Goal: Task Accomplishment & Management: Manage account settings

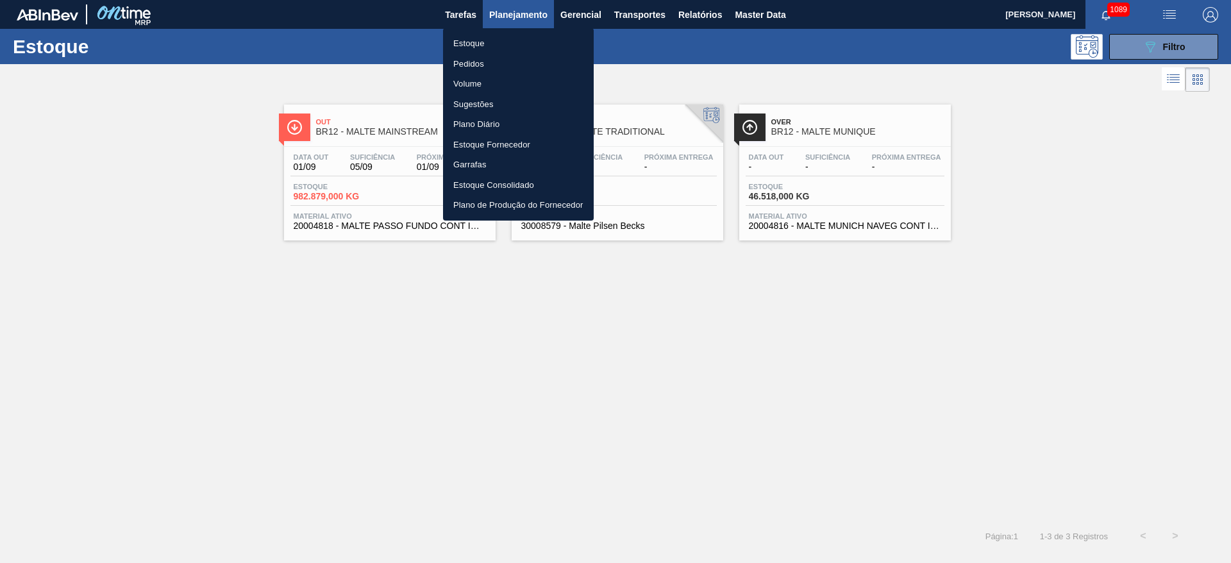
click at [465, 63] on li "Pedidos" at bounding box center [518, 64] width 151 height 21
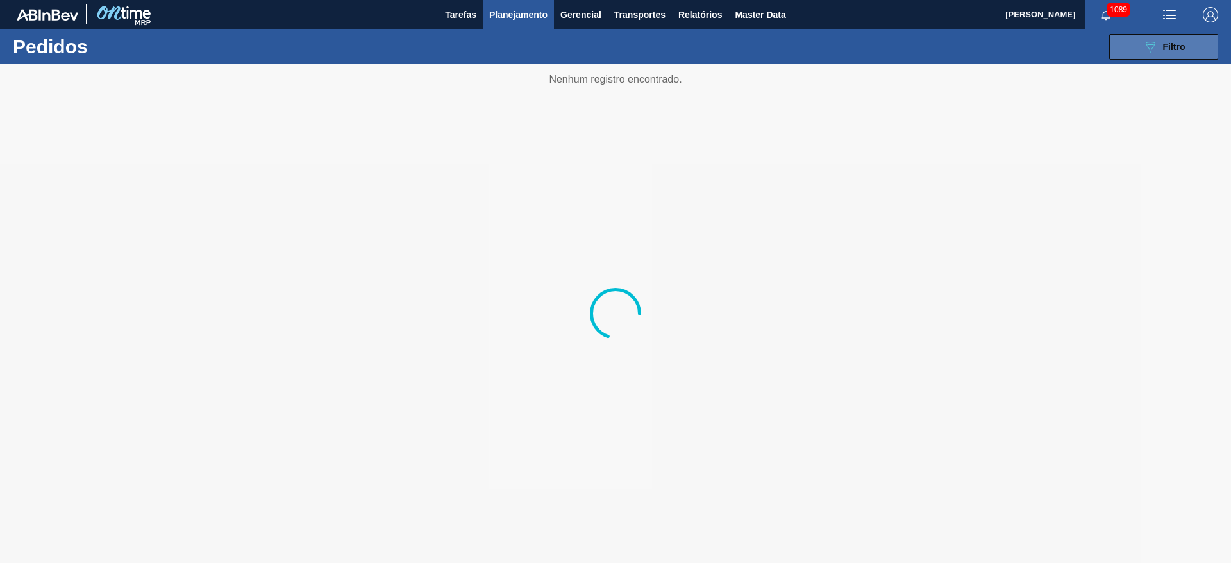
click at [1155, 47] on icon "089F7B8B-B2A5-4AFE-B5C0-19BA573D28AC" at bounding box center [1149, 46] width 15 height 15
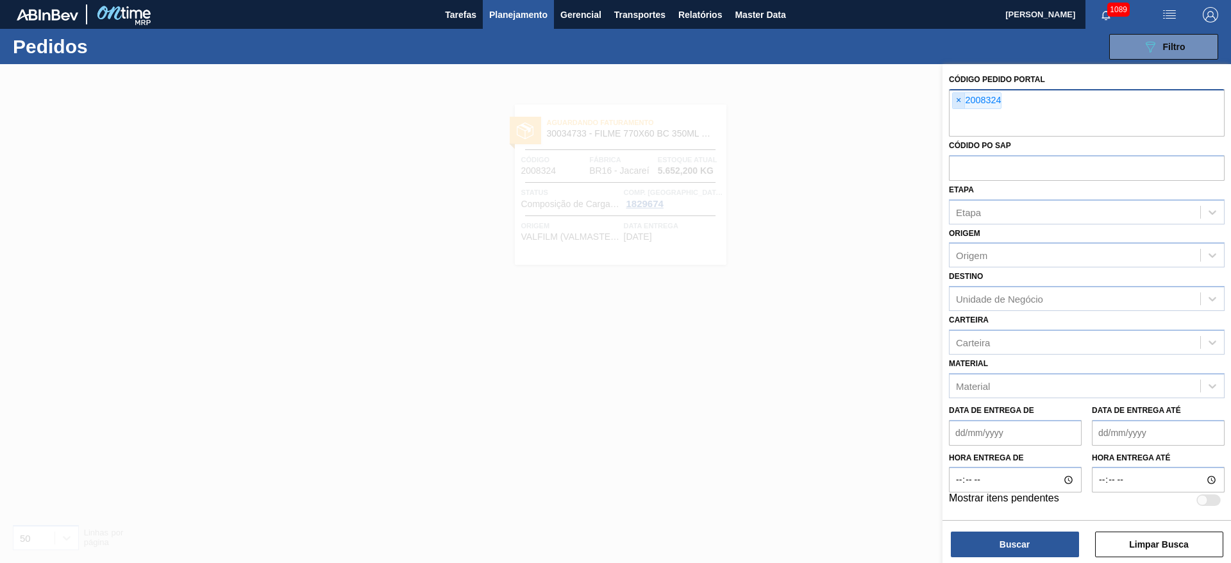
click at [955, 99] on span "×" at bounding box center [959, 100] width 12 height 15
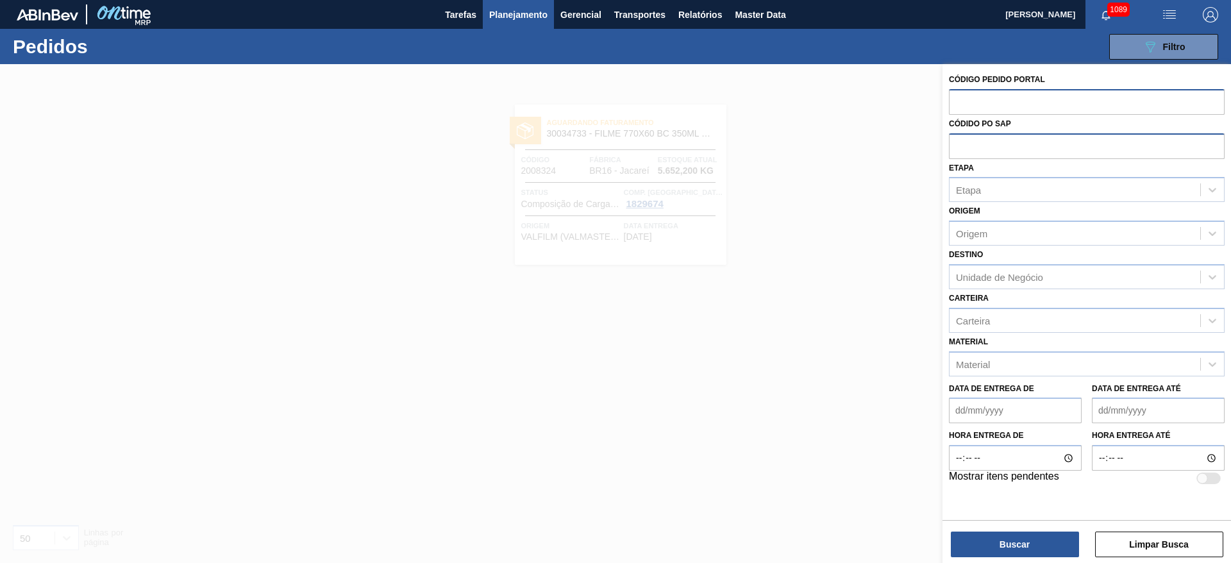
click at [994, 147] on input "text" at bounding box center [1087, 145] width 276 height 24
paste input "5800360721"
type input "5800360721"
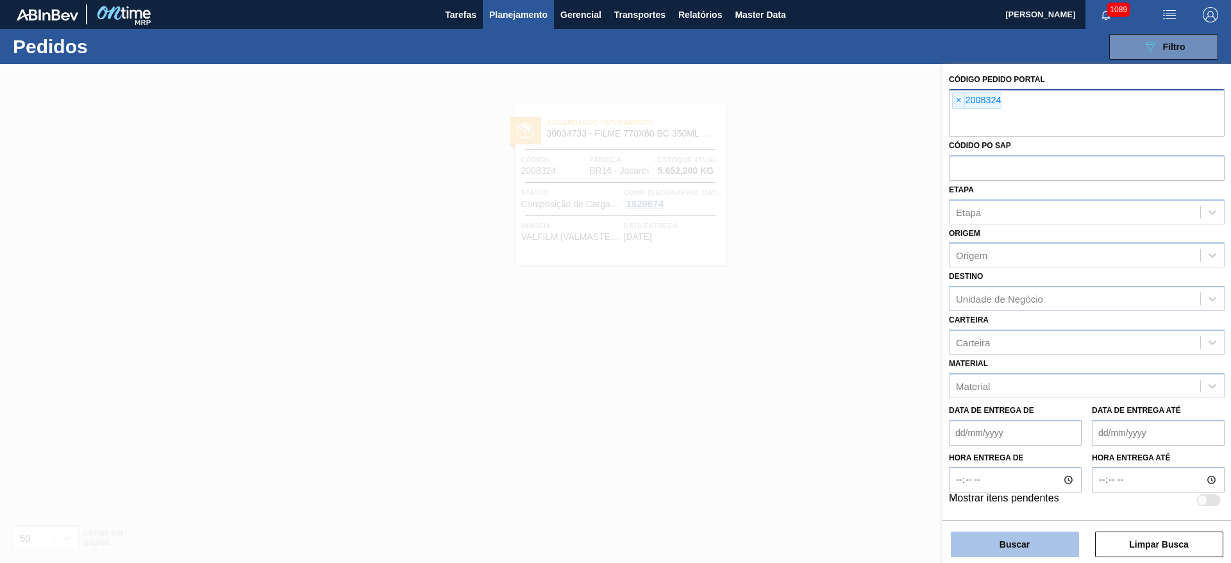
click at [994, 536] on button "Buscar" at bounding box center [1015, 544] width 128 height 26
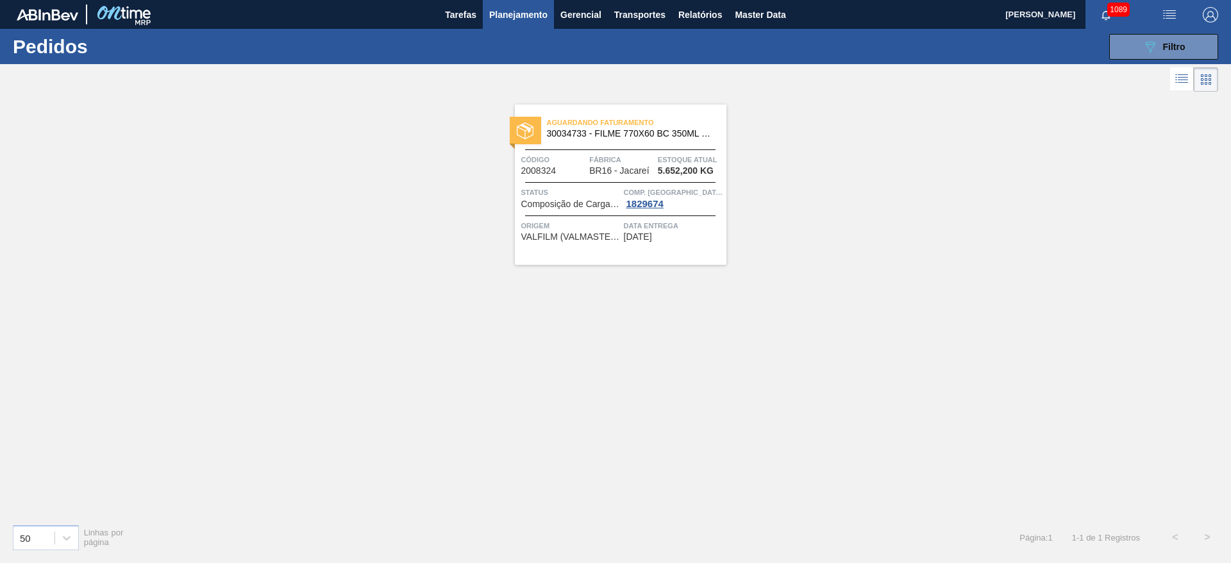
click at [1185, 93] on div at bounding box center [1194, 79] width 48 height 31
click at [1182, 84] on icon at bounding box center [1181, 78] width 15 height 15
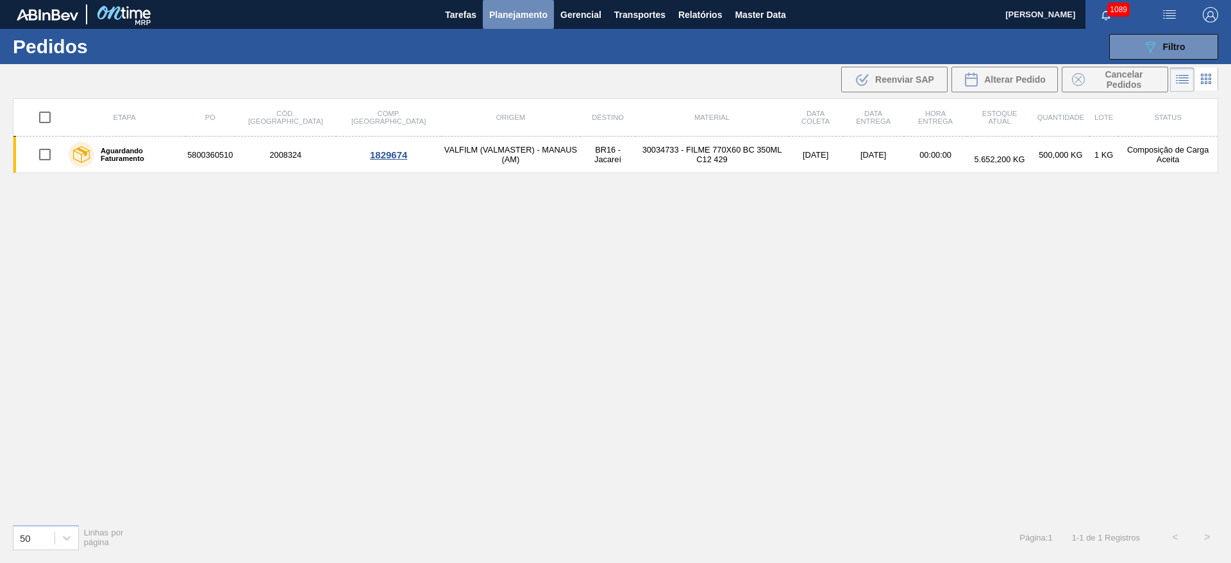
click at [521, 21] on span "Planejamento" at bounding box center [518, 14] width 58 height 15
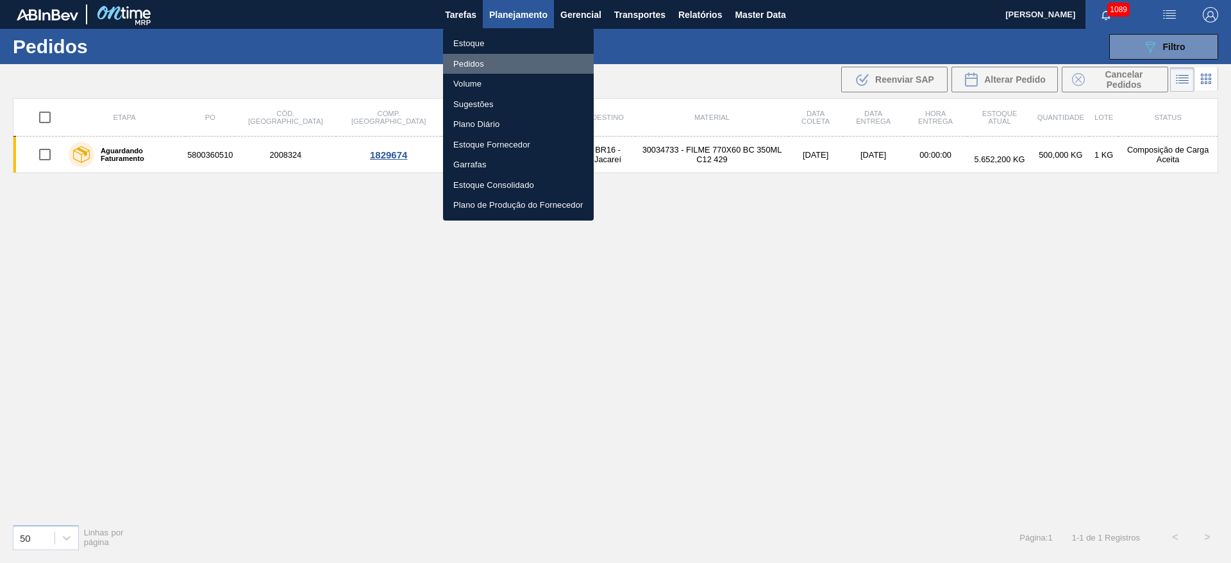
click at [470, 63] on li "Pedidos" at bounding box center [518, 64] width 151 height 21
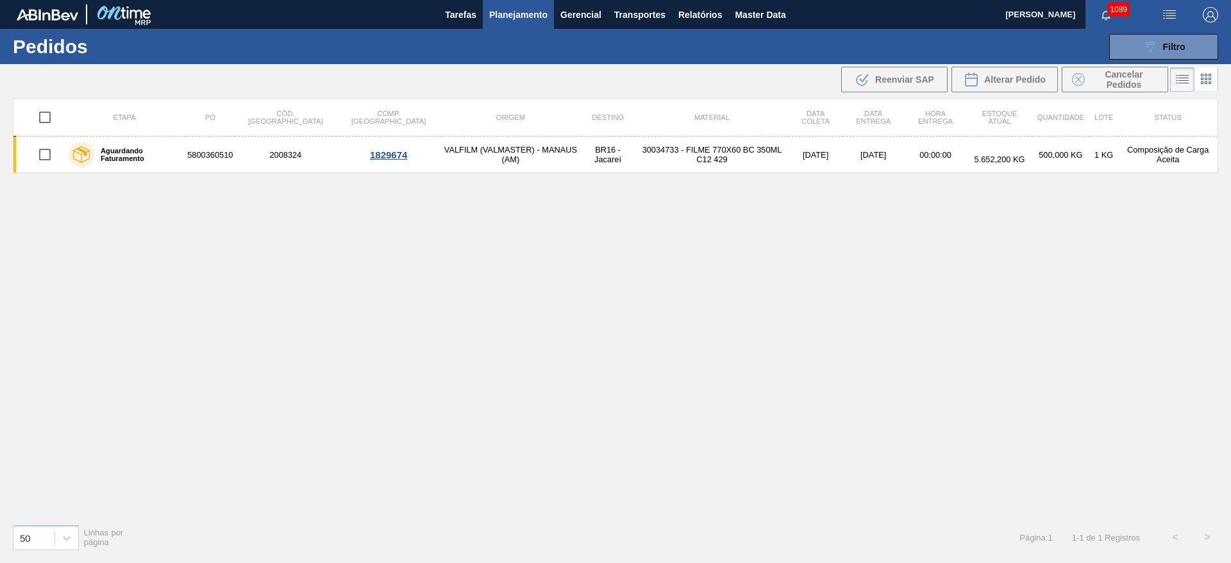
click at [507, 18] on span "Planejamento" at bounding box center [518, 14] width 58 height 15
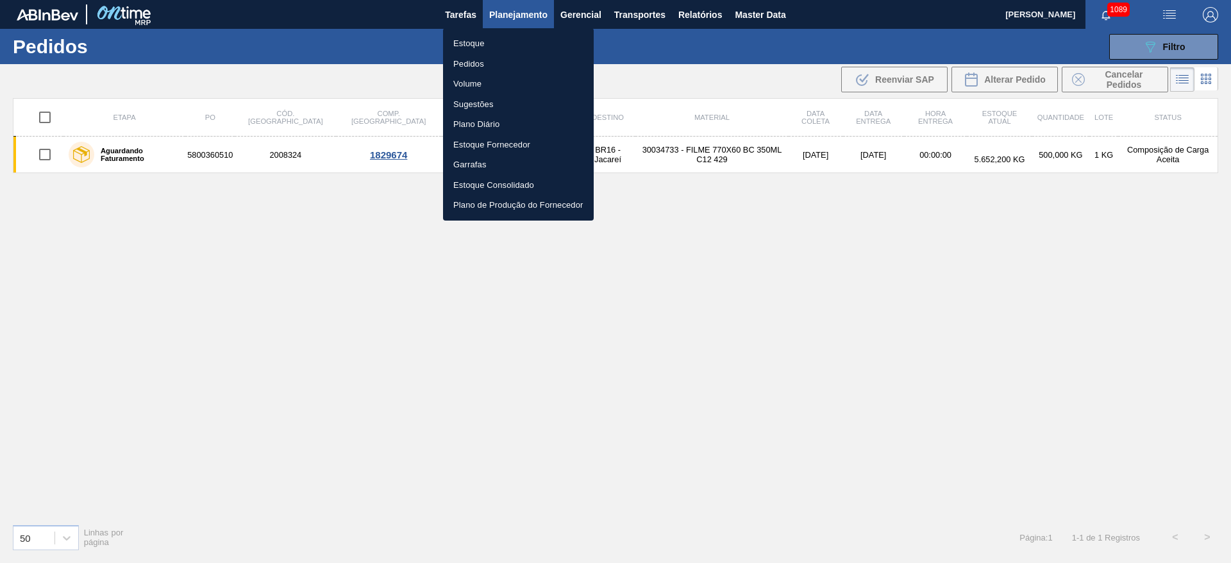
click at [1203, 82] on div at bounding box center [615, 281] width 1231 height 563
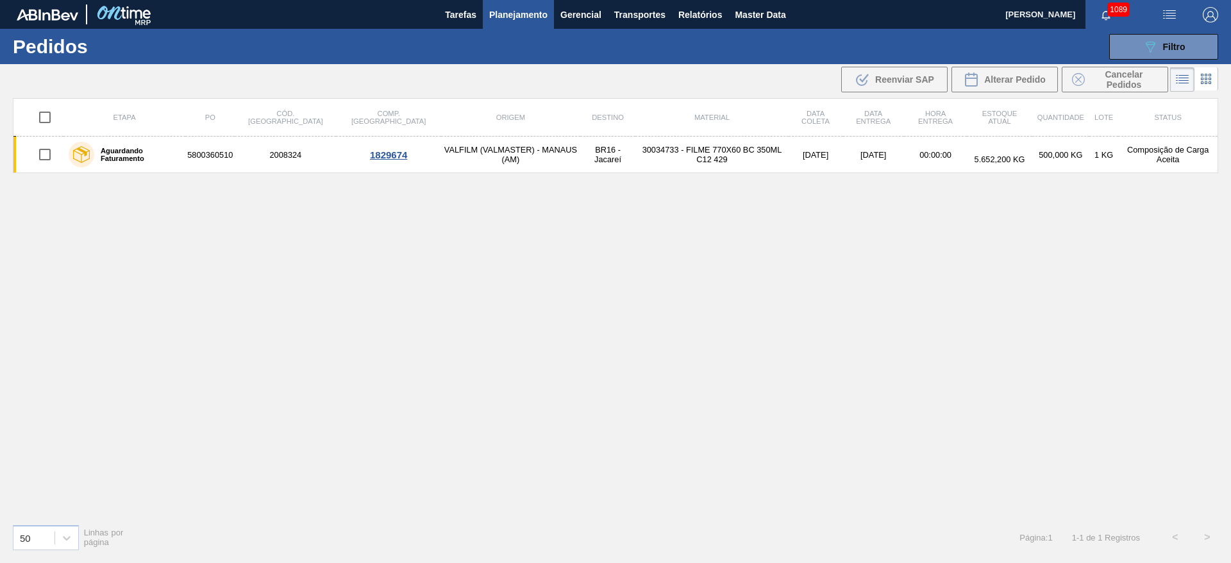
click at [1207, 83] on icon at bounding box center [1206, 82] width 3 height 3
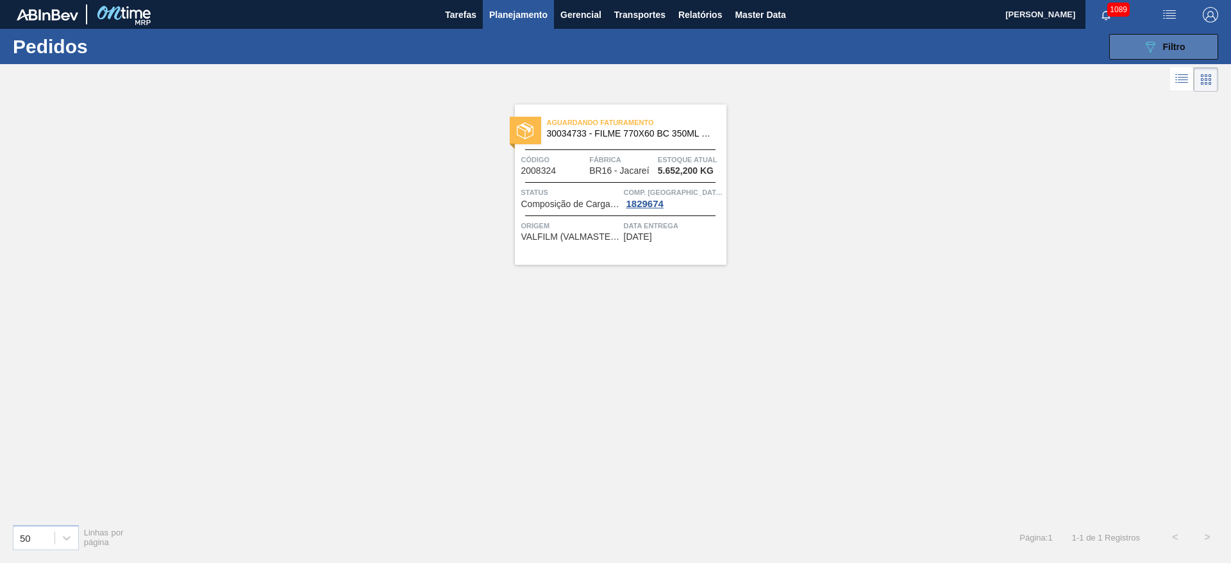
click at [1183, 56] on button "089F7B8B-B2A5-4AFE-B5C0-19BA573D28AC Filtro" at bounding box center [1163, 47] width 109 height 26
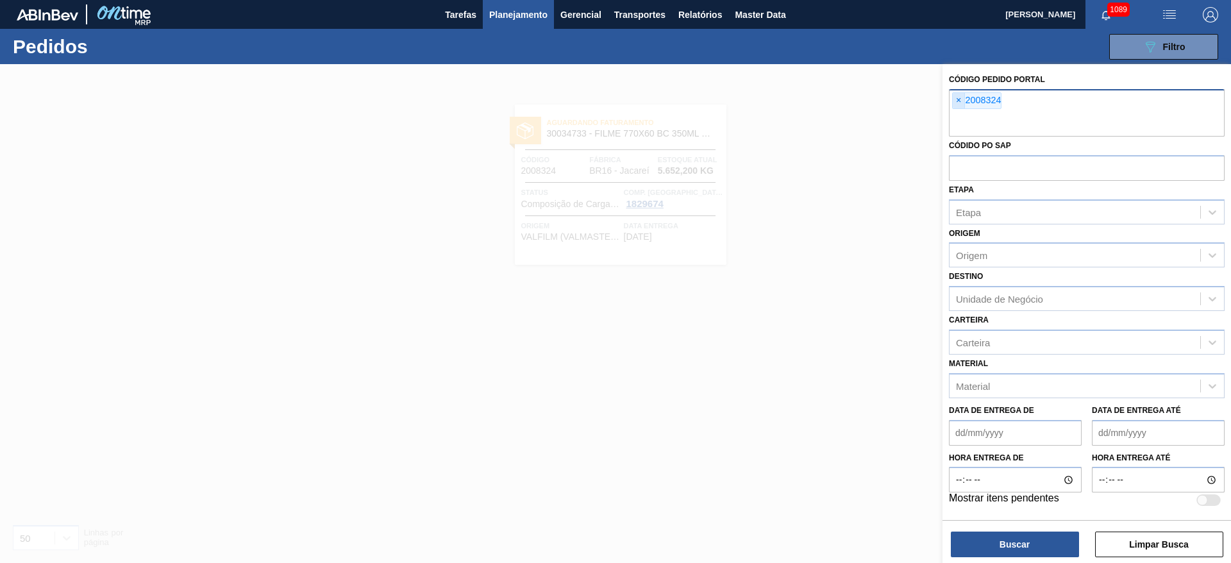
click at [956, 96] on span "×" at bounding box center [959, 100] width 12 height 15
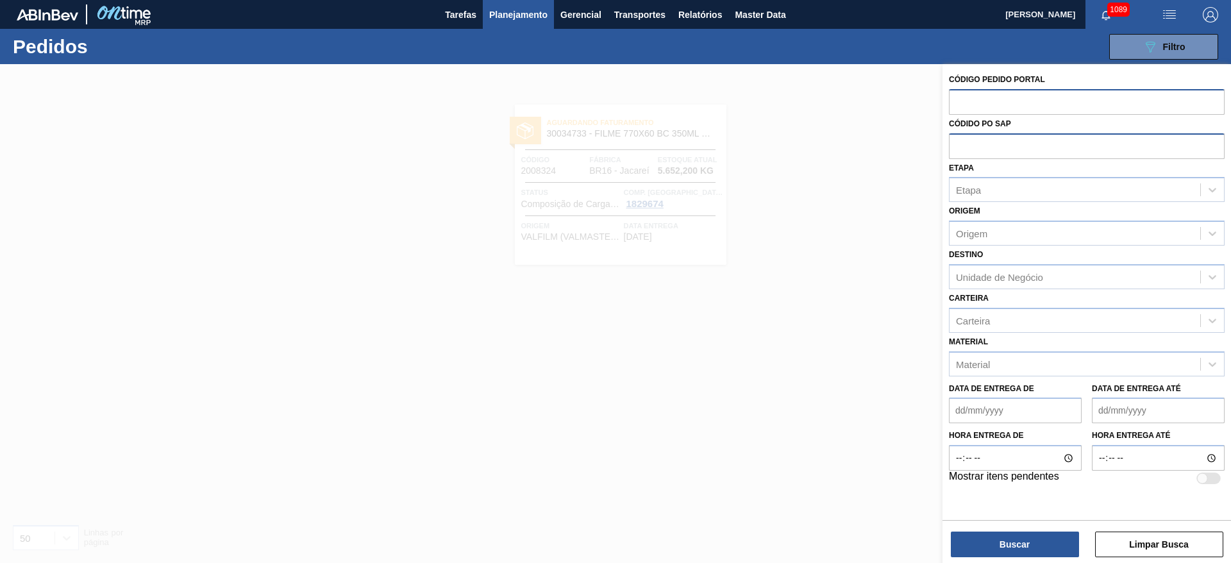
click at [1015, 144] on input "text" at bounding box center [1087, 145] width 276 height 24
paste input "5800360721"
type input "5800360721"
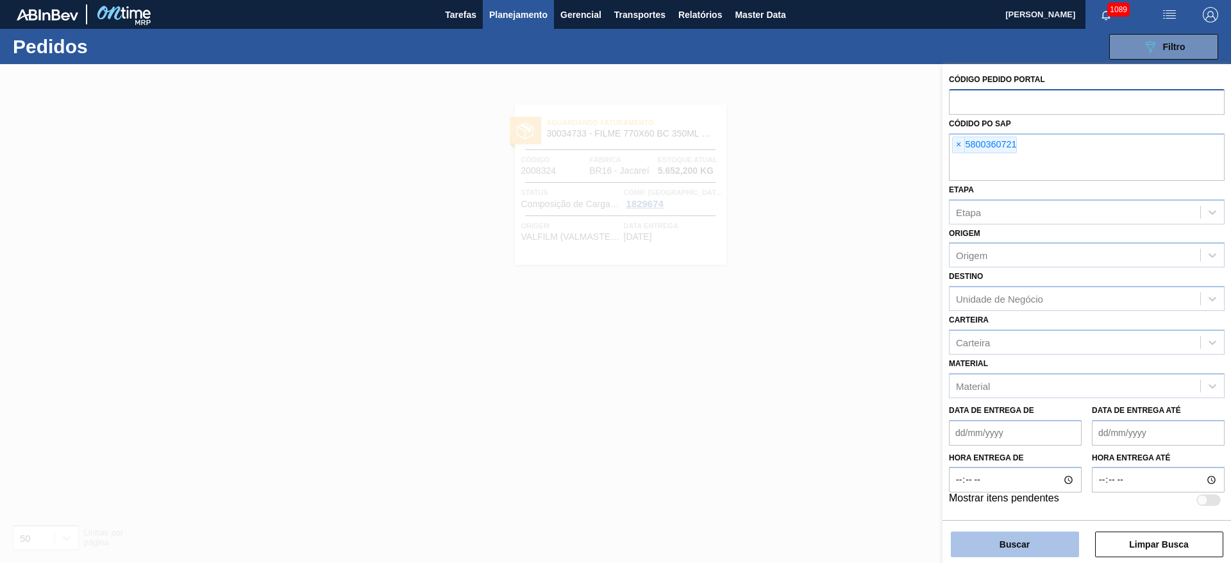
click at [1009, 547] on button "Buscar" at bounding box center [1015, 544] width 128 height 26
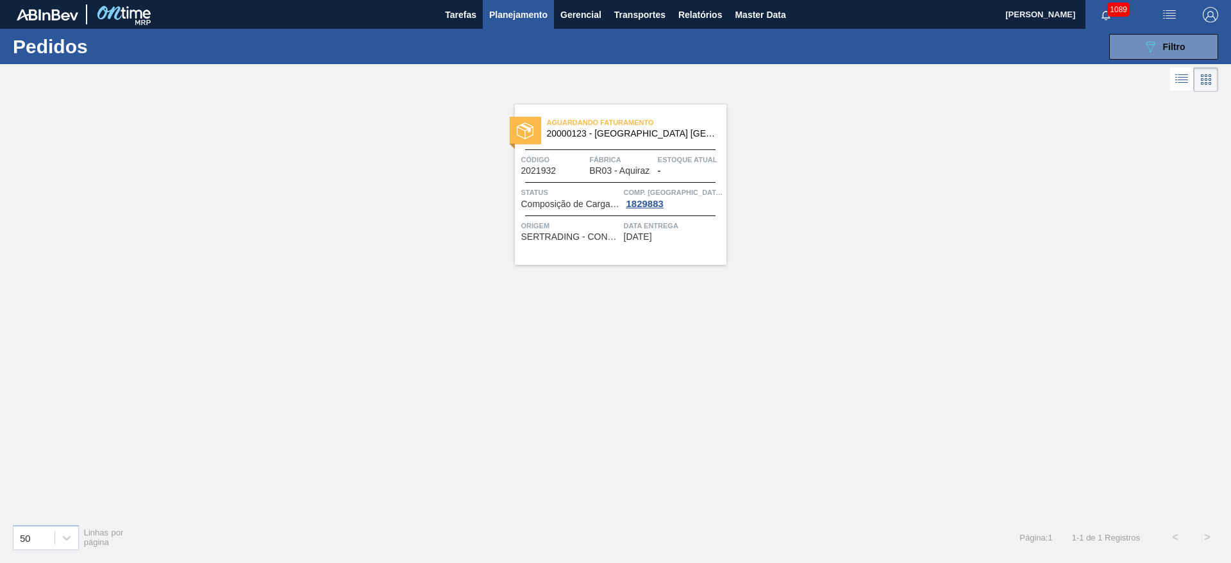
click at [612, 180] on div "Aguardando Faturamento 20000123 - [GEOGRAPHIC_DATA] [GEOGRAPHIC_DATA] BRAHMA [G…" at bounding box center [621, 184] width 212 height 160
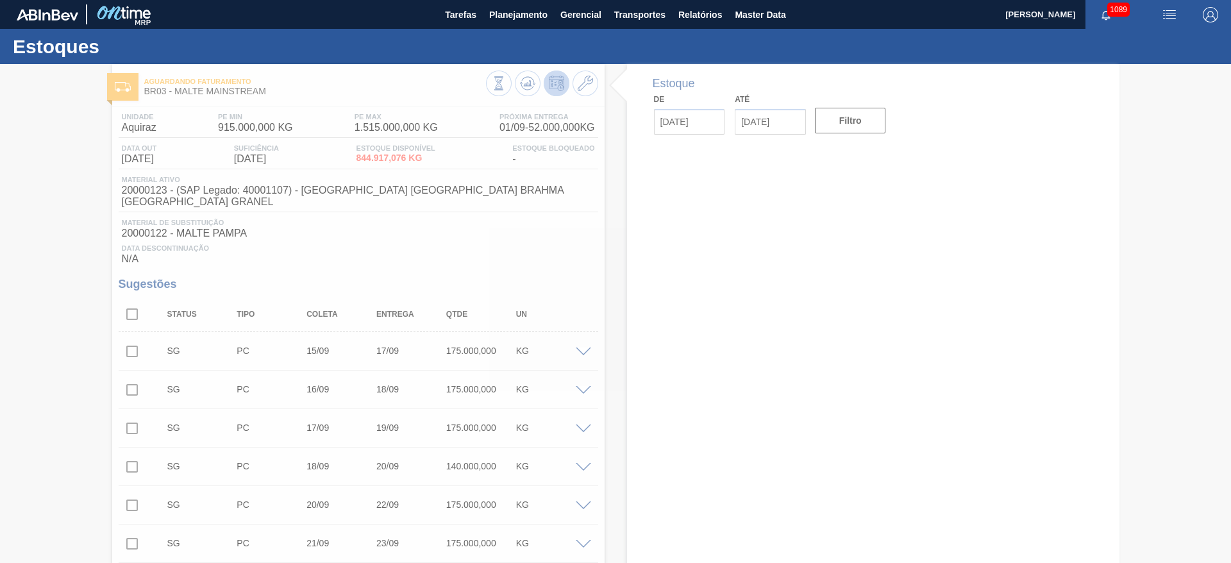
type input "[DATE]"
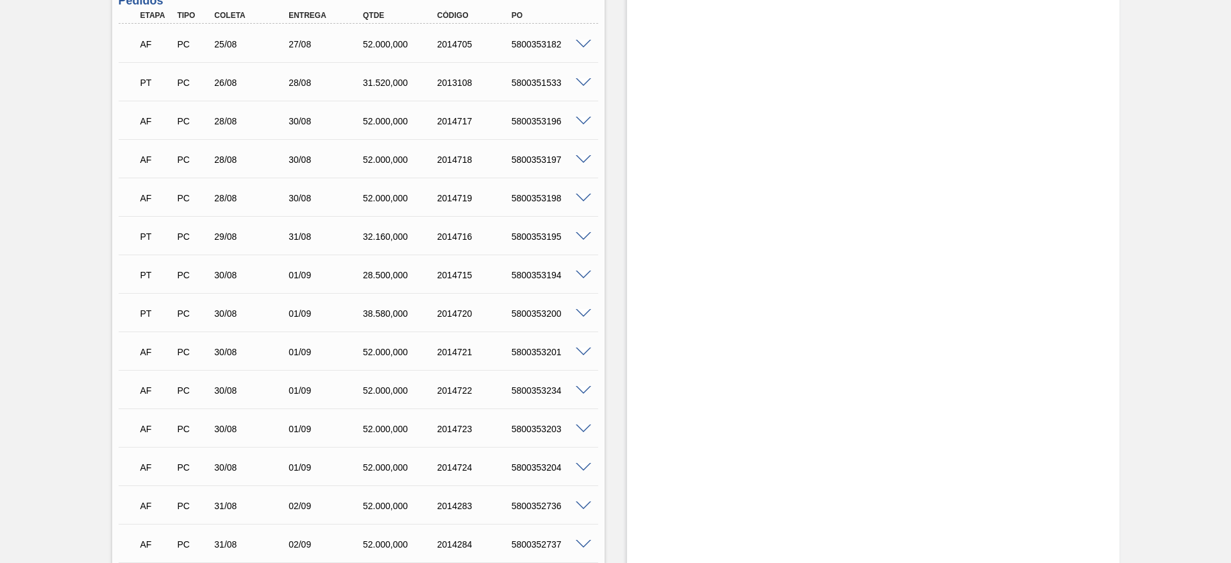
scroll to position [1346, 0]
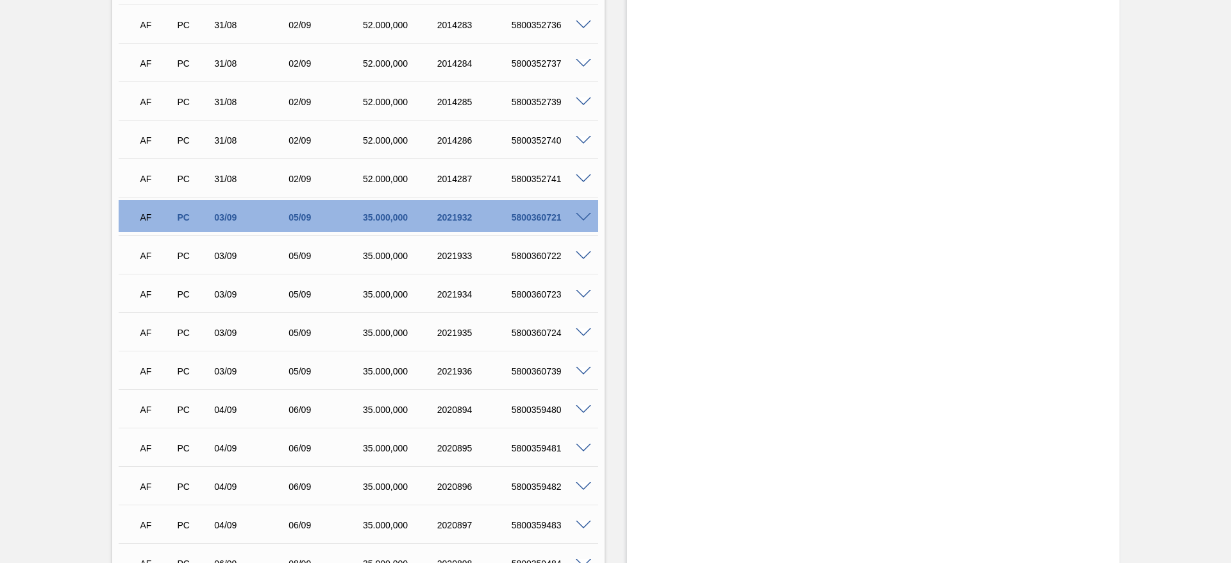
click at [580, 213] on span at bounding box center [583, 218] width 15 height 10
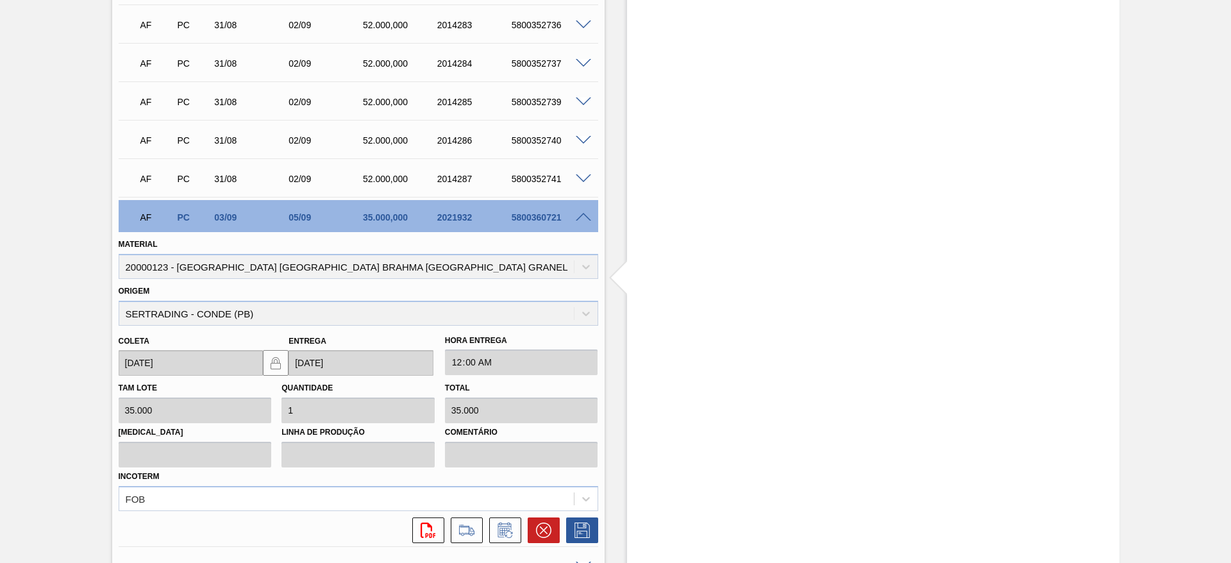
click at [584, 213] on span at bounding box center [583, 218] width 15 height 10
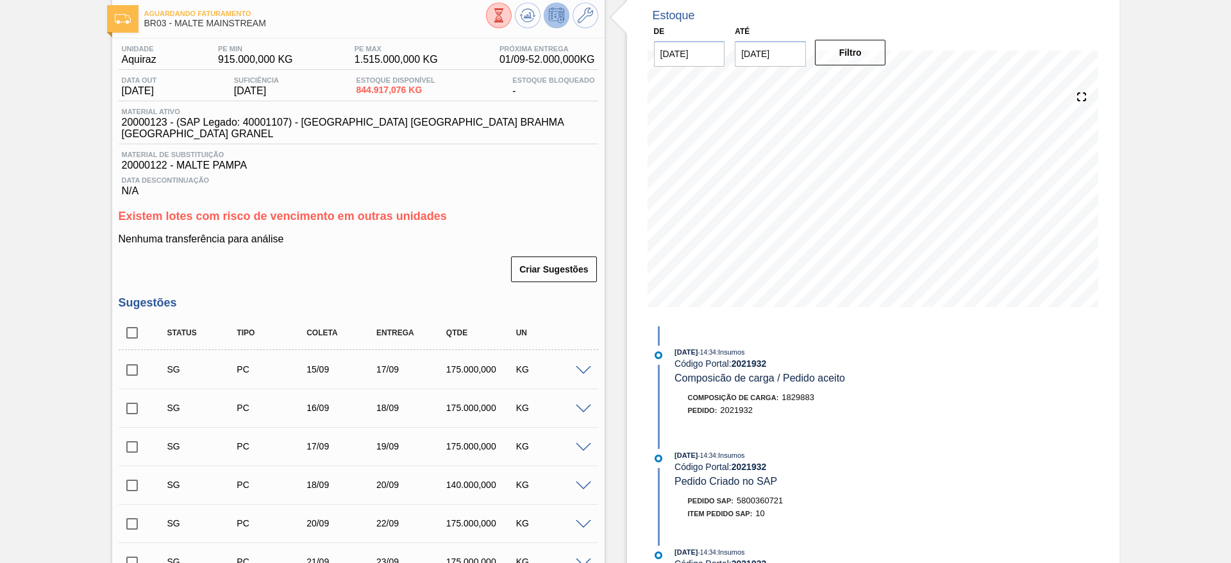
scroll to position [0, 0]
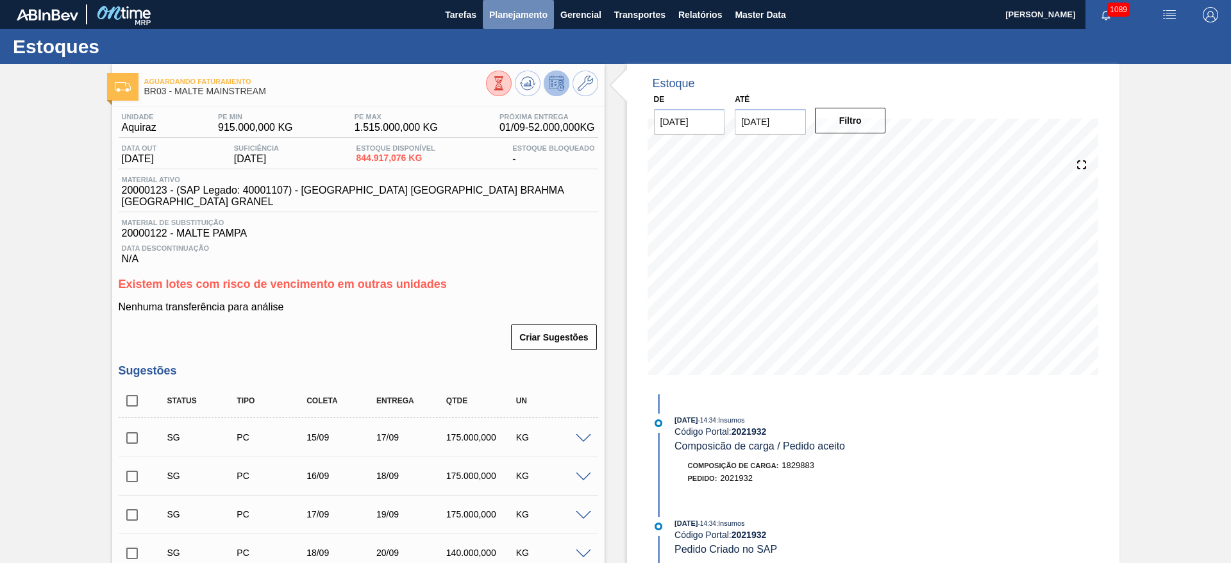
click at [519, 9] on span "Planejamento" at bounding box center [518, 14] width 58 height 15
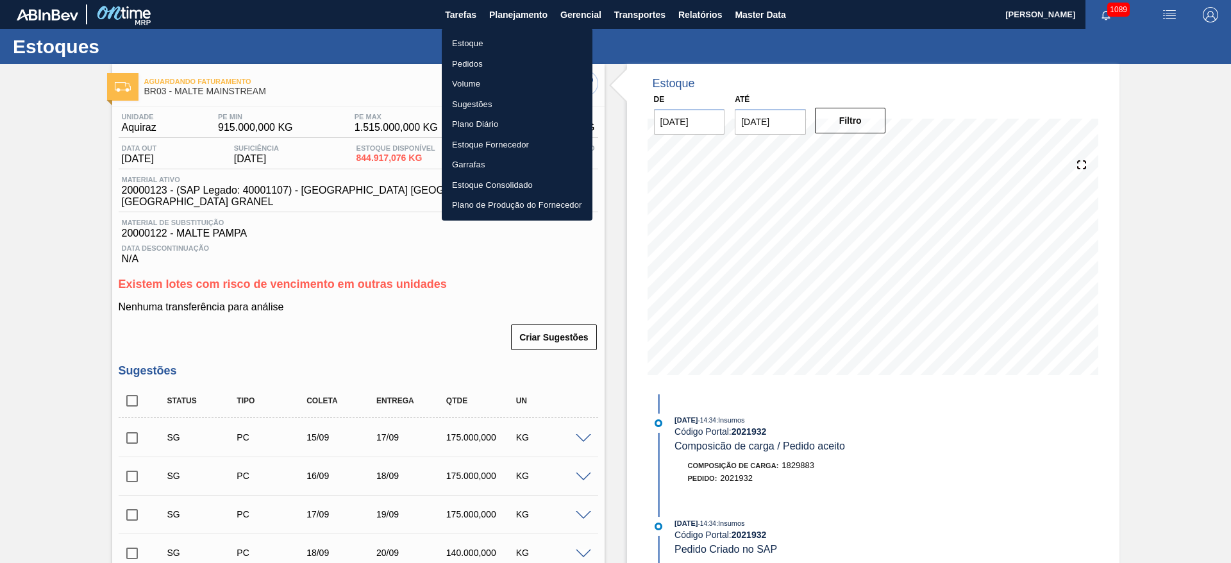
click at [463, 47] on li "Estoque" at bounding box center [517, 43] width 151 height 21
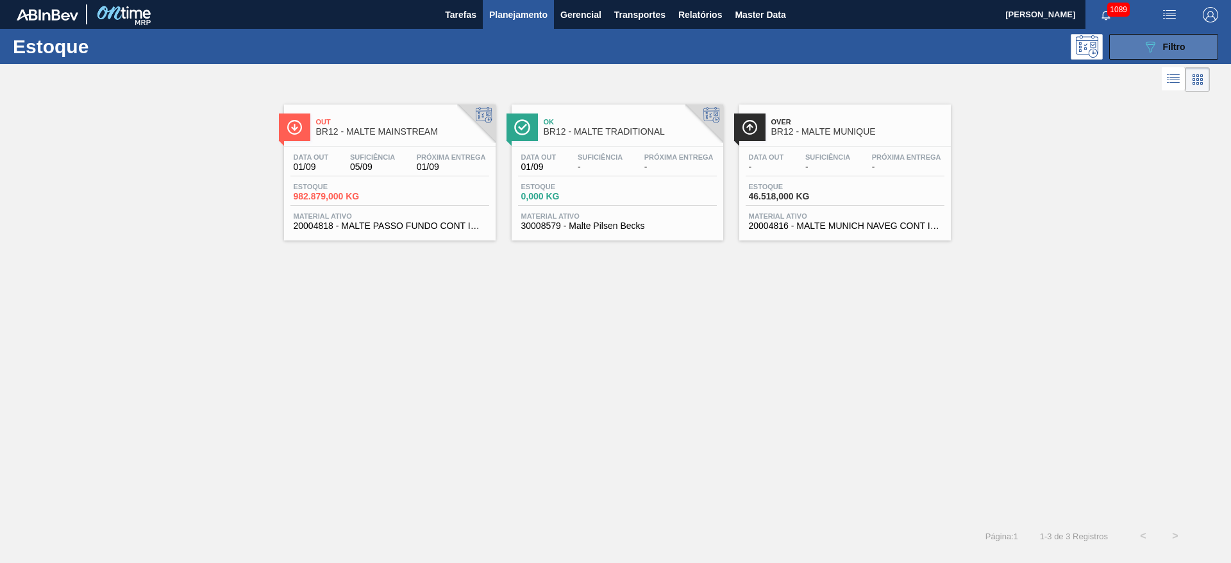
click at [1161, 51] on div "089F7B8B-B2A5-4AFE-B5C0-19BA573D28AC Filtro" at bounding box center [1163, 46] width 43 height 15
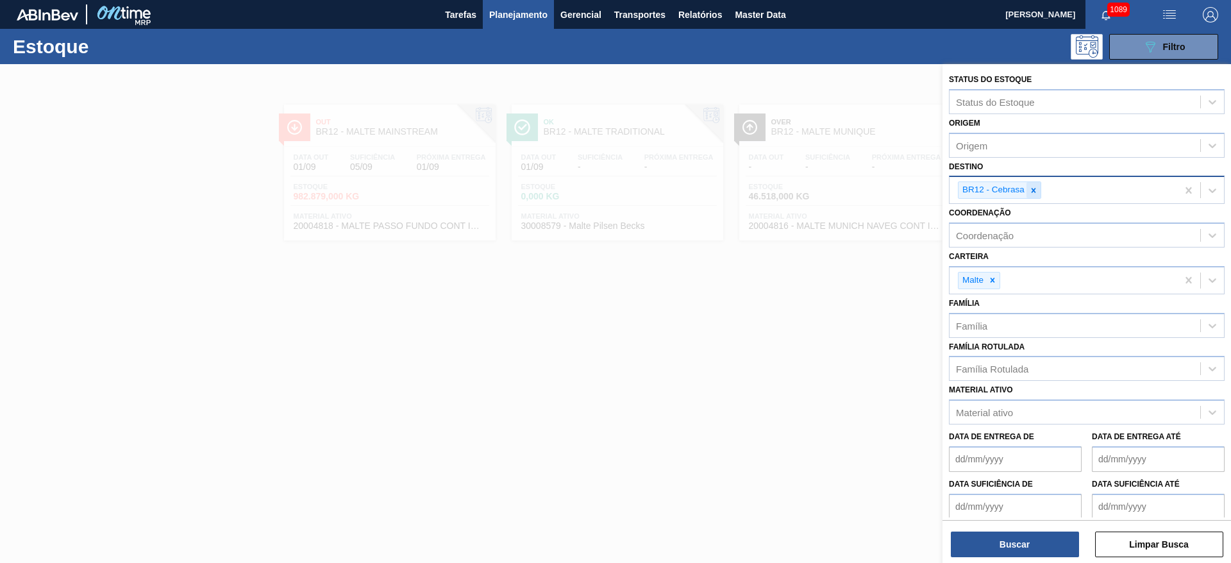
click at [1039, 187] on div at bounding box center [1033, 190] width 14 height 16
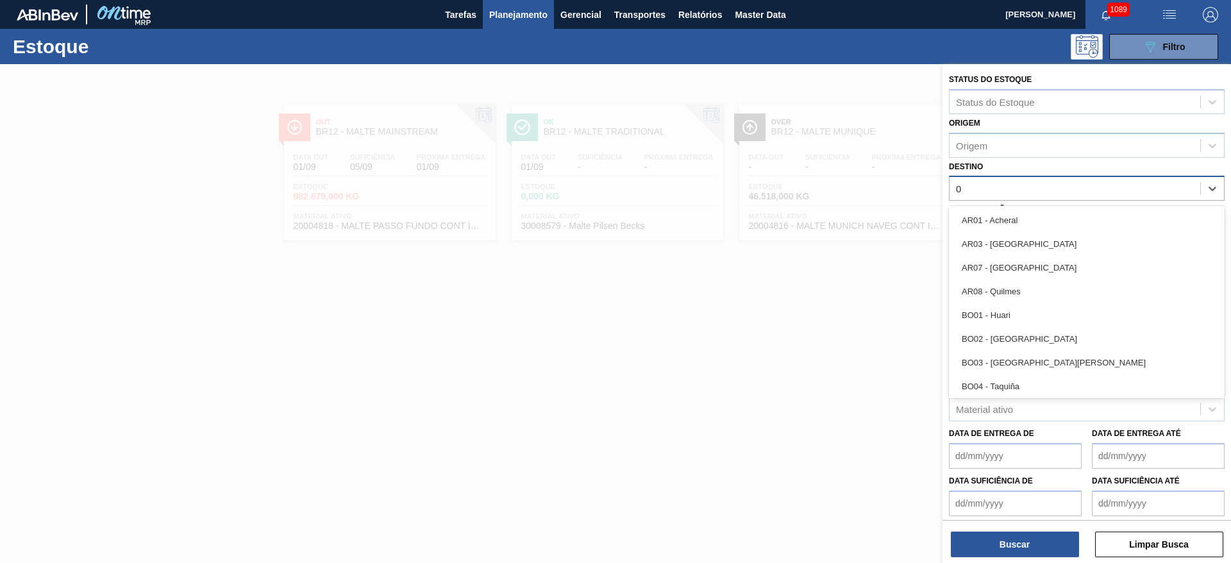
type input "03"
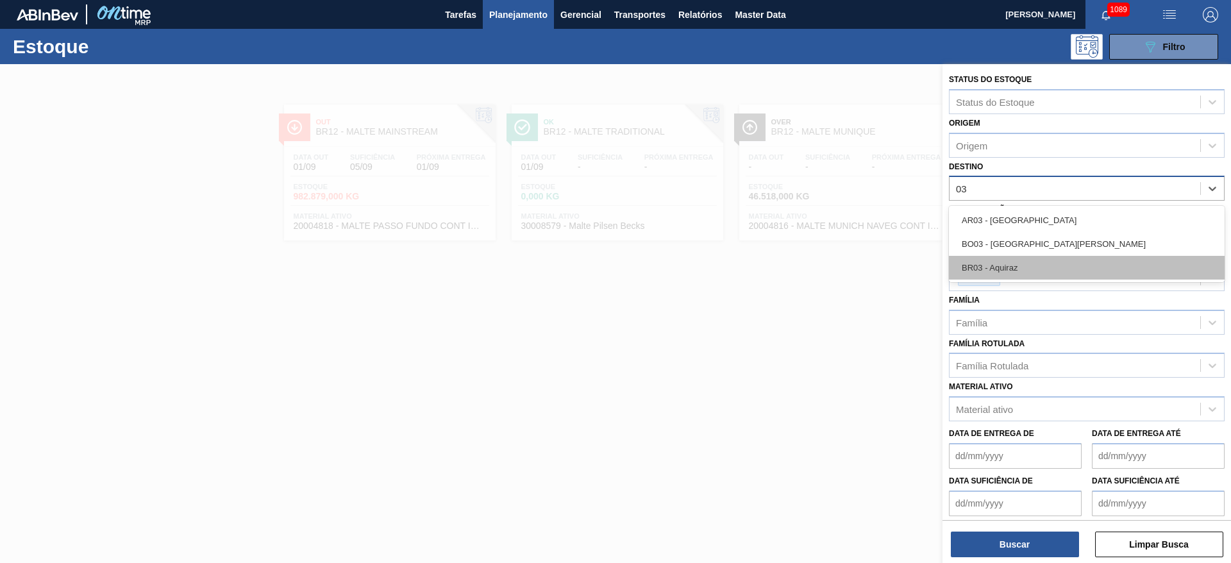
click at [1008, 274] on div "BR03 - Aquiraz" at bounding box center [1087, 268] width 276 height 24
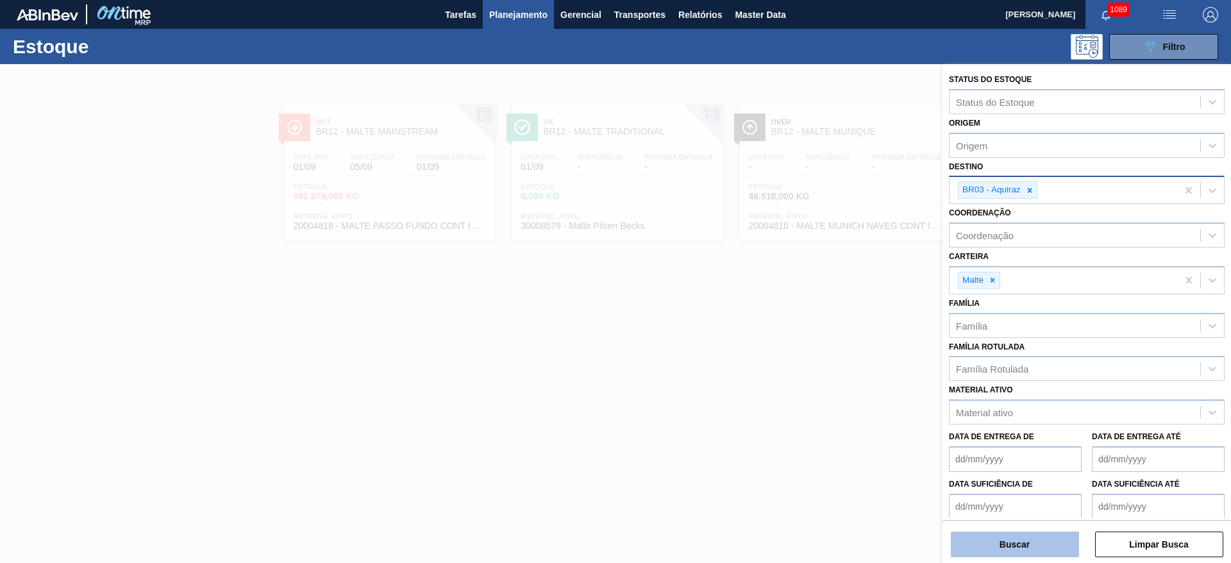
click at [997, 540] on button "Buscar" at bounding box center [1015, 544] width 128 height 26
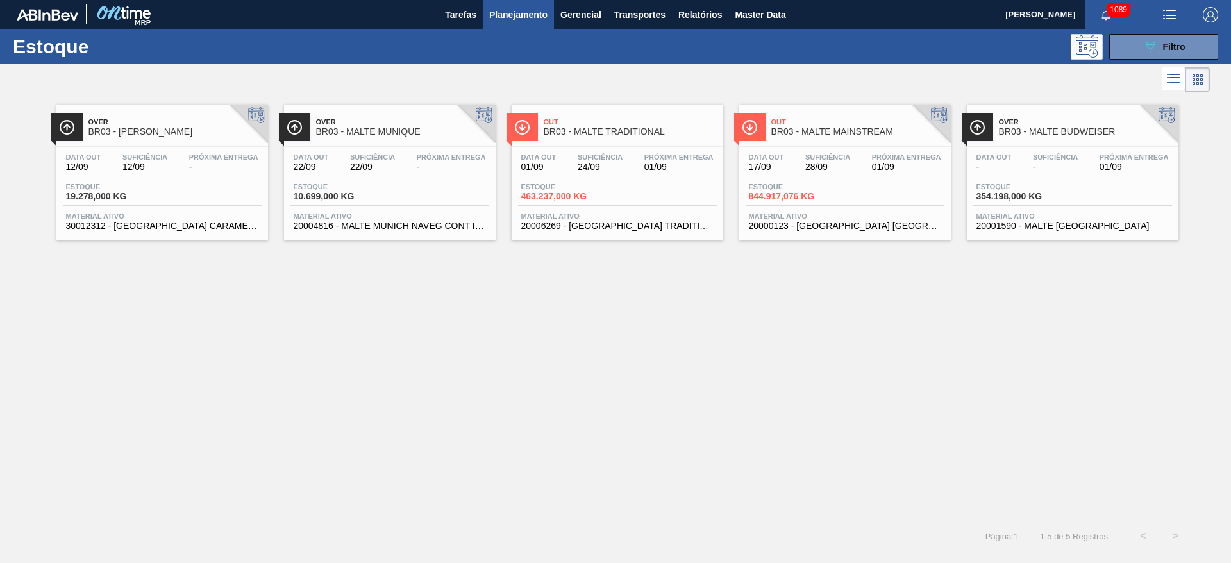
click at [594, 177] on div "Data out 01/09 Suficiência 24/09 Próxima Entrega 01/09 Estoque 463.237,000 KG M…" at bounding box center [618, 190] width 212 height 87
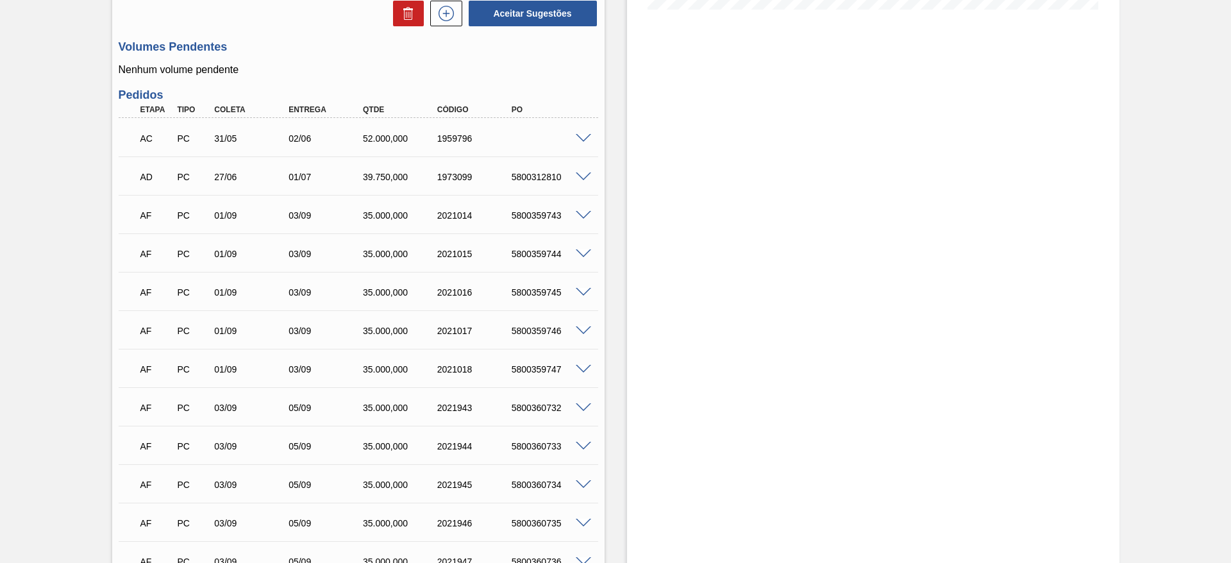
scroll to position [487, 0]
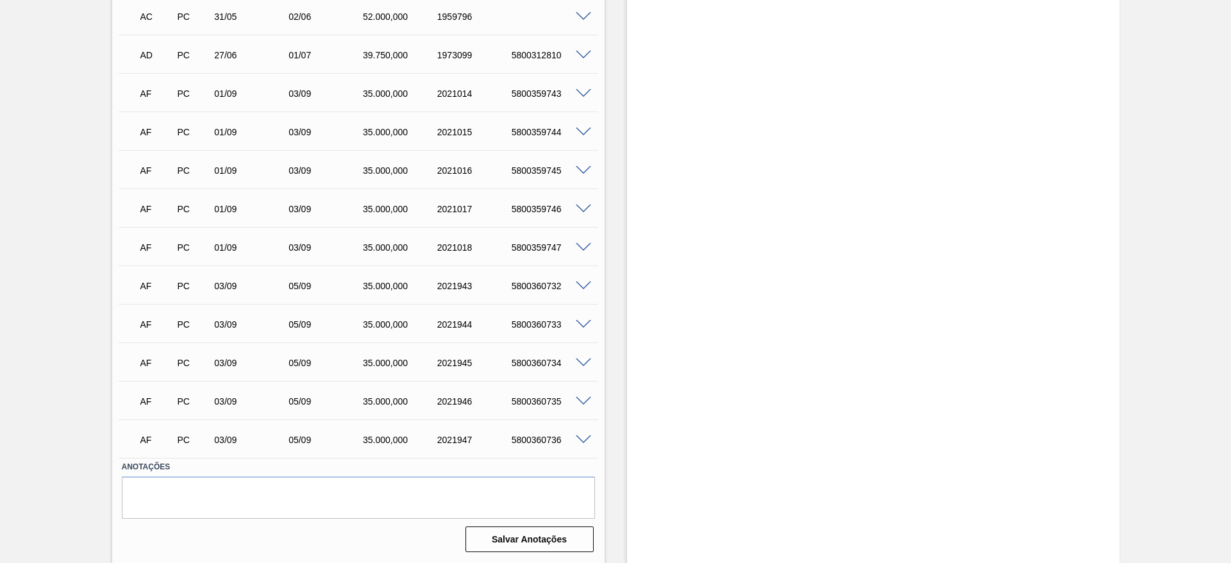
click at [583, 286] on span at bounding box center [583, 286] width 15 height 10
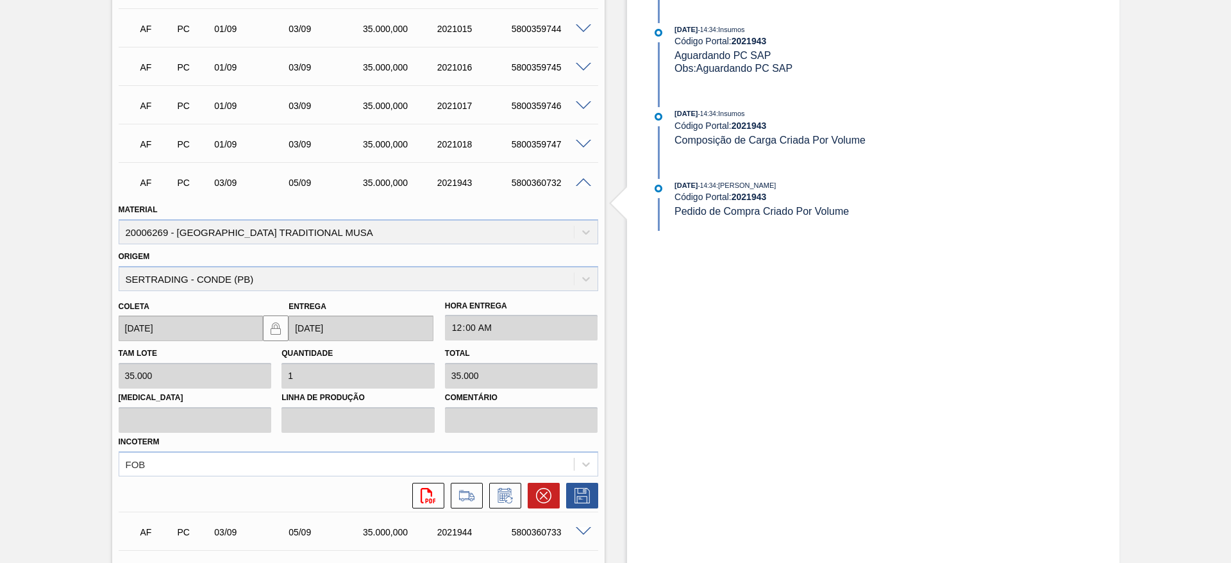
scroll to position [776, 0]
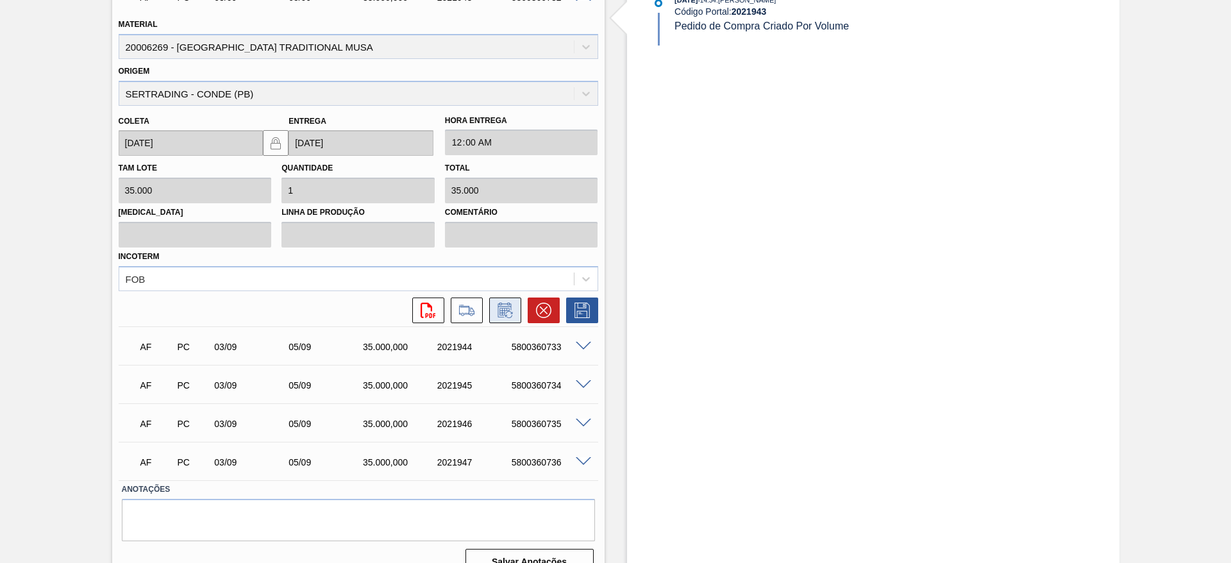
click at [508, 315] on icon at bounding box center [505, 310] width 21 height 15
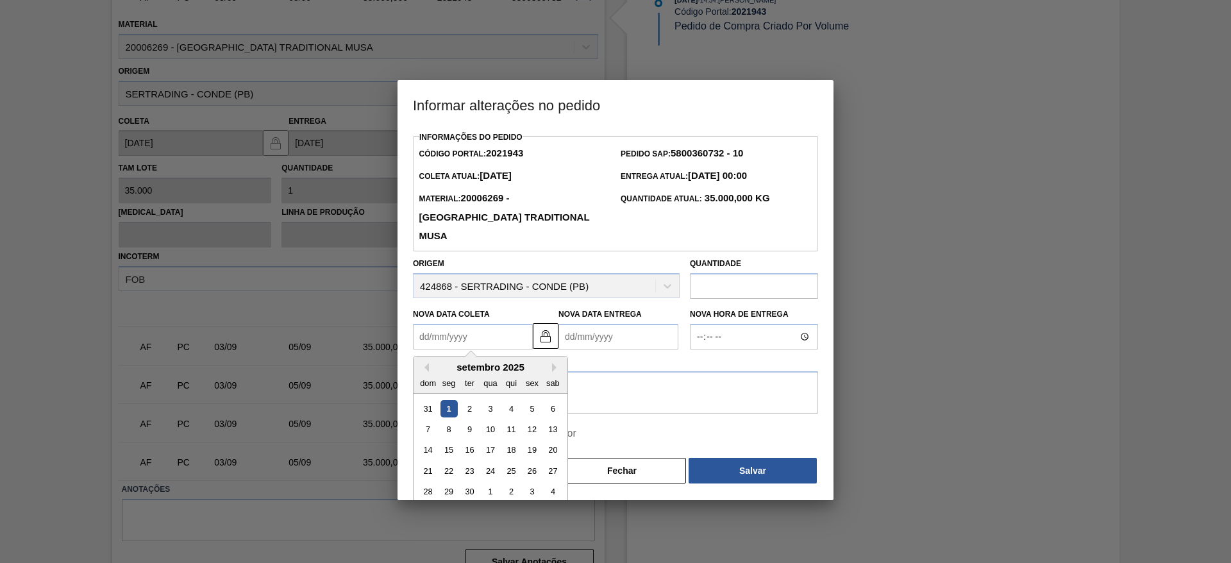
click at [431, 324] on Coleta2021943 "Nova Data Coleta" at bounding box center [473, 337] width 120 height 26
click at [475, 399] on div "2" at bounding box center [469, 407] width 17 height 17
type Coleta2021943 "[DATE]"
type Entrega2021943 "[DATE]"
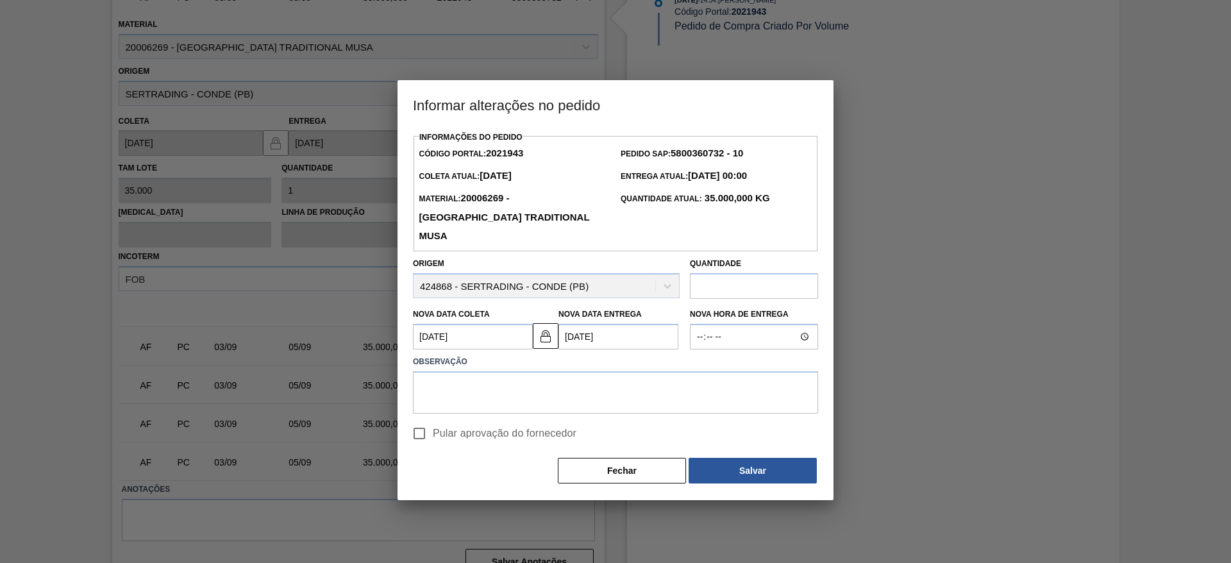
click at [421, 420] on input "Pular aprovação do fornecedor" at bounding box center [419, 433] width 27 height 27
checkbox input "true"
click at [455, 381] on textarea at bounding box center [615, 392] width 405 height 42
type textarea "."
click at [744, 458] on button "Salvar" at bounding box center [752, 471] width 128 height 26
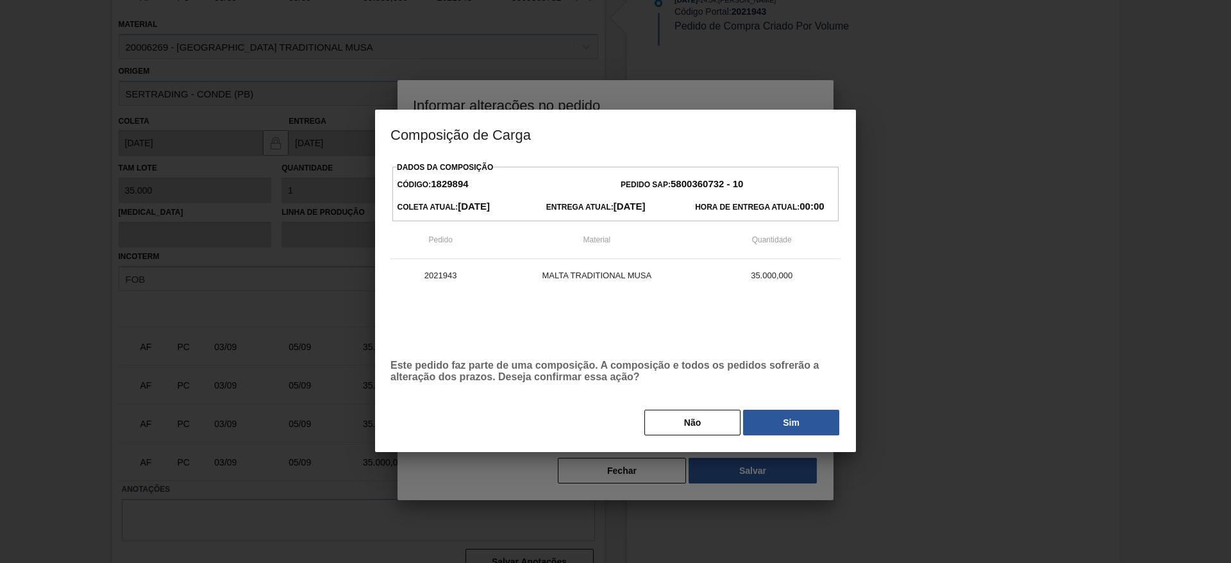
click at [785, 410] on div "Não Sim" at bounding box center [615, 422] width 450 height 28
click at [789, 418] on button "Sim" at bounding box center [791, 423] width 96 height 26
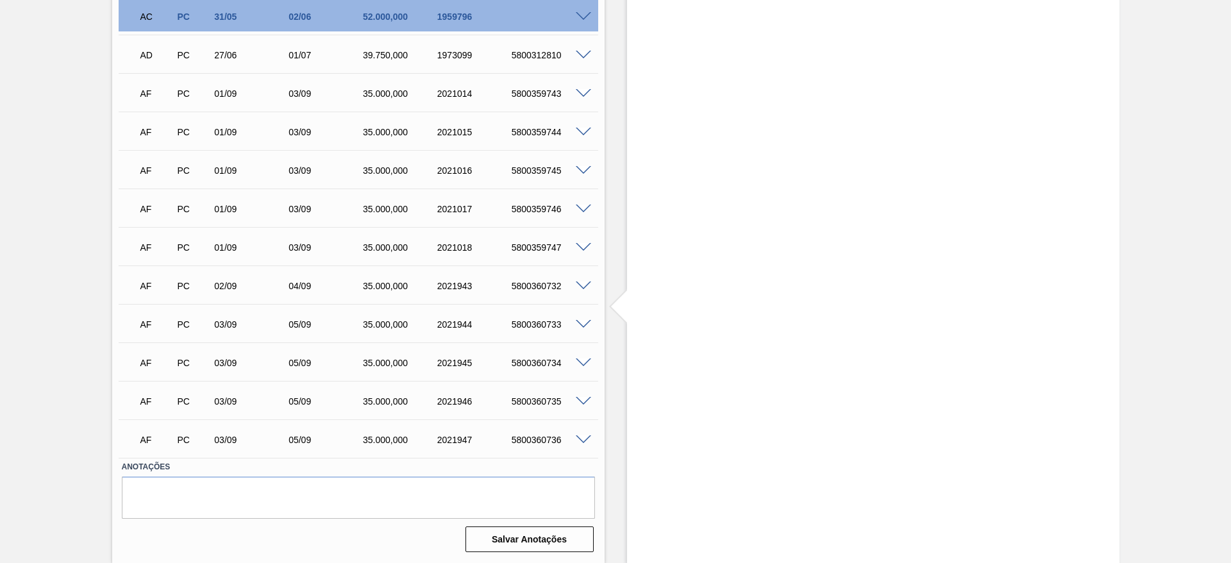
scroll to position [487, 0]
click at [585, 441] on span at bounding box center [583, 440] width 15 height 10
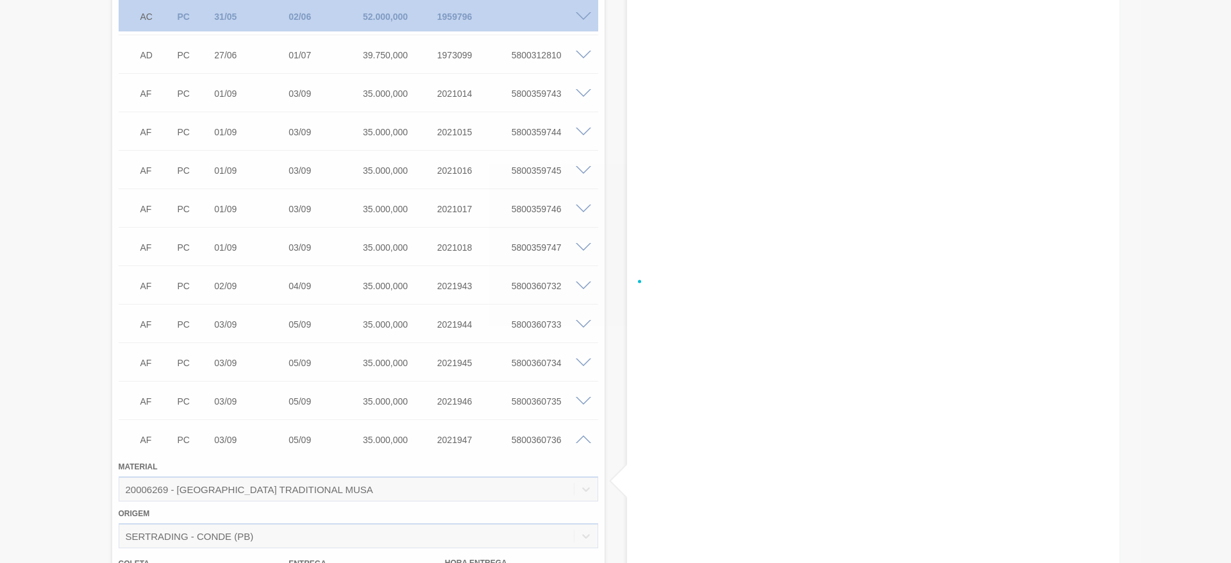
scroll to position [776, 0]
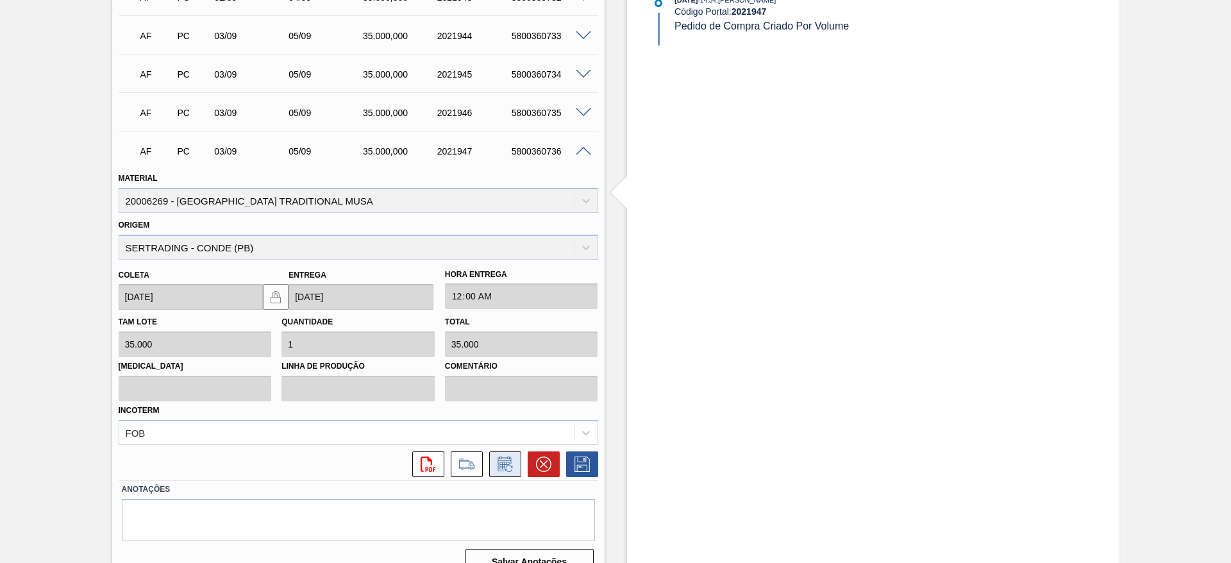
click at [507, 468] on icon at bounding box center [505, 463] width 21 height 15
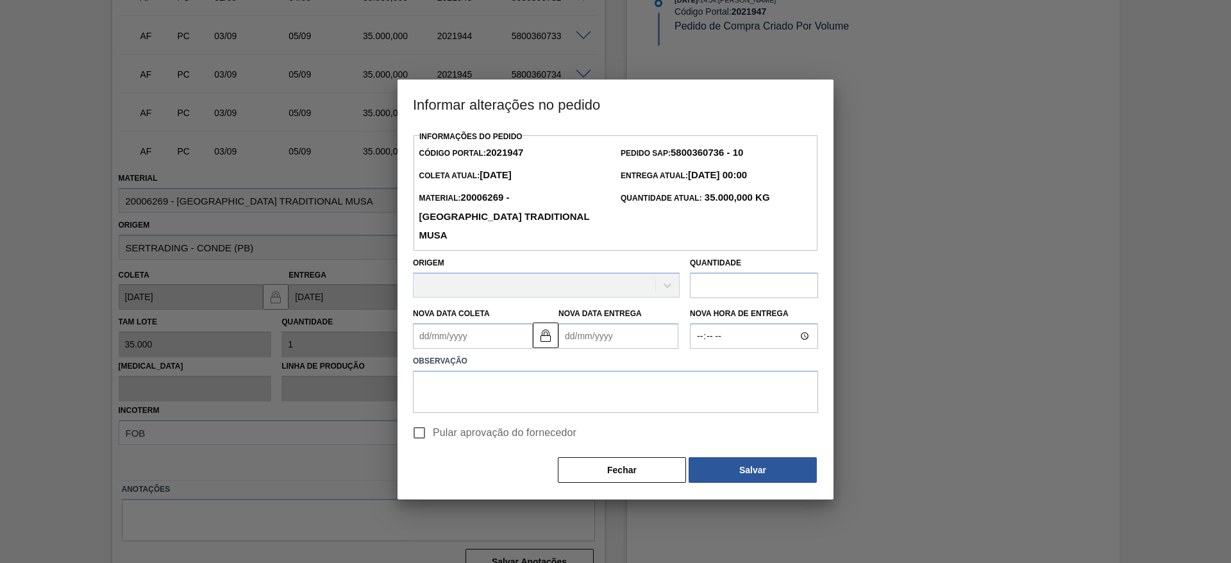
click at [422, 323] on Coleta2021947 "Nova Data Coleta" at bounding box center [473, 336] width 120 height 26
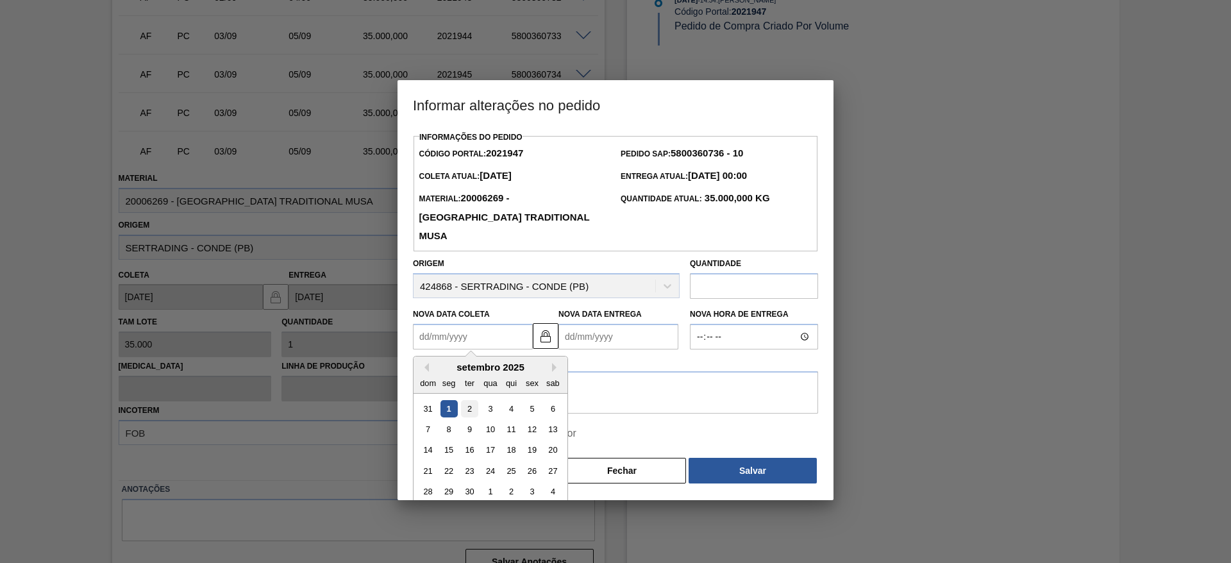
click at [469, 399] on div "2" at bounding box center [469, 407] width 17 height 17
type Coleta2021947 "[DATE]"
type Entrega2021947 "[DATE]"
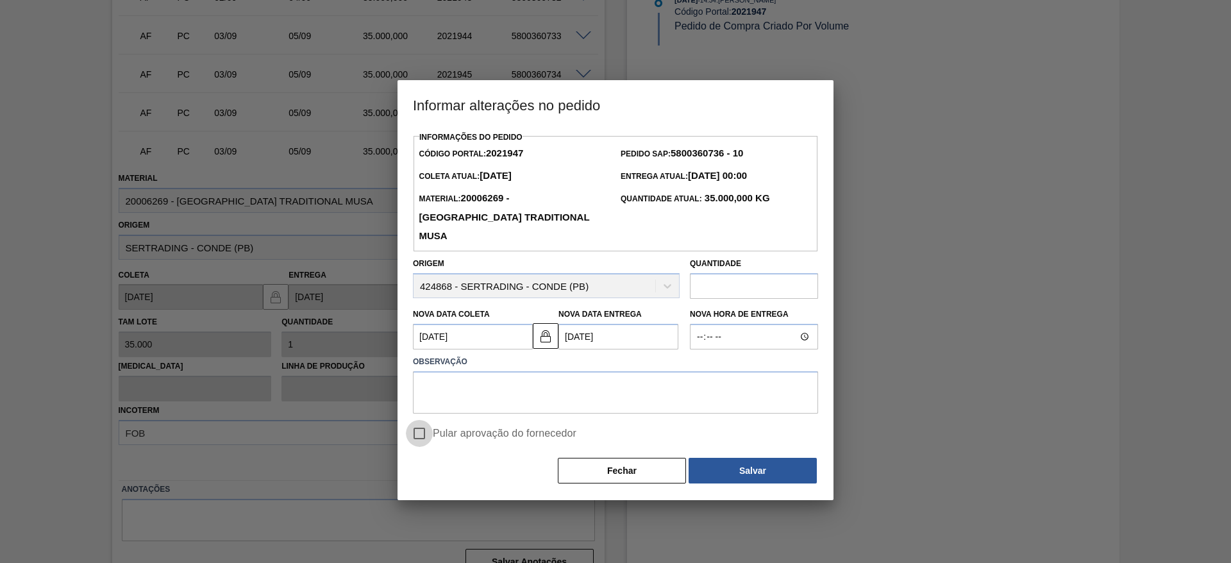
click at [419, 420] on input "Pular aprovação do fornecedor" at bounding box center [419, 433] width 27 height 27
checkbox input "true"
click at [773, 458] on button "Salvar" at bounding box center [752, 471] width 128 height 26
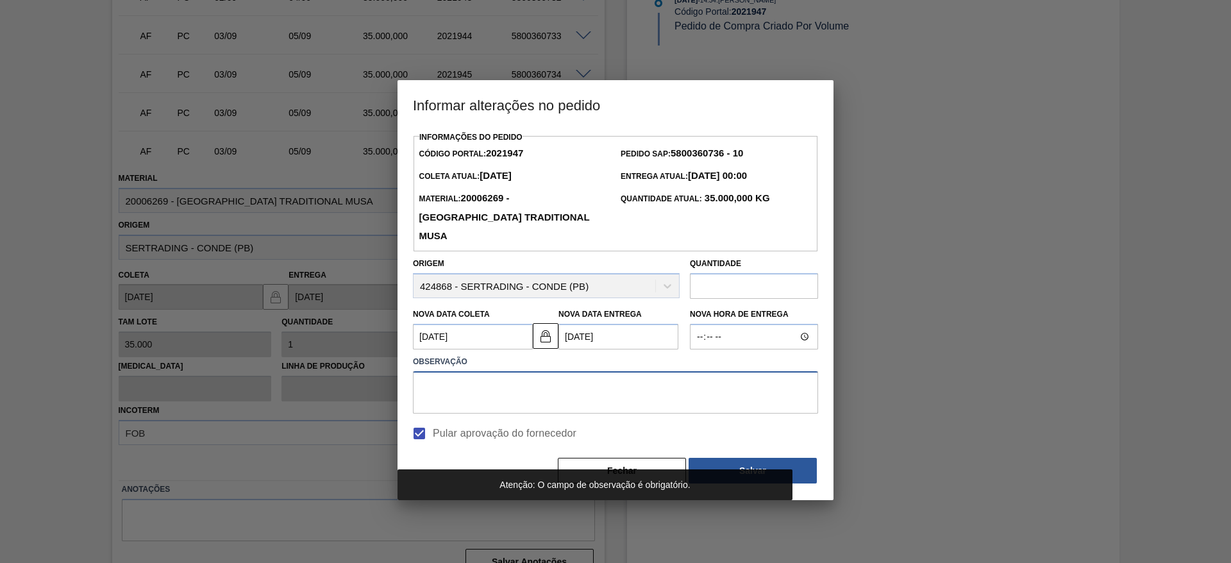
click at [431, 371] on textarea at bounding box center [615, 392] width 405 height 42
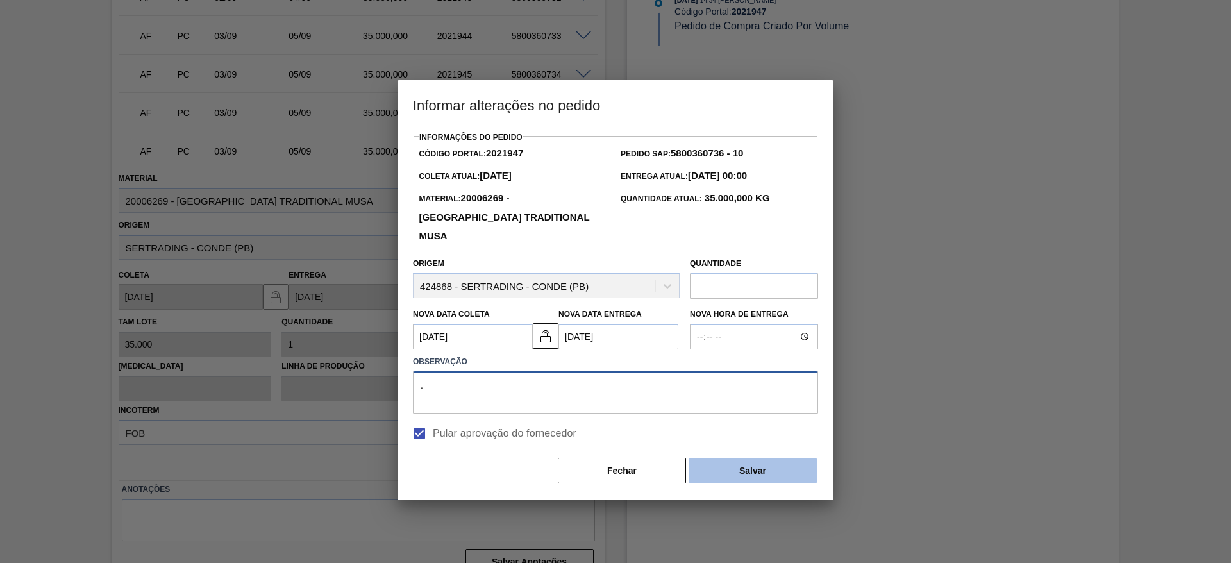
type textarea "."
click at [746, 458] on button "Salvar" at bounding box center [752, 471] width 128 height 26
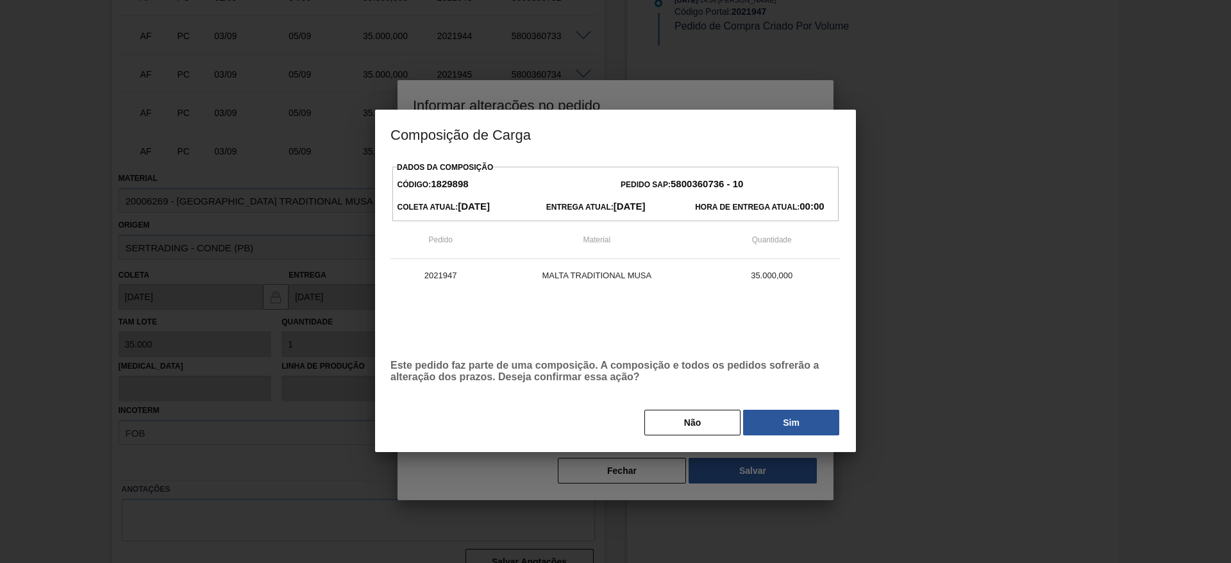
drag, startPoint x: 767, startPoint y: 421, endPoint x: 385, endPoint y: 181, distance: 451.1
click at [766, 419] on button "Sim" at bounding box center [791, 423] width 96 height 26
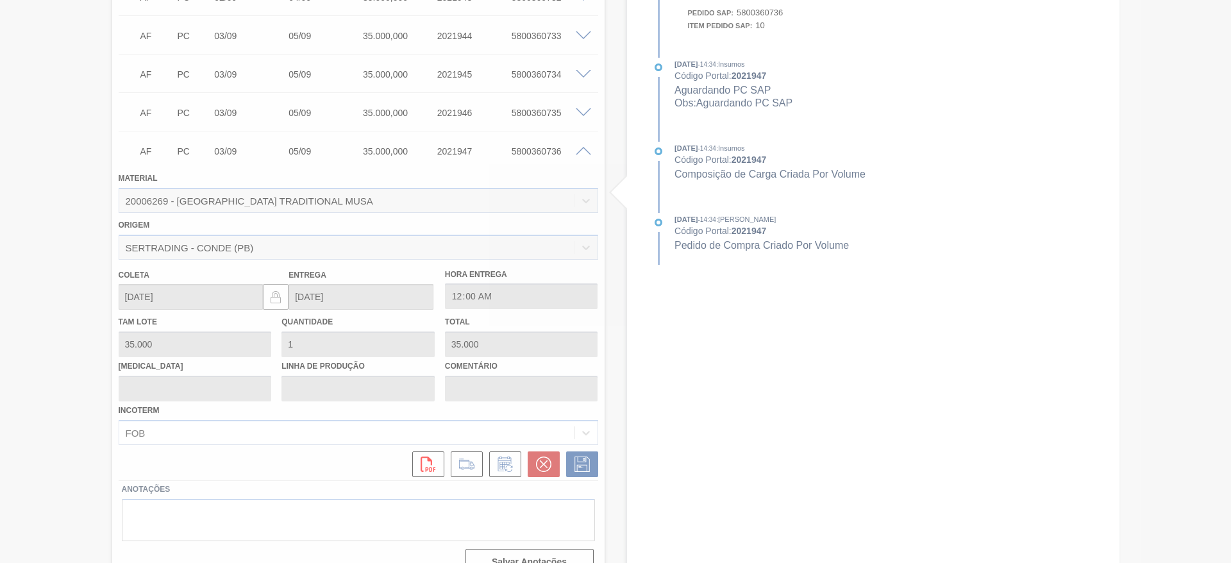
type input "."
type input "[DATE]"
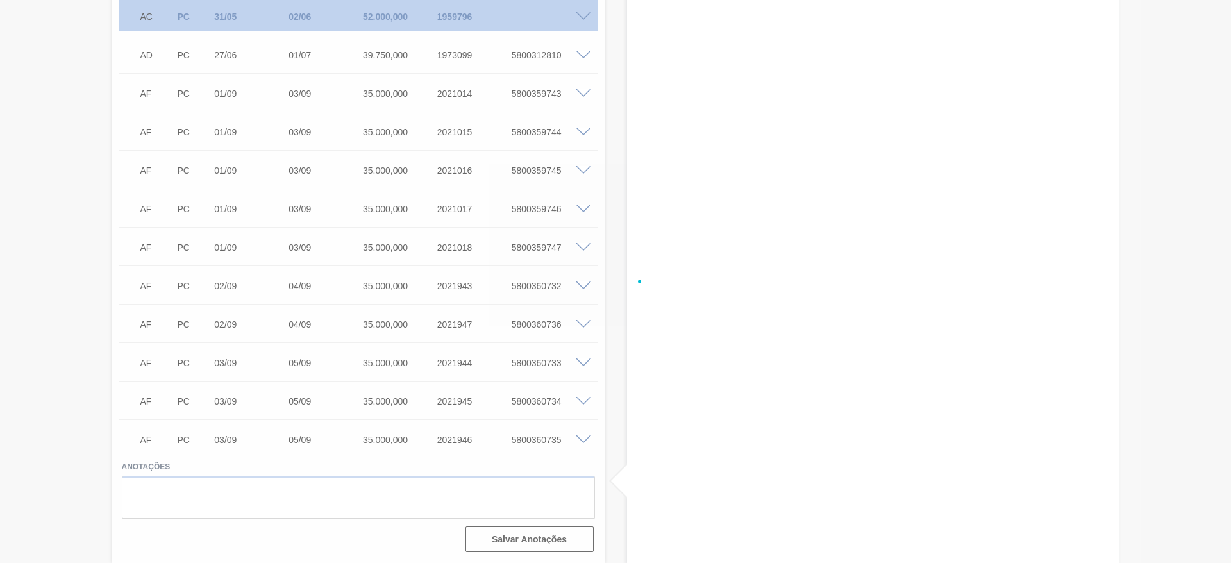
scroll to position [487, 0]
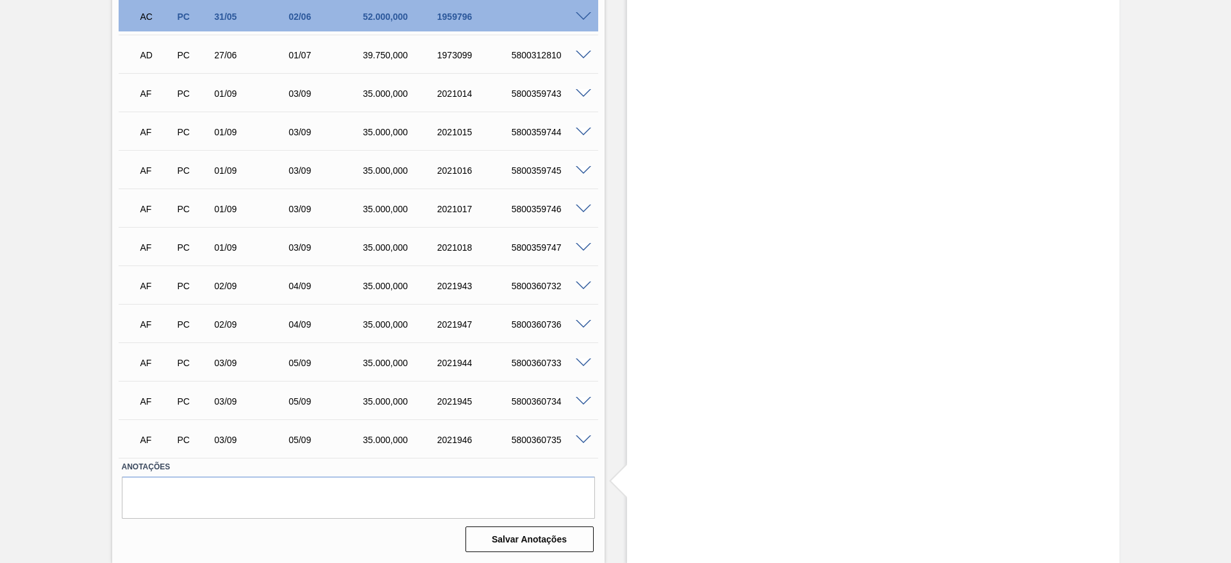
click at [583, 360] on span at bounding box center [583, 363] width 15 height 10
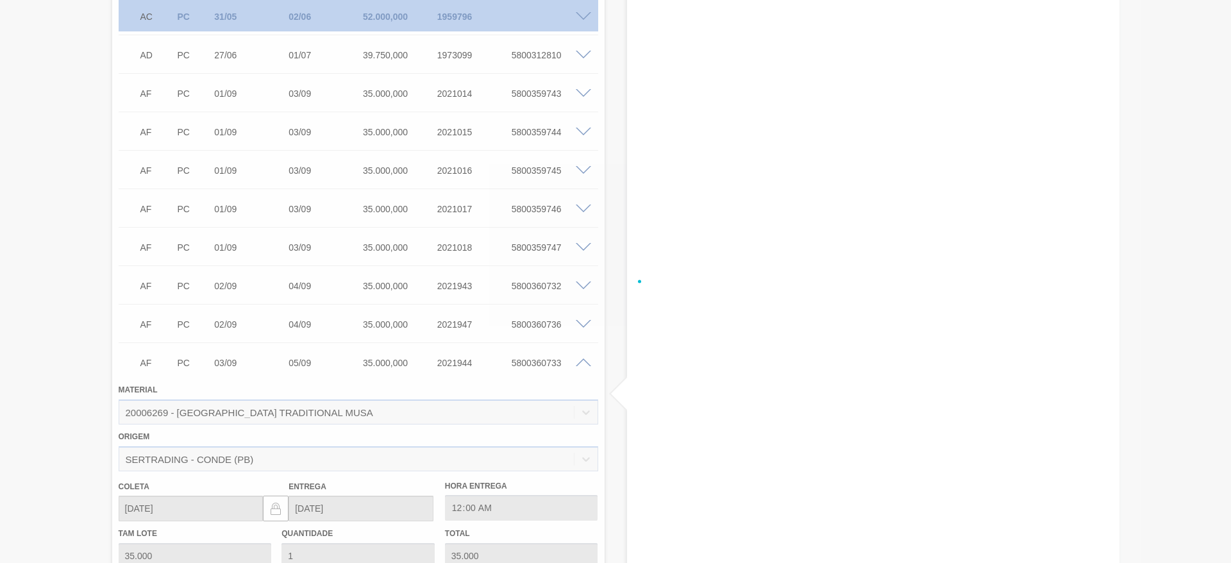
scroll to position [776, 0]
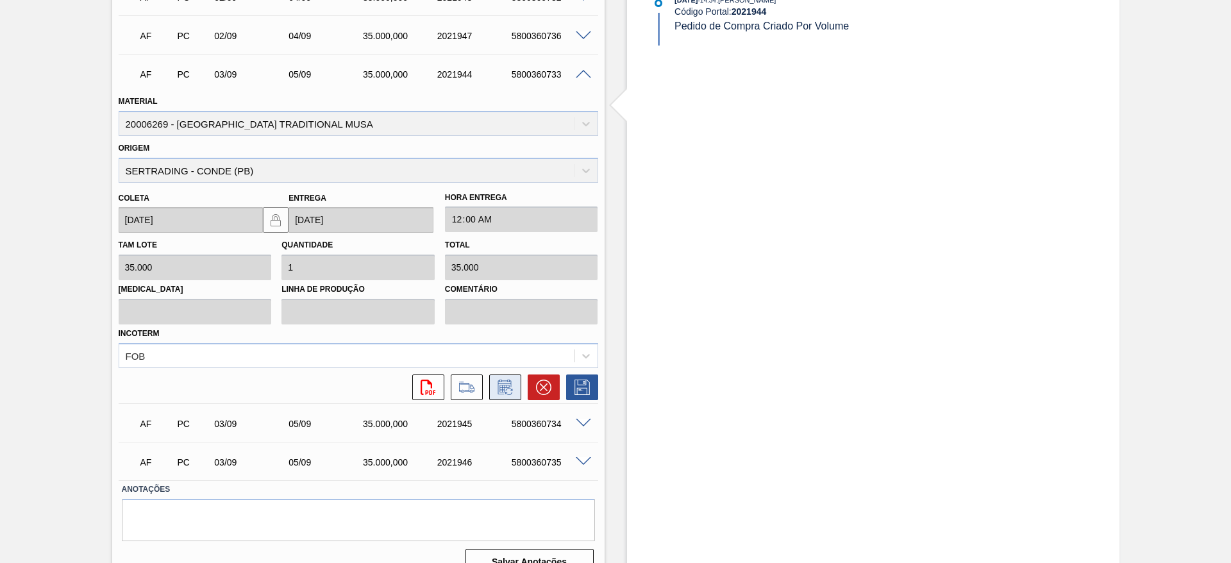
click at [503, 381] on icon at bounding box center [505, 387] width 21 height 15
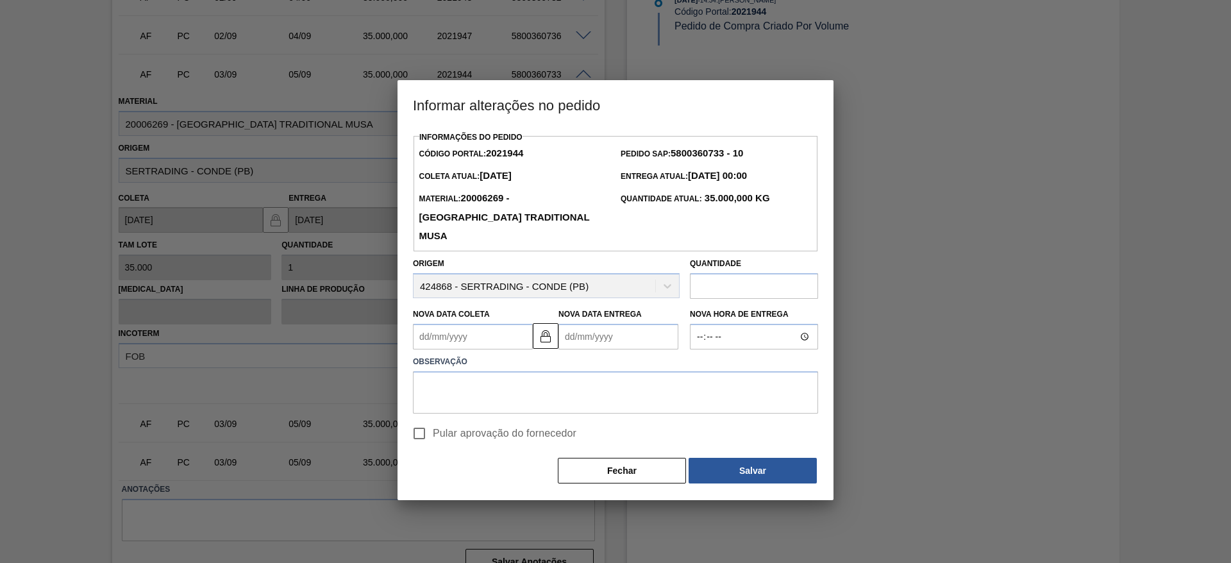
click at [420, 420] on input "Pular aprovação do fornecedor" at bounding box center [419, 433] width 27 height 27
checkbox input "true"
click at [428, 324] on Coleta2021944 "Nova Data Coleta" at bounding box center [473, 337] width 120 height 26
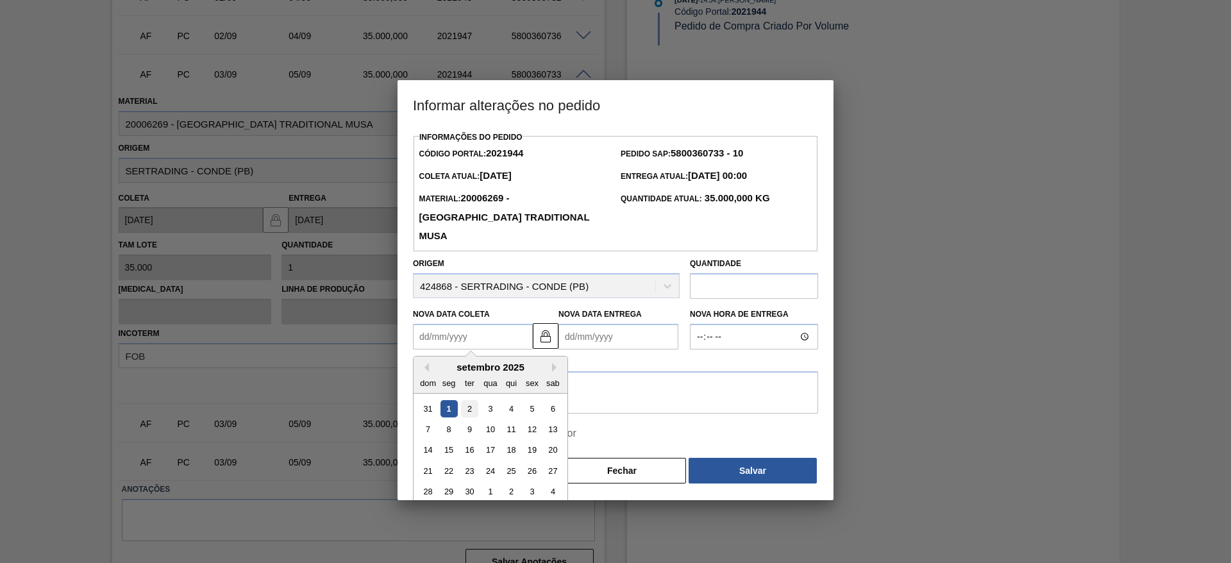
click at [471, 399] on div "2" at bounding box center [469, 407] width 17 height 17
type Coleta2021944 "[DATE]"
type Entrega2021944 "[DATE]"
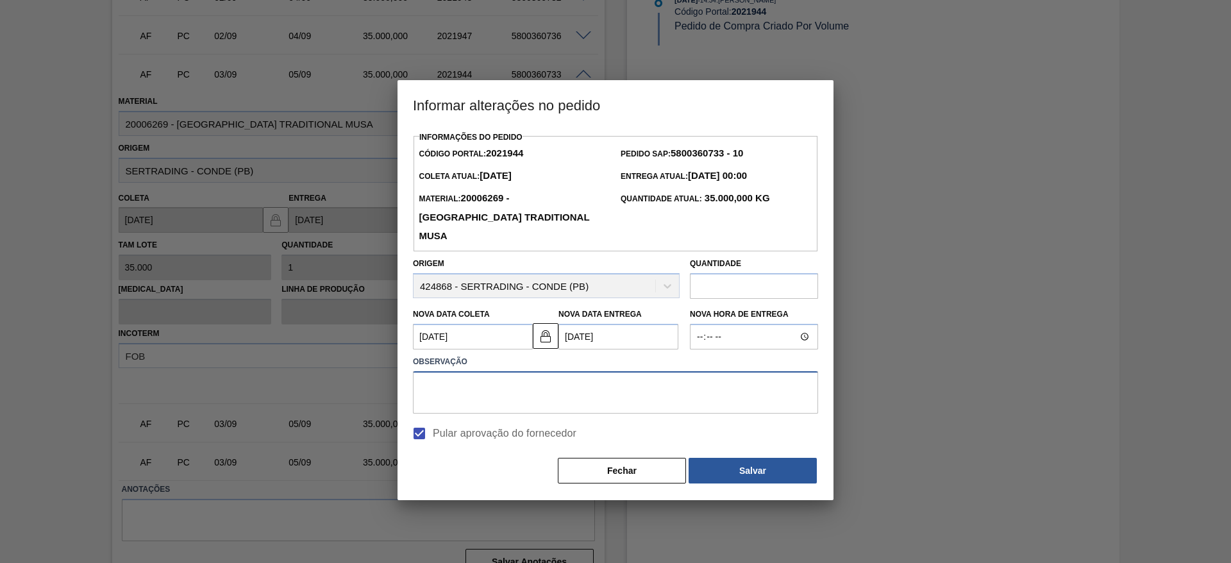
click at [452, 380] on textarea at bounding box center [615, 392] width 405 height 42
type textarea "."
click at [734, 458] on button "Salvar" at bounding box center [752, 471] width 128 height 26
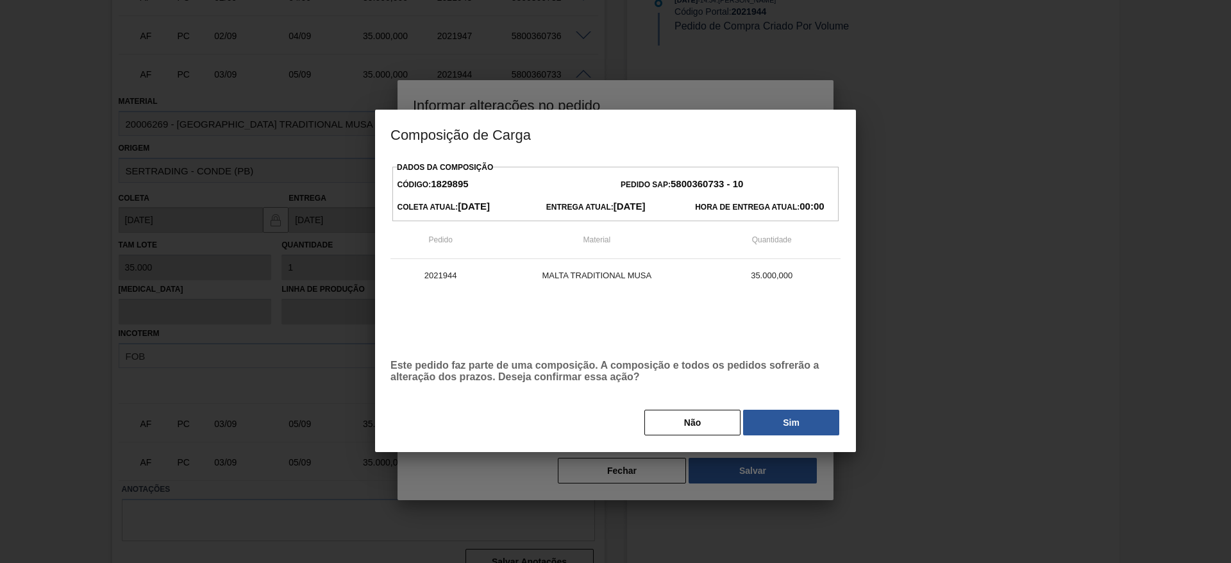
click at [789, 421] on button "Sim" at bounding box center [791, 423] width 96 height 26
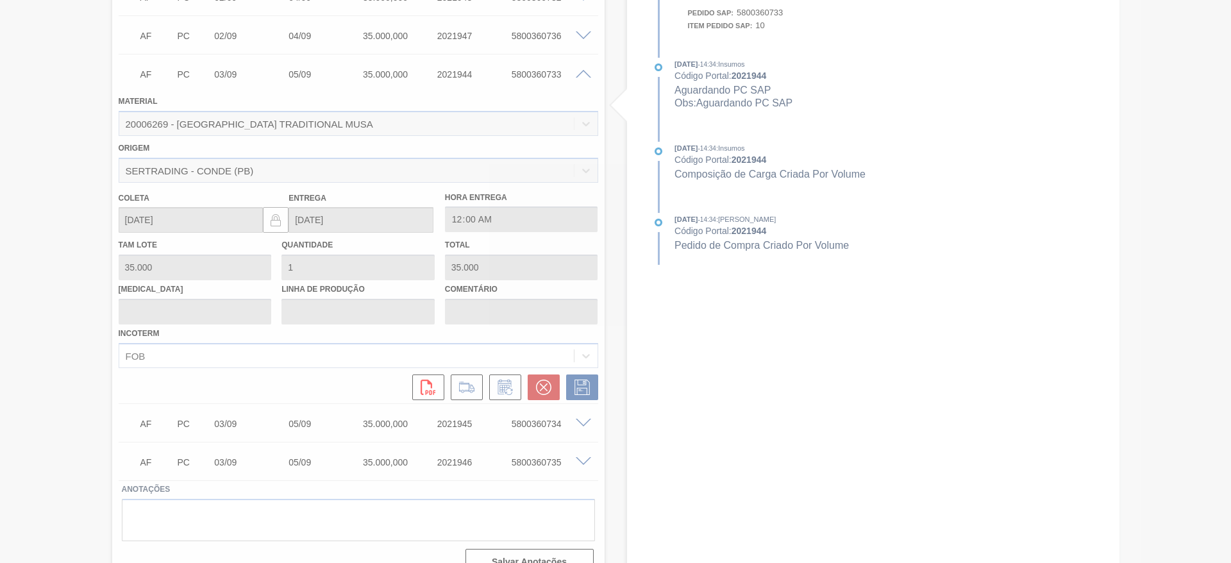
type input "."
type input "[DATE]"
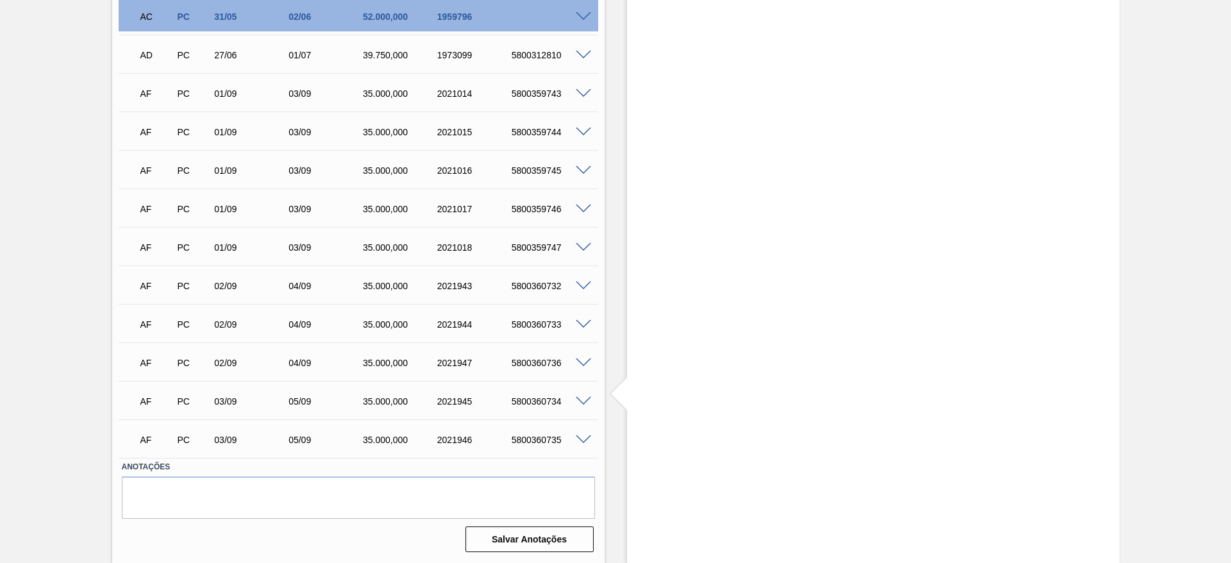
scroll to position [487, 0]
click at [586, 403] on span at bounding box center [583, 402] width 15 height 10
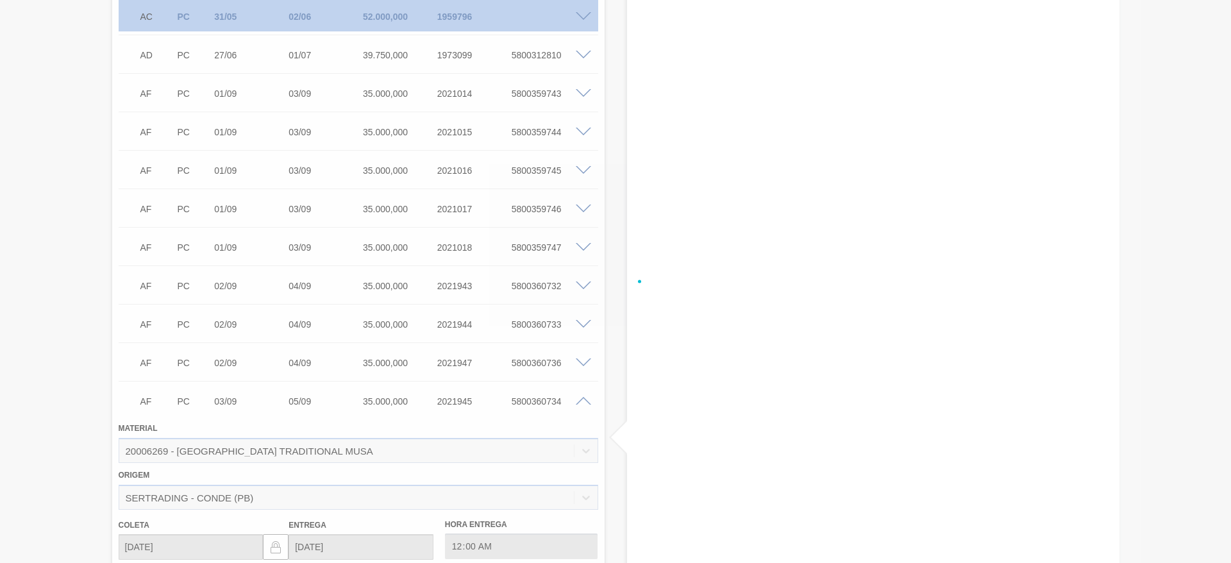
scroll to position [776, 0]
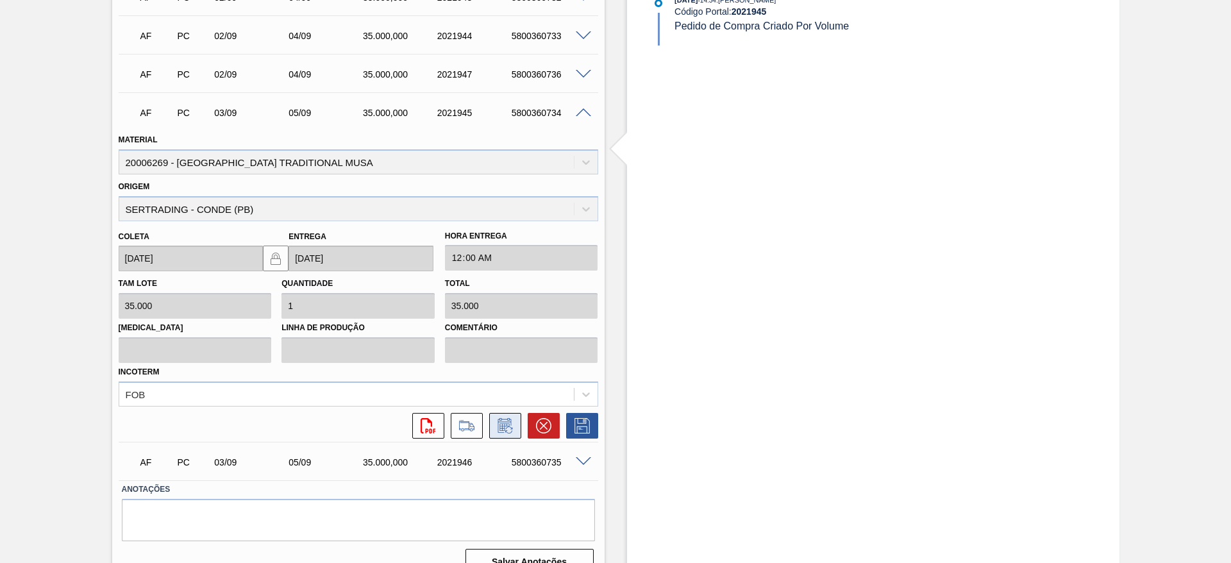
click at [506, 426] on icon at bounding box center [505, 425] width 21 height 15
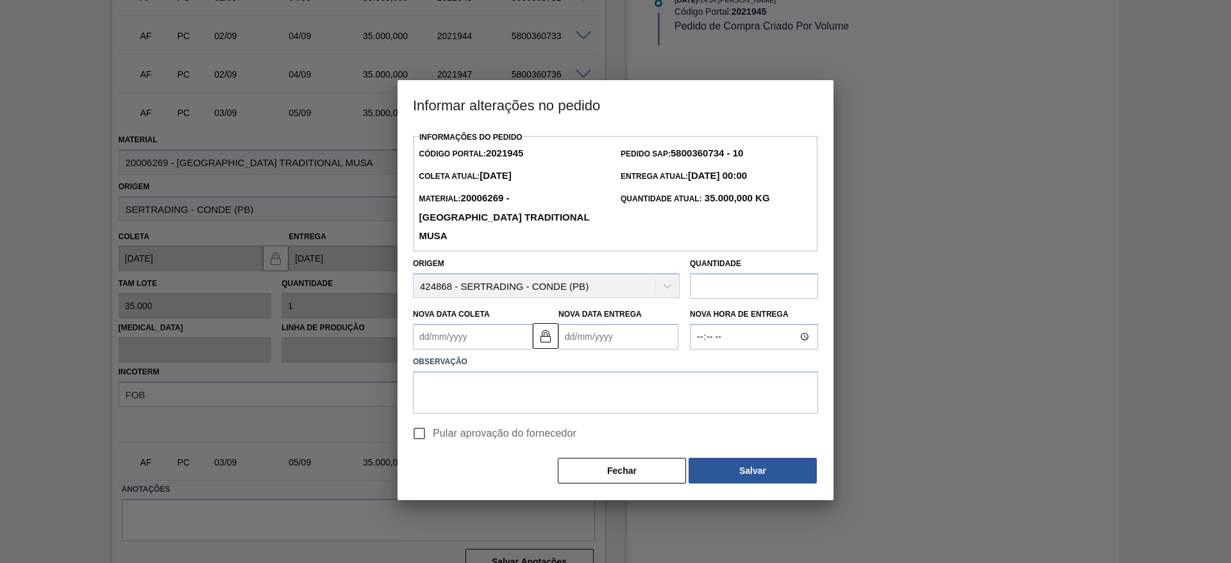
click at [418, 324] on Coleta2021945 "Nova Data Coleta" at bounding box center [473, 337] width 120 height 26
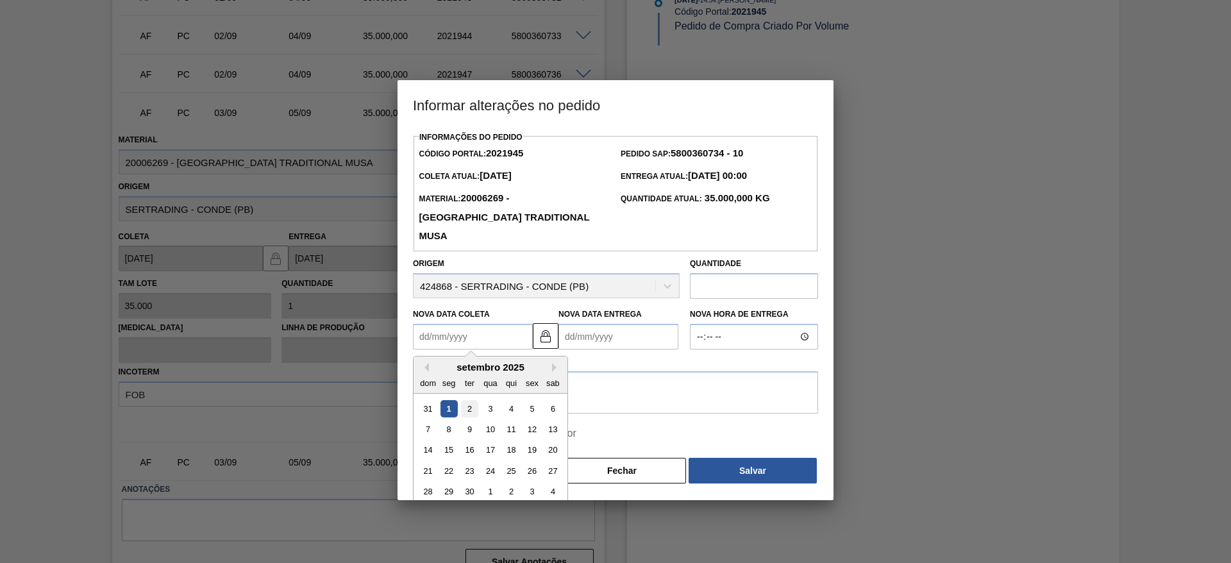
click at [468, 399] on div "2" at bounding box center [469, 407] width 17 height 17
type Coleta2021945 "[DATE]"
type Entrega2021945 "[DATE]"
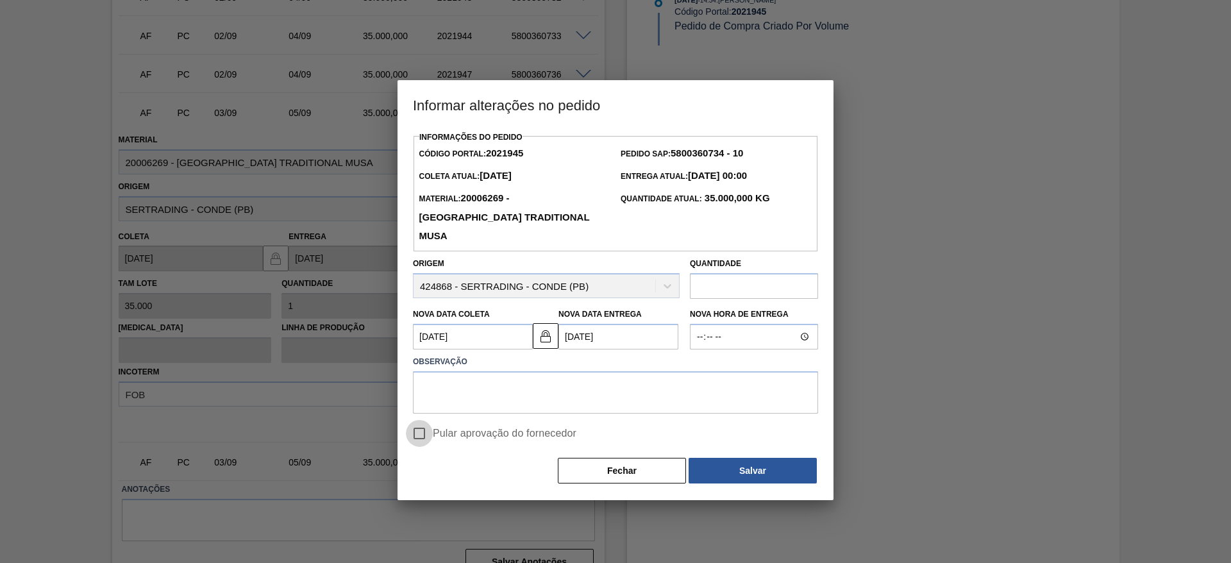
drag, startPoint x: 416, startPoint y: 412, endPoint x: 424, endPoint y: 403, distance: 12.3
click at [416, 420] on input "Pular aprovação do fornecedor" at bounding box center [419, 433] width 27 height 27
checkbox input "true"
click at [440, 382] on textarea at bounding box center [615, 392] width 405 height 42
type textarea "."
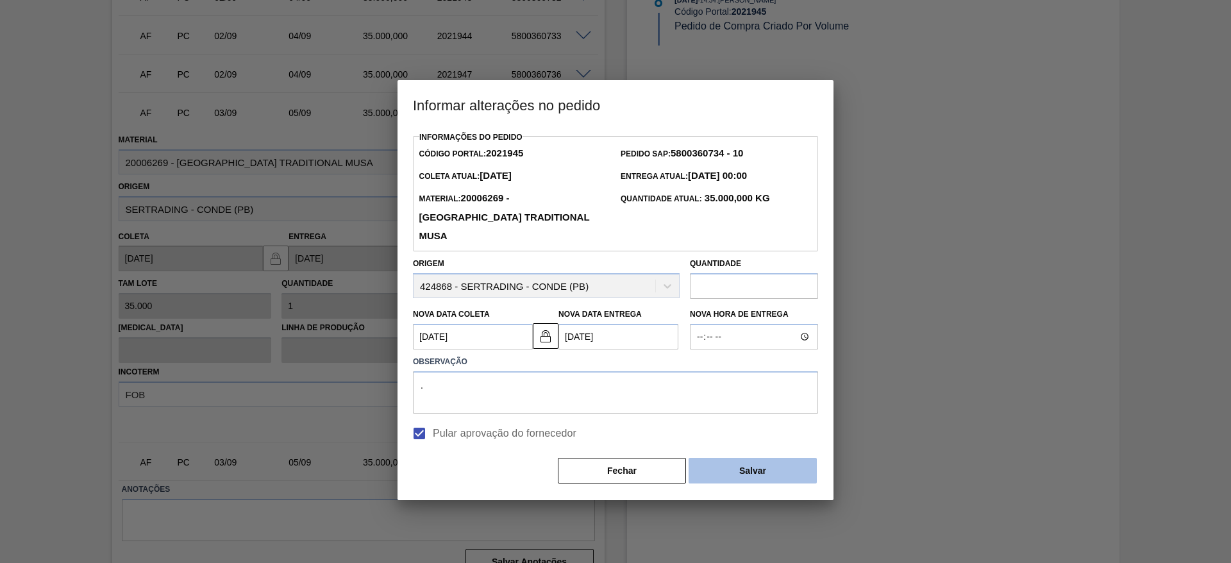
click at [739, 458] on button "Salvar" at bounding box center [752, 471] width 128 height 26
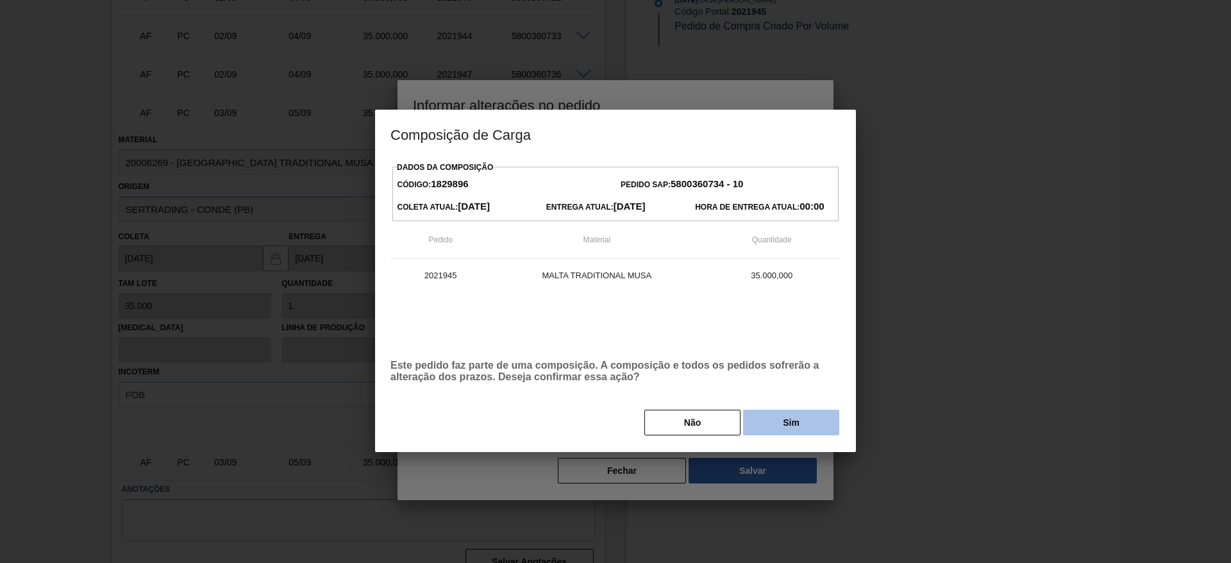
click at [772, 423] on button "Sim" at bounding box center [791, 423] width 96 height 26
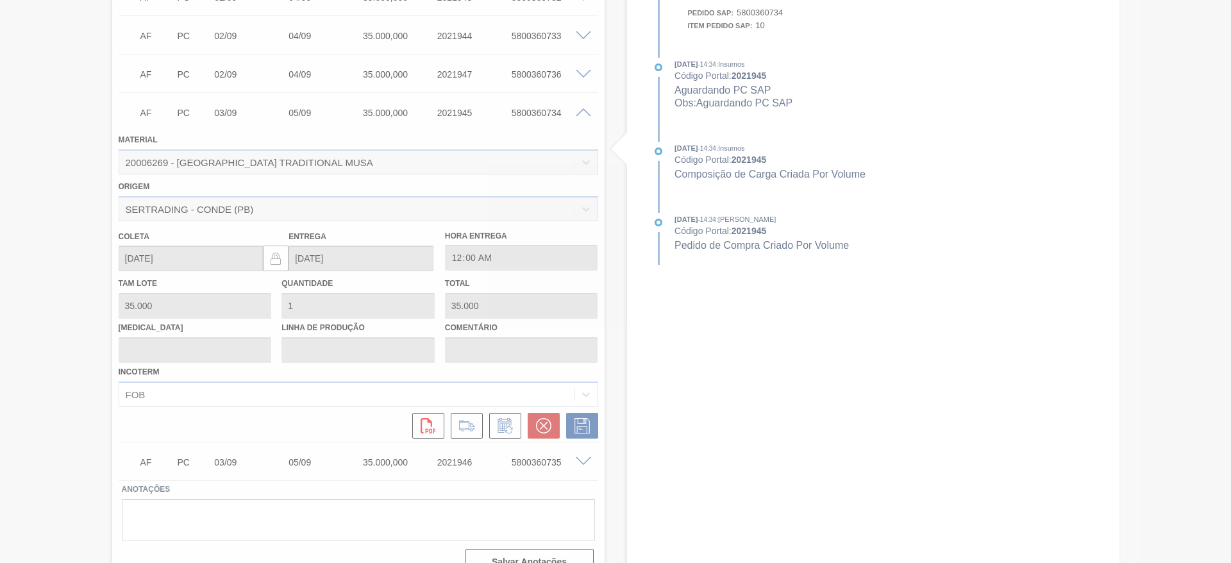
type input "."
type input "[DATE]"
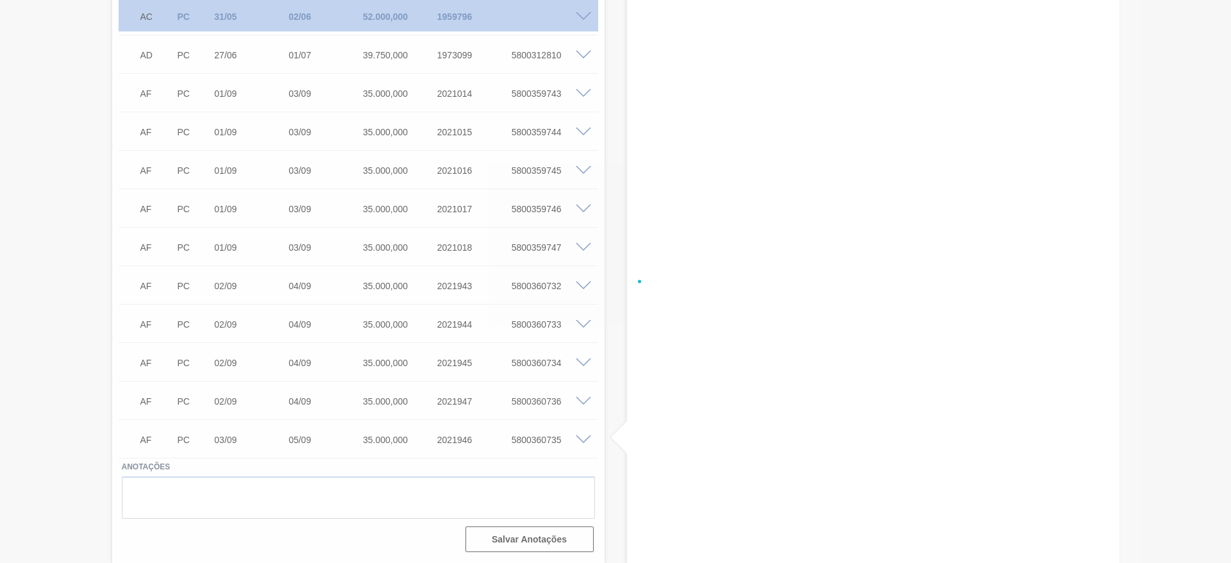
scroll to position [487, 0]
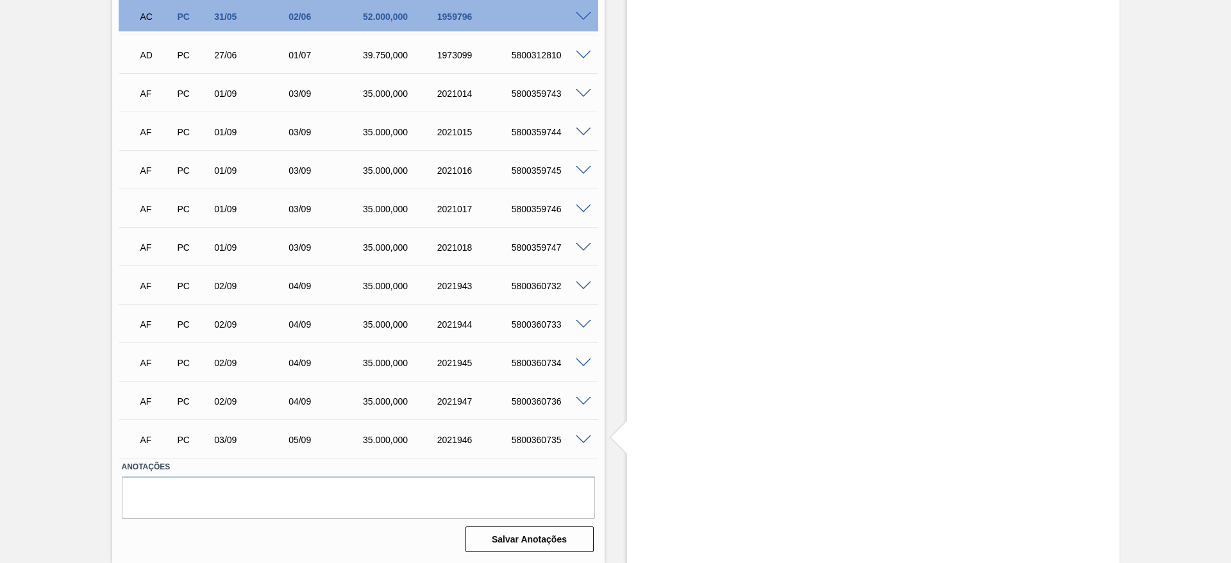
click at [583, 440] on span at bounding box center [583, 440] width 15 height 10
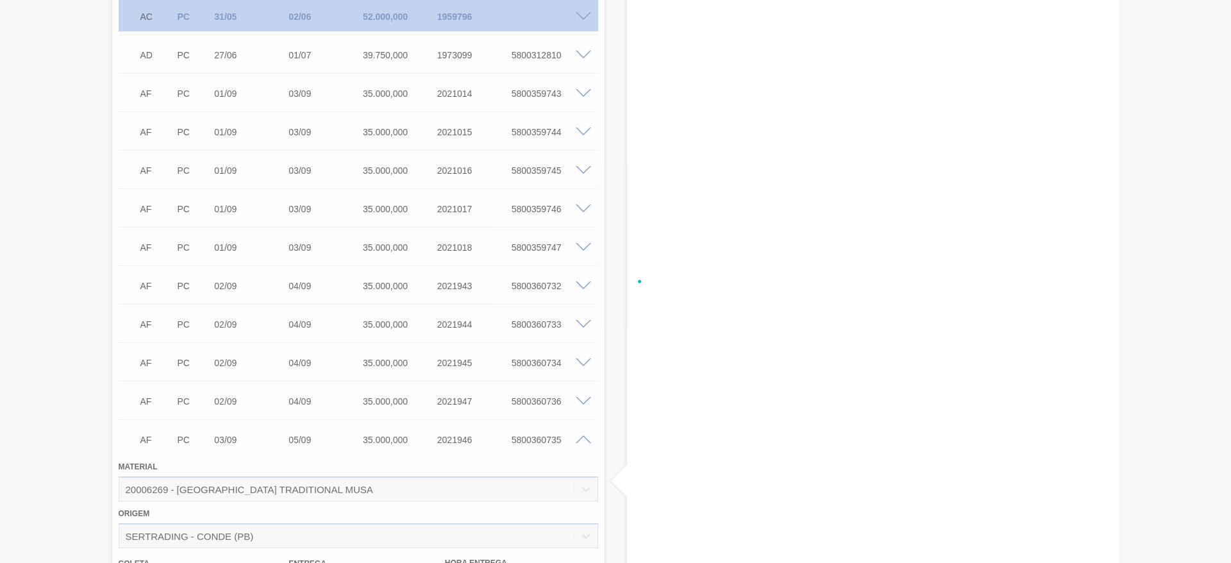
scroll to position [776, 0]
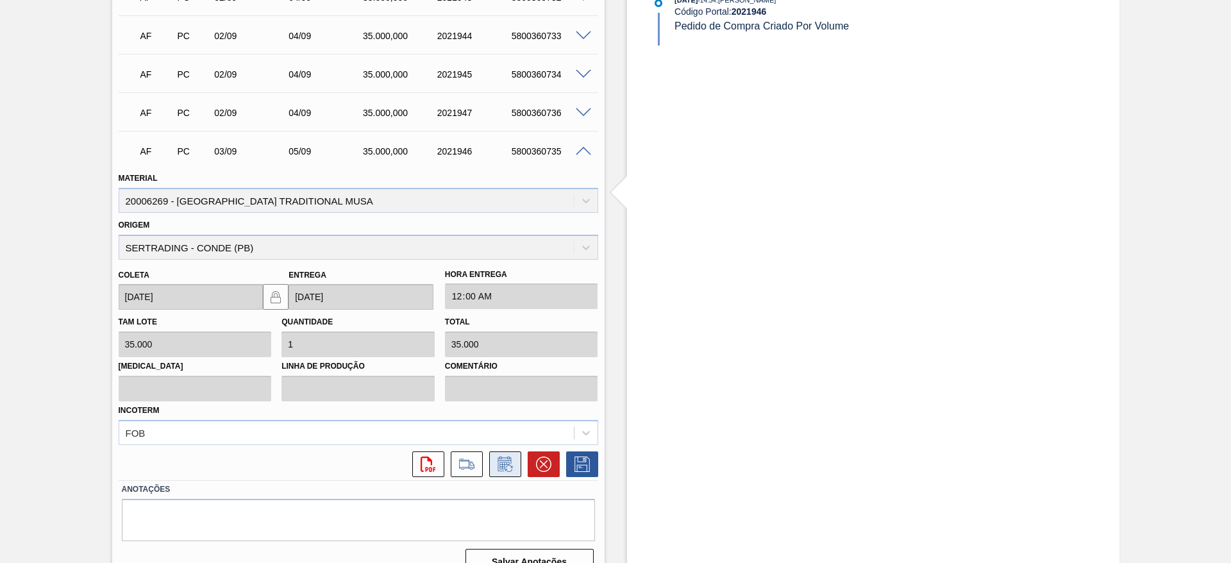
click at [501, 466] on icon at bounding box center [504, 466] width 10 height 8
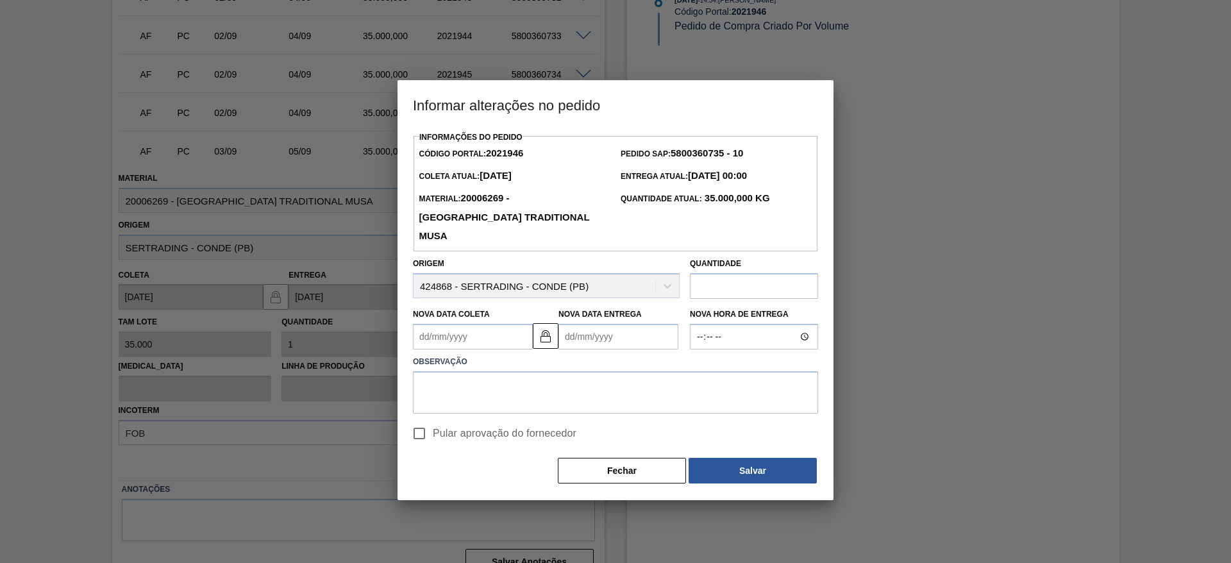
click at [421, 324] on Coleta2021946 "Nova Data Coleta" at bounding box center [473, 337] width 120 height 26
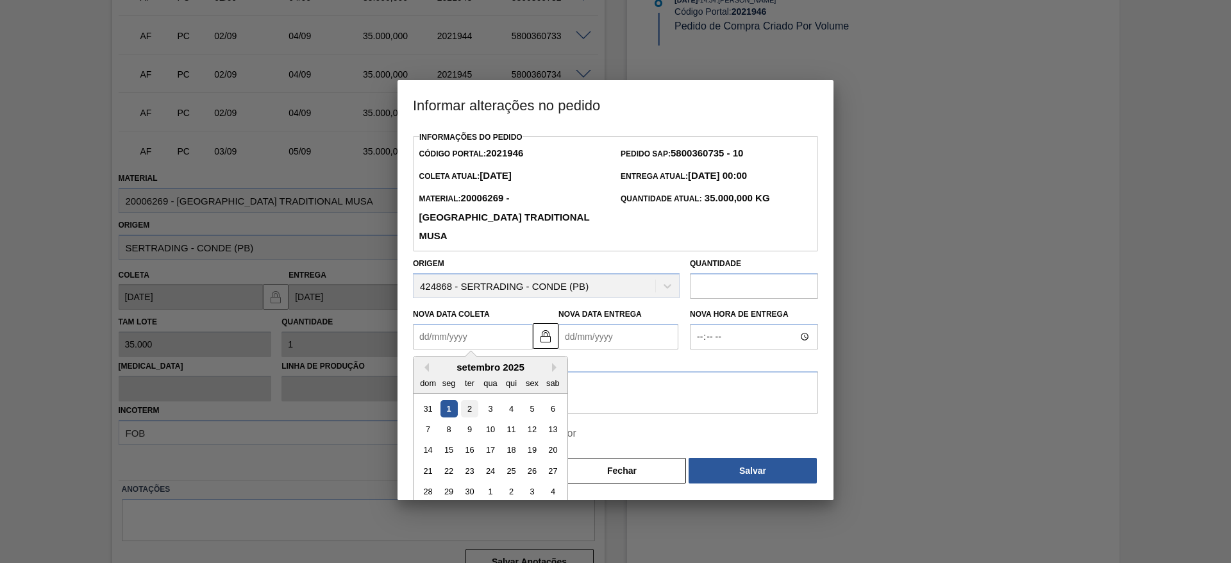
click at [467, 399] on div "2" at bounding box center [469, 407] width 17 height 17
type Coleta2021946 "[DATE]"
type Entrega2021946 "[DATE]"
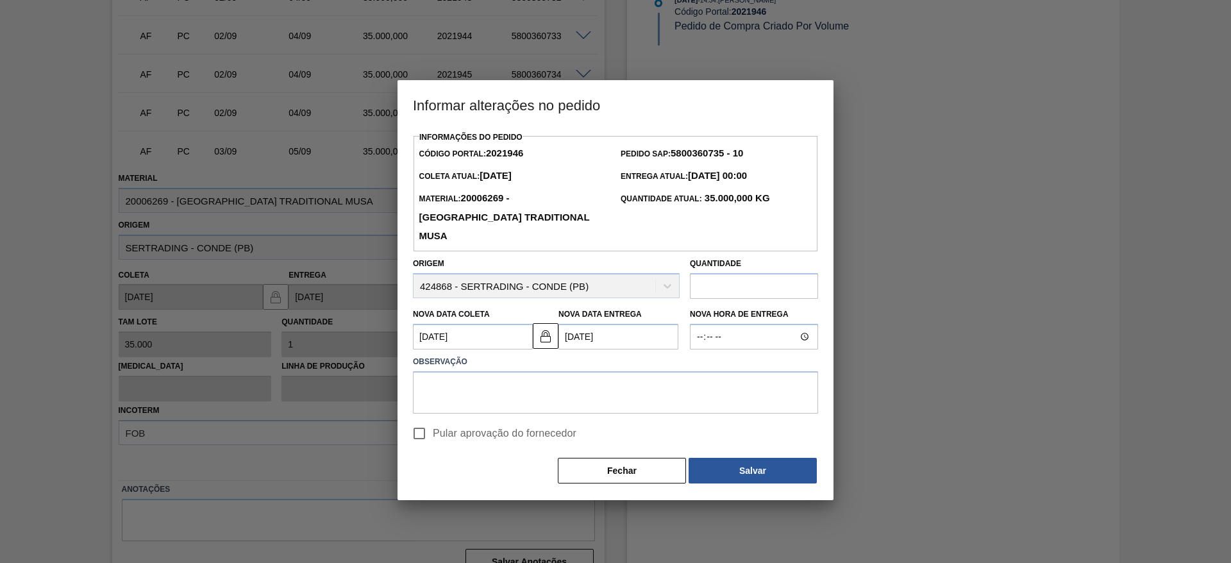
click at [424, 420] on input "Pular aprovação do fornecedor" at bounding box center [419, 433] width 27 height 27
checkbox input "true"
click at [444, 371] on textarea at bounding box center [615, 392] width 405 height 42
type textarea "."
click at [756, 458] on button "Salvar" at bounding box center [752, 471] width 128 height 26
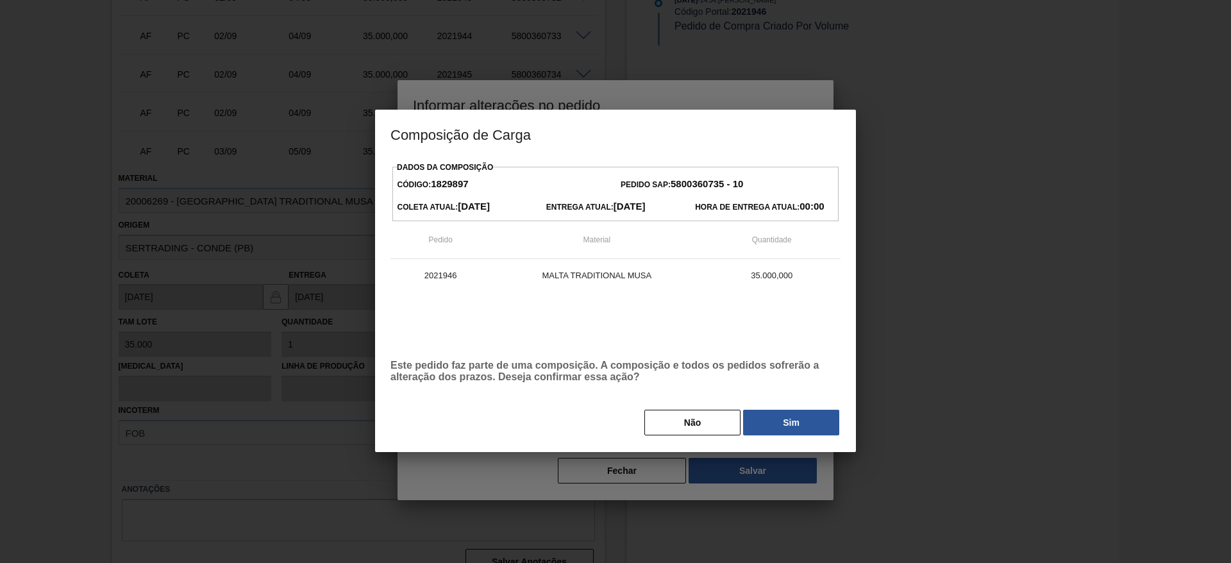
click at [776, 422] on button "Sim" at bounding box center [791, 423] width 96 height 26
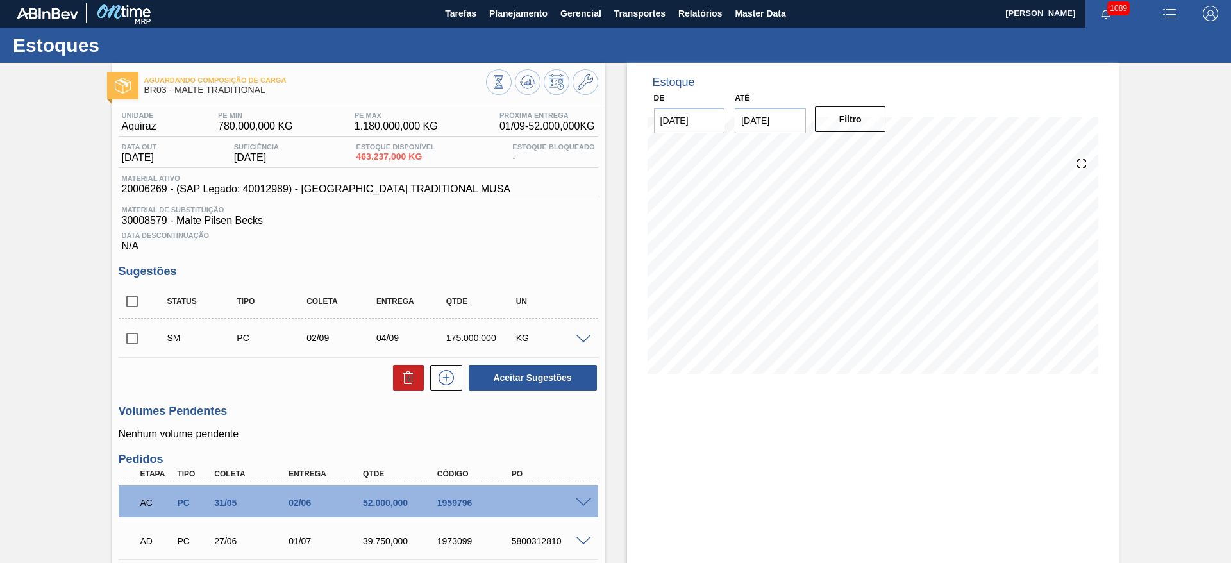
scroll to position [0, 0]
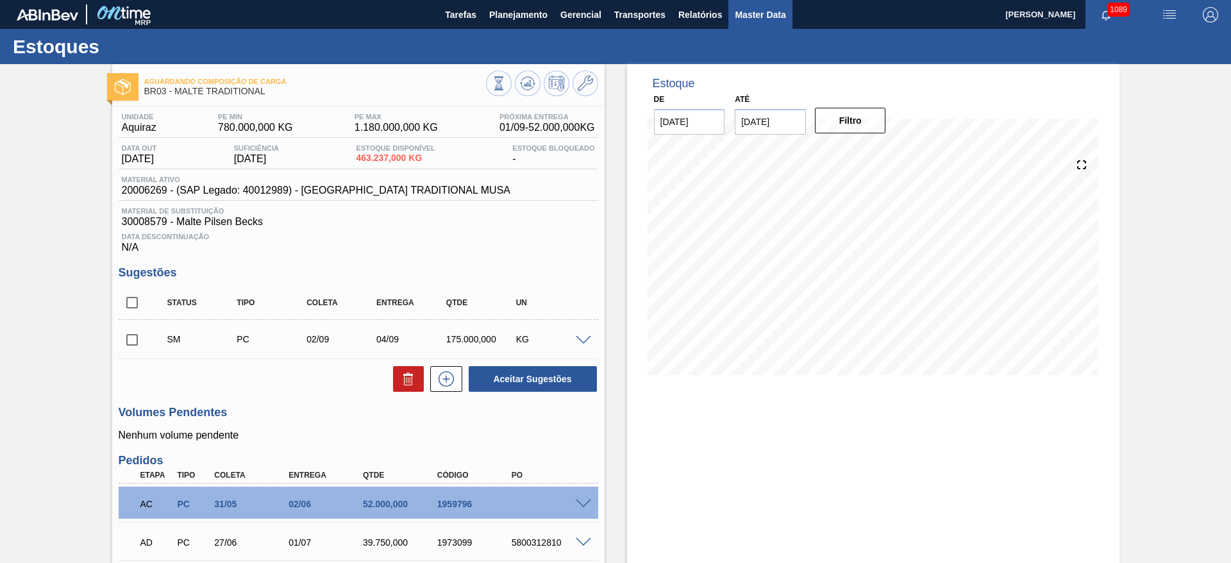
click at [760, 21] on span "Master Data" at bounding box center [760, 14] width 51 height 15
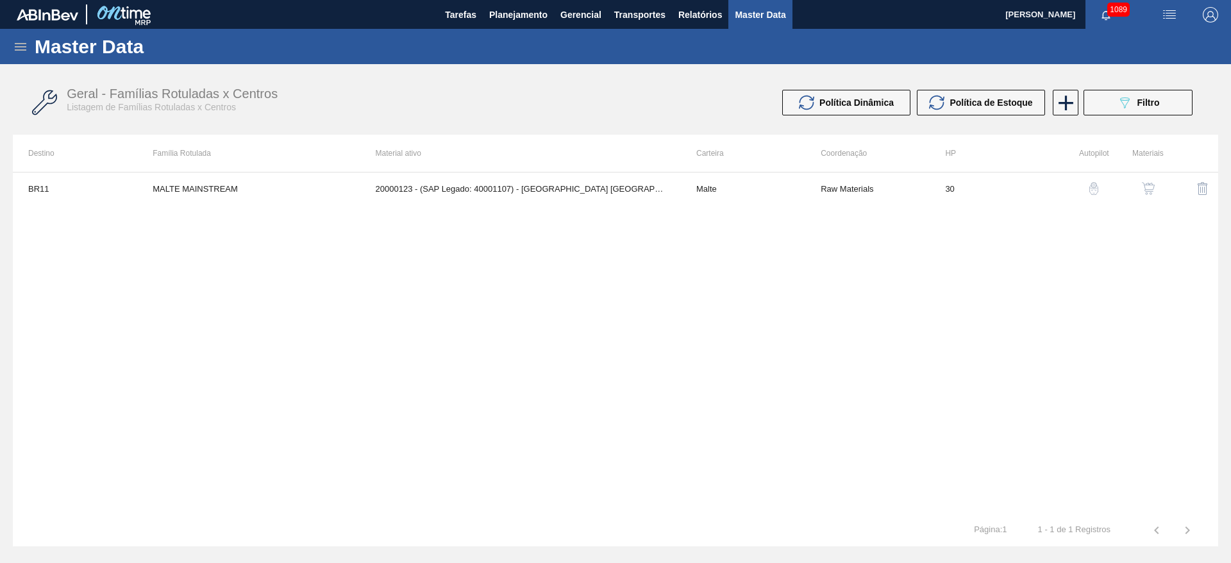
click at [19, 45] on icon at bounding box center [20, 46] width 15 height 15
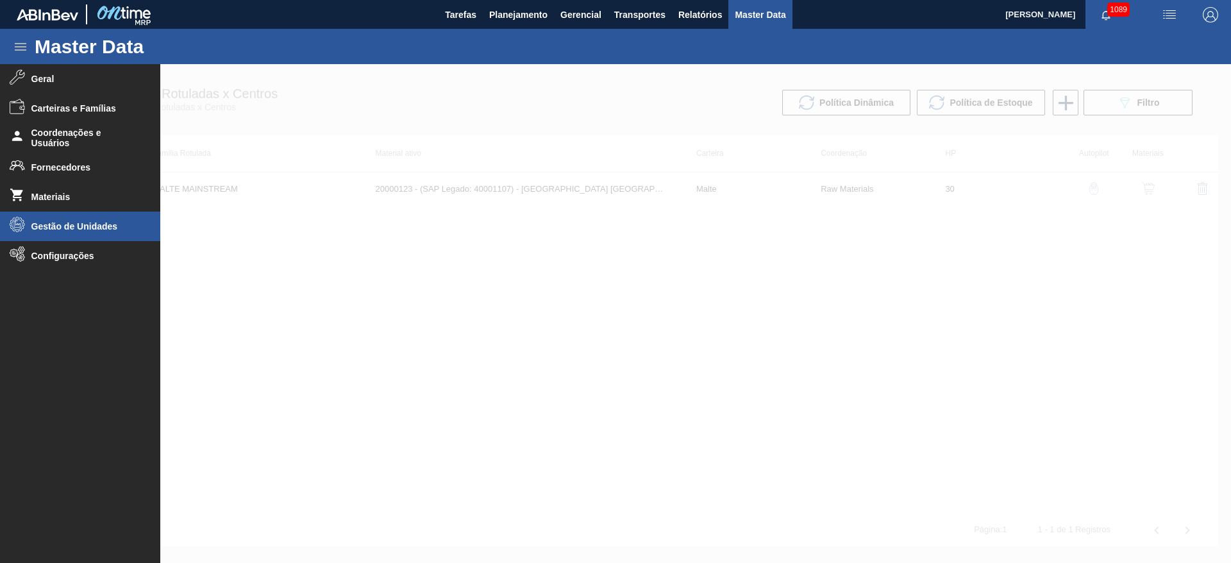
click at [58, 223] on span "Gestão de Unidades" at bounding box center [84, 226] width 106 height 10
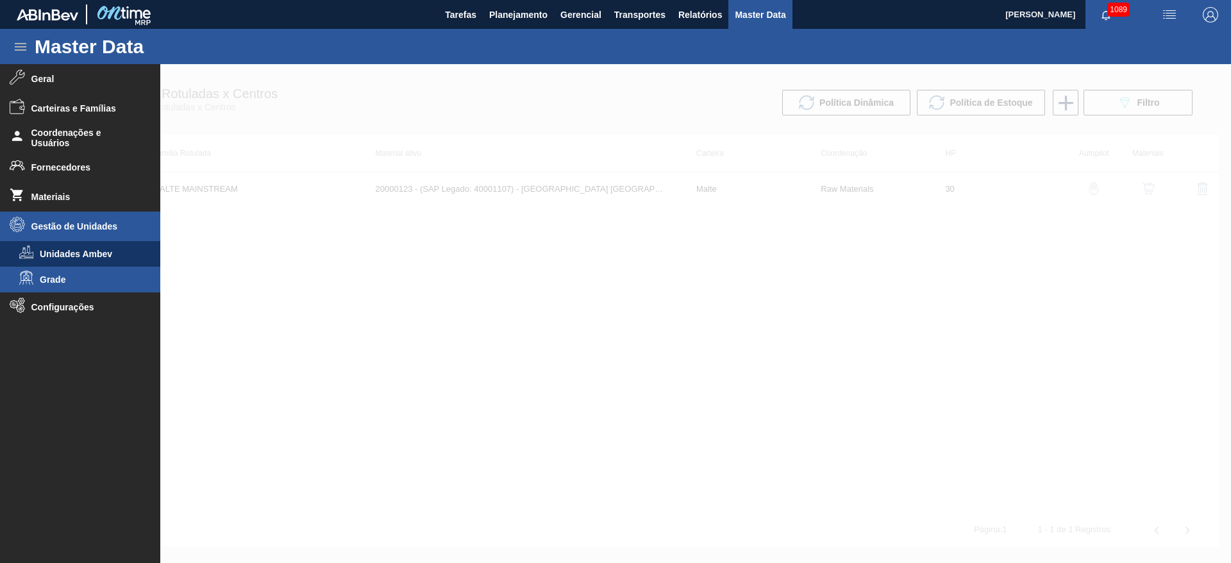
click at [58, 283] on span "Grade" at bounding box center [89, 279] width 99 height 10
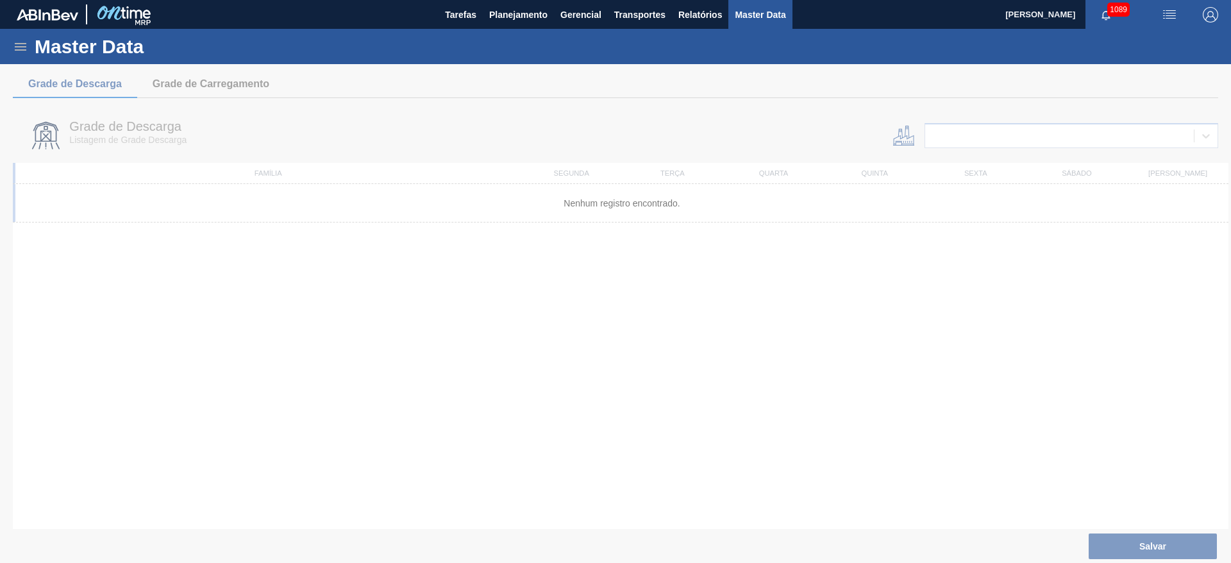
click at [25, 54] on div "Master Data" at bounding box center [615, 46] width 1231 height 35
click at [17, 45] on icon at bounding box center [20, 46] width 15 height 15
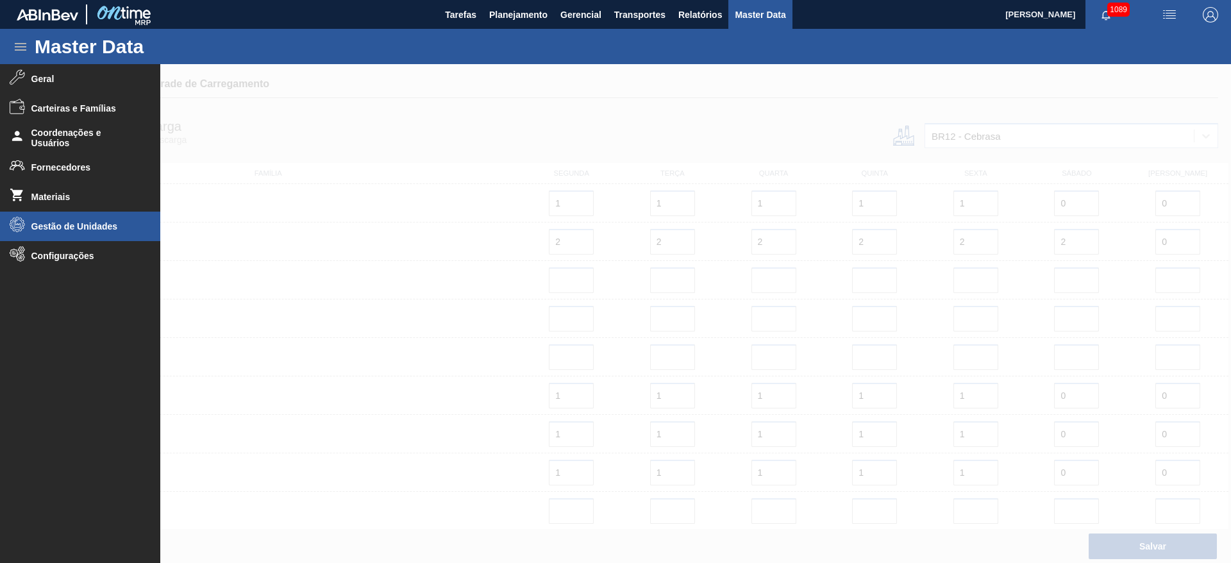
click at [56, 227] on span "Gestão de Unidades" at bounding box center [84, 226] width 106 height 10
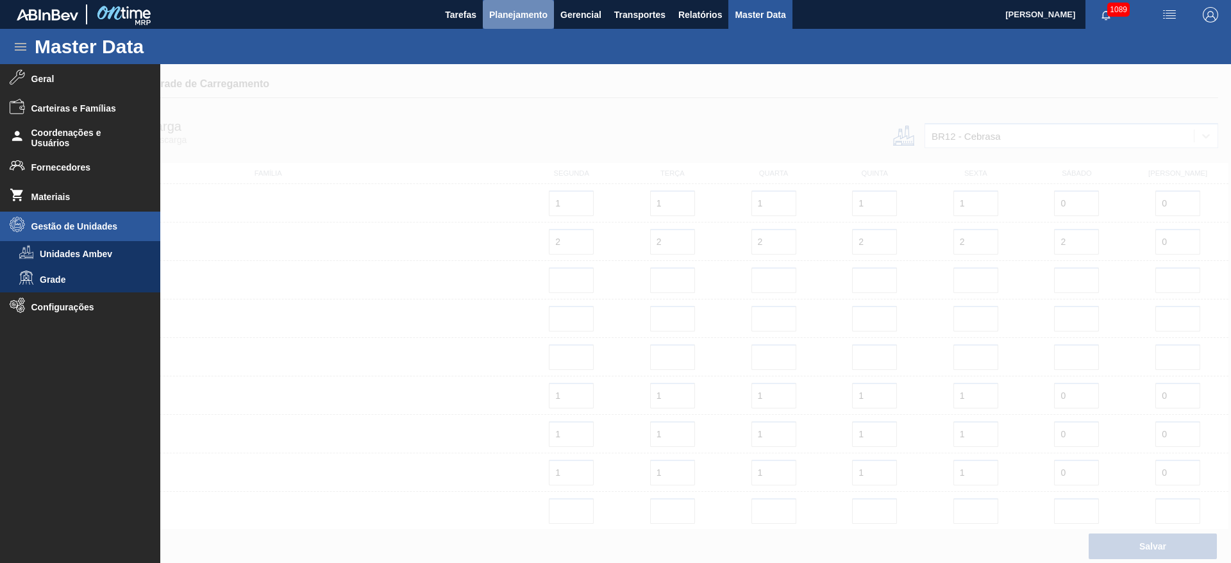
click at [508, 10] on span "Planejamento" at bounding box center [518, 14] width 58 height 15
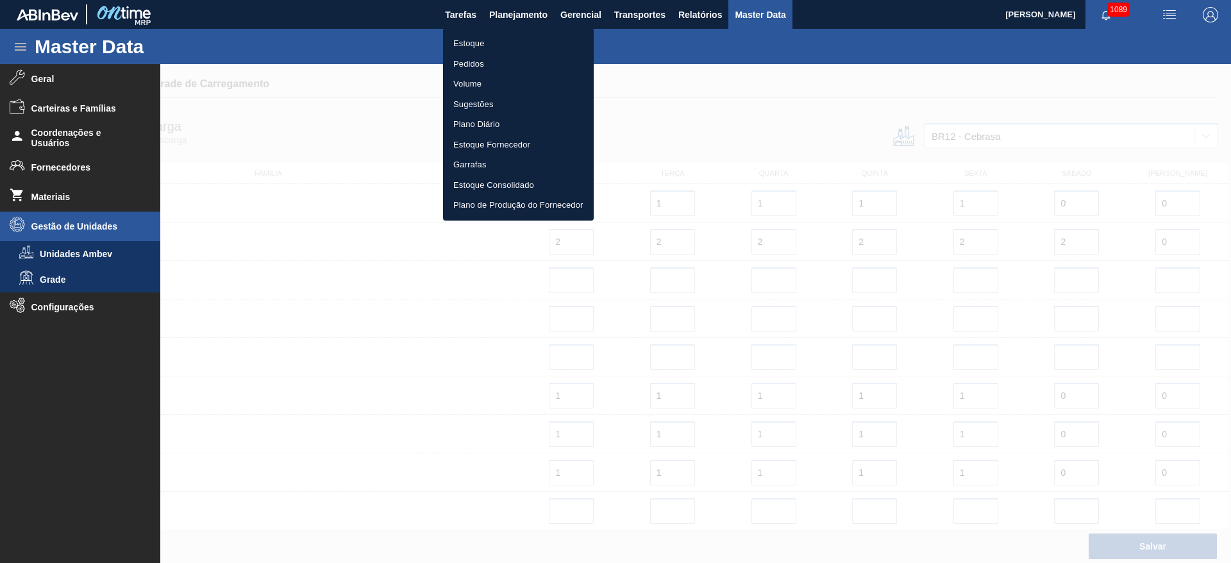
click at [457, 46] on li "Estoque" at bounding box center [518, 43] width 151 height 21
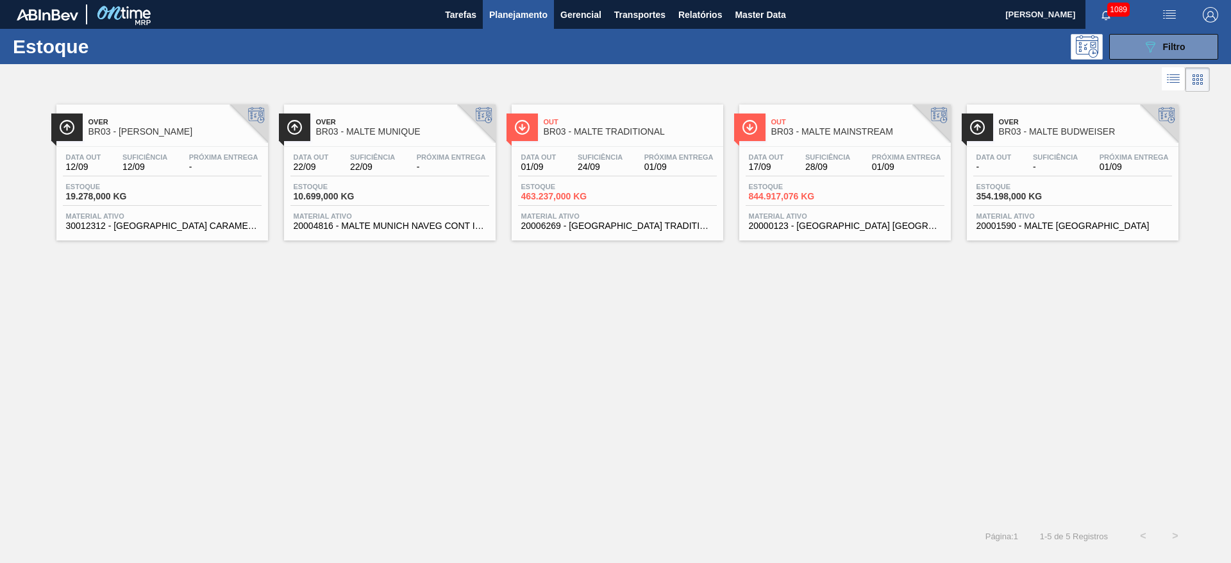
click at [618, 165] on span "24/09" at bounding box center [600, 167] width 45 height 10
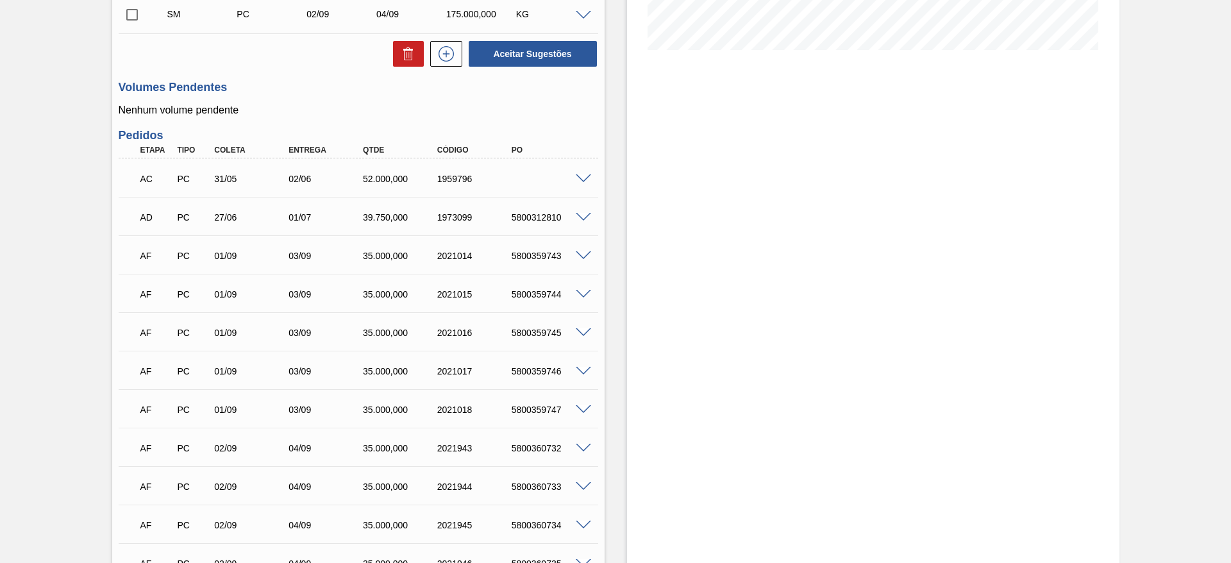
scroll to position [487, 0]
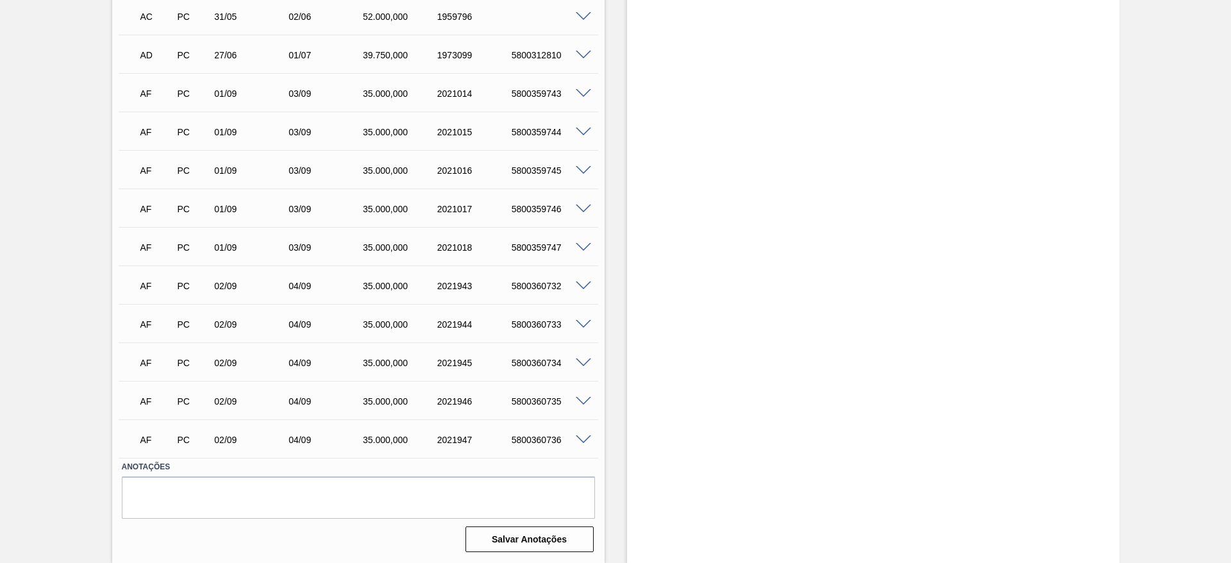
click at [578, 288] on span at bounding box center [583, 286] width 15 height 10
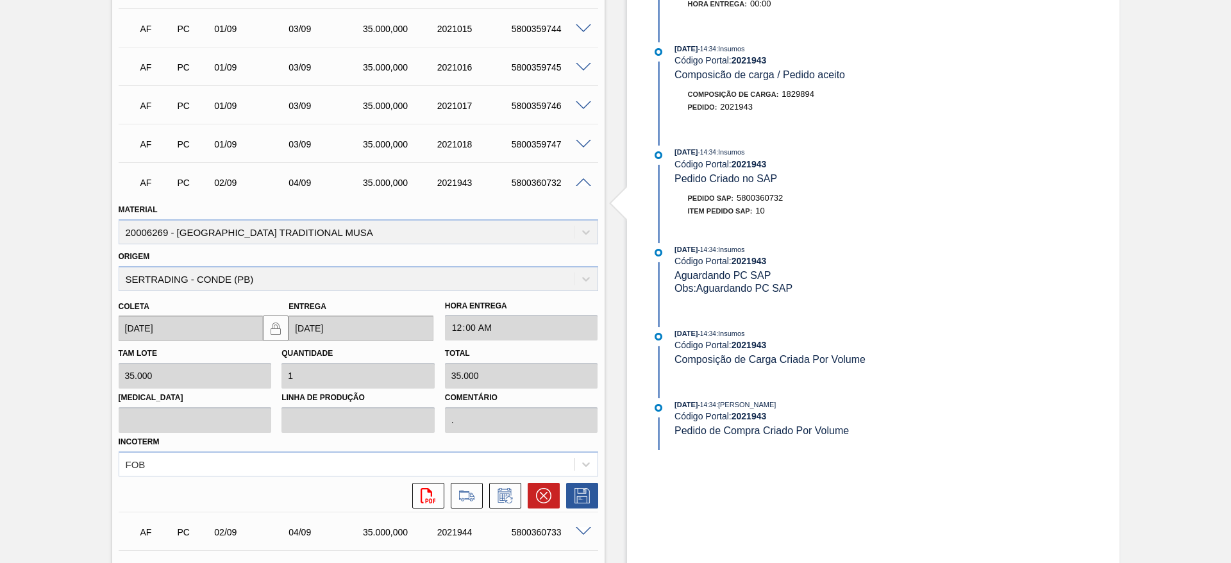
scroll to position [680, 0]
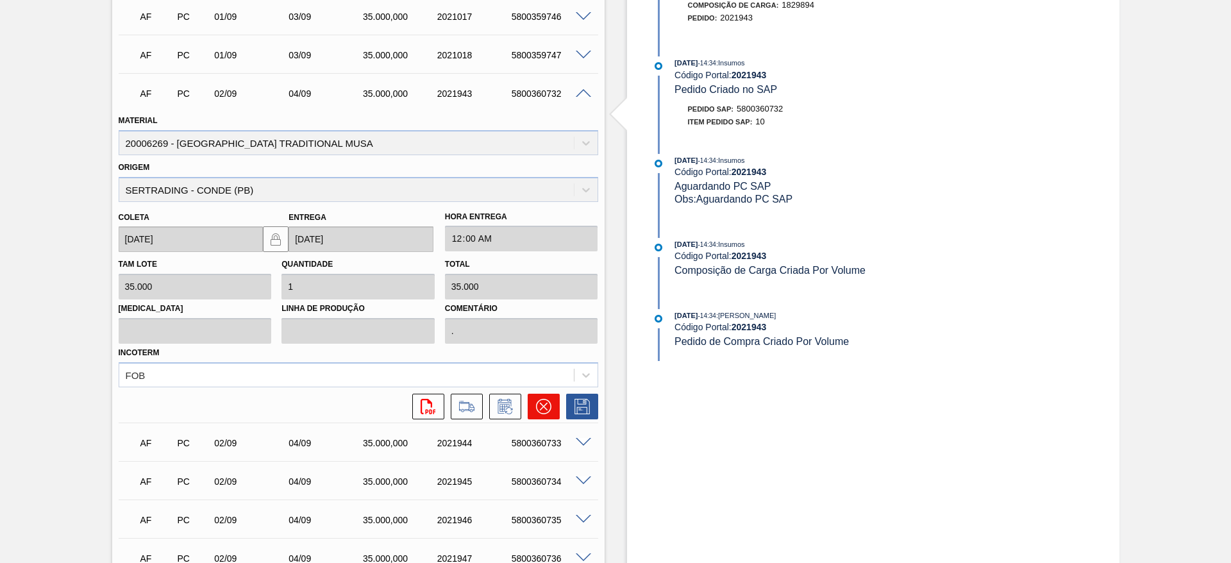
click at [540, 412] on icon at bounding box center [543, 406] width 15 height 15
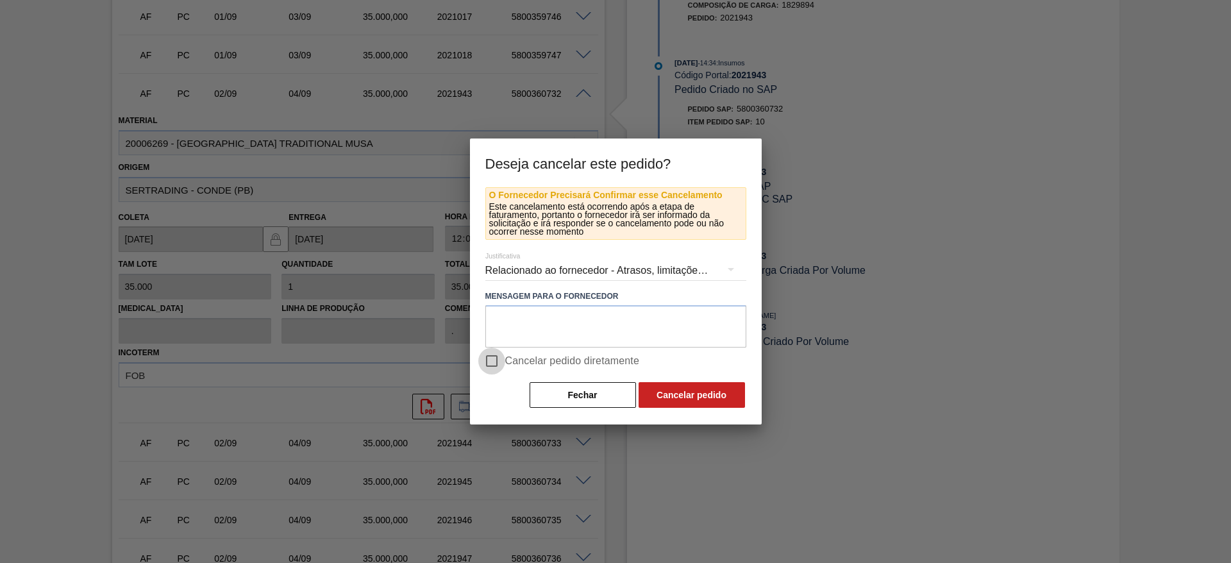
click at [496, 359] on input "Cancelar pedido diretamente" at bounding box center [491, 360] width 27 height 27
checkbox input "true"
click at [695, 388] on button "Cancelar pedido" at bounding box center [691, 395] width 106 height 26
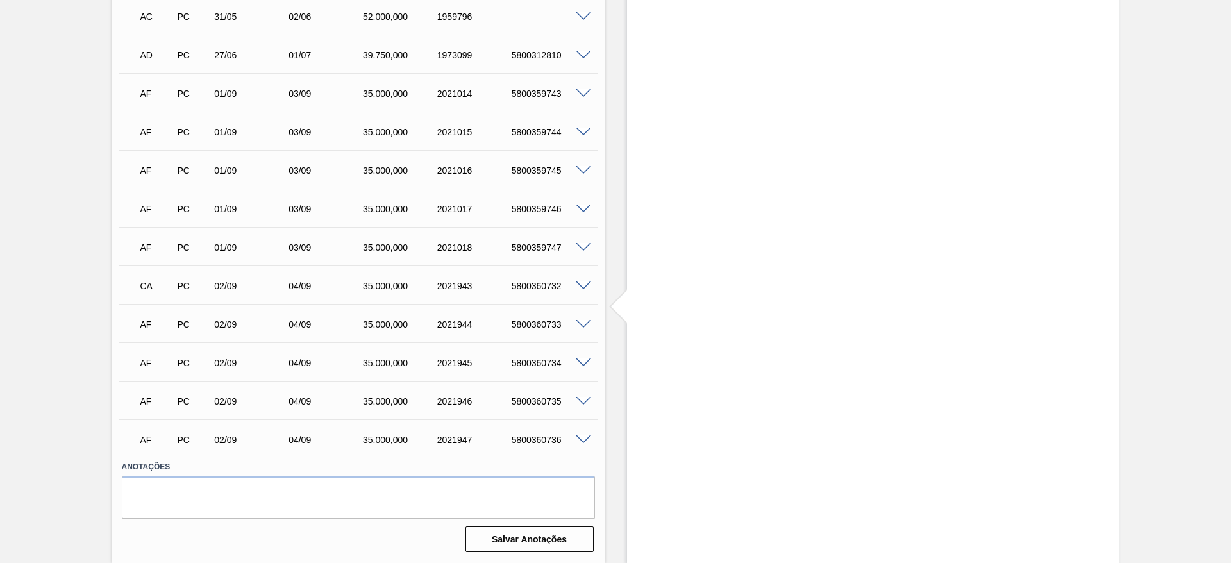
scroll to position [487, 0]
click at [583, 328] on div "5800360733" at bounding box center [549, 324] width 83 height 10
click at [583, 322] on span at bounding box center [583, 325] width 15 height 10
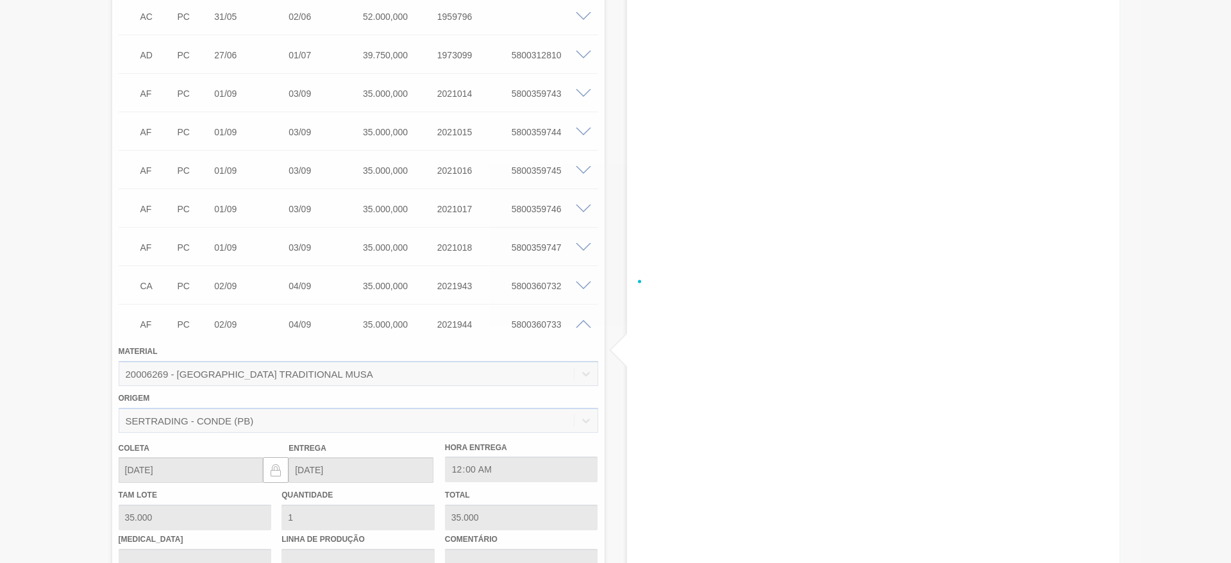
scroll to position [680, 0]
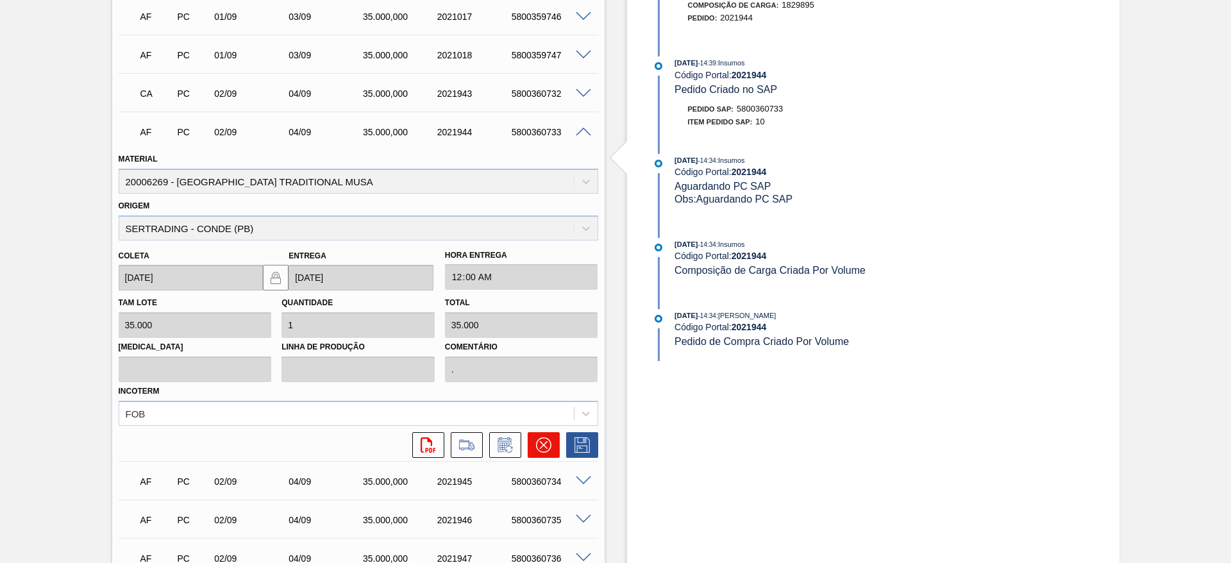
click at [543, 442] on icon at bounding box center [543, 444] width 15 height 15
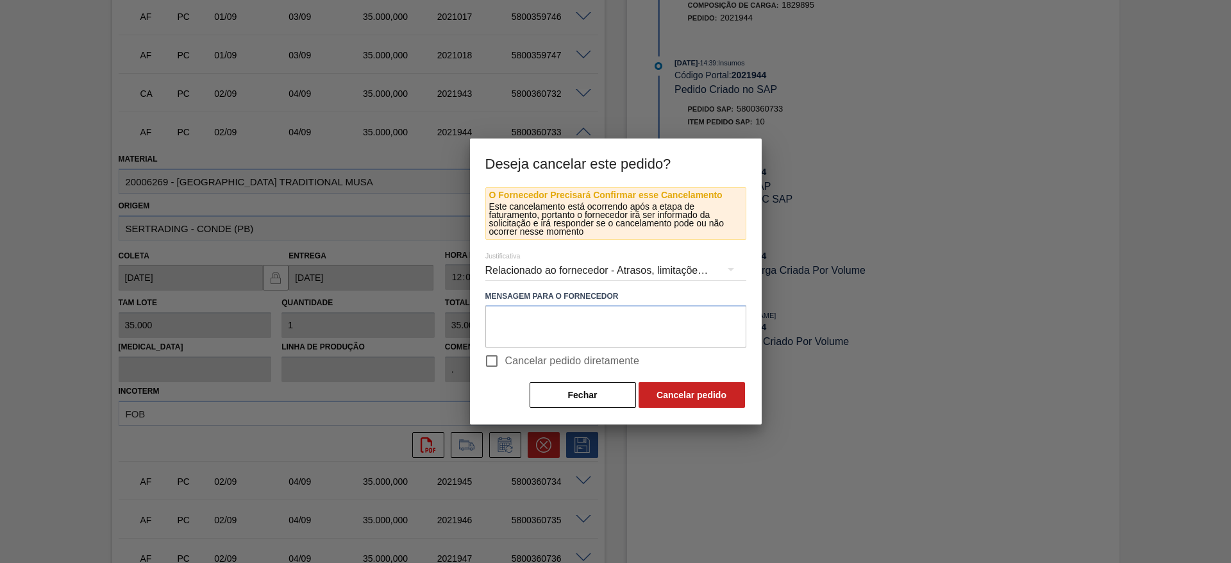
click at [489, 356] on input "Cancelar pedido diretamente" at bounding box center [491, 360] width 27 height 27
checkbox input "true"
click at [688, 387] on button "Cancelar pedido" at bounding box center [691, 395] width 106 height 26
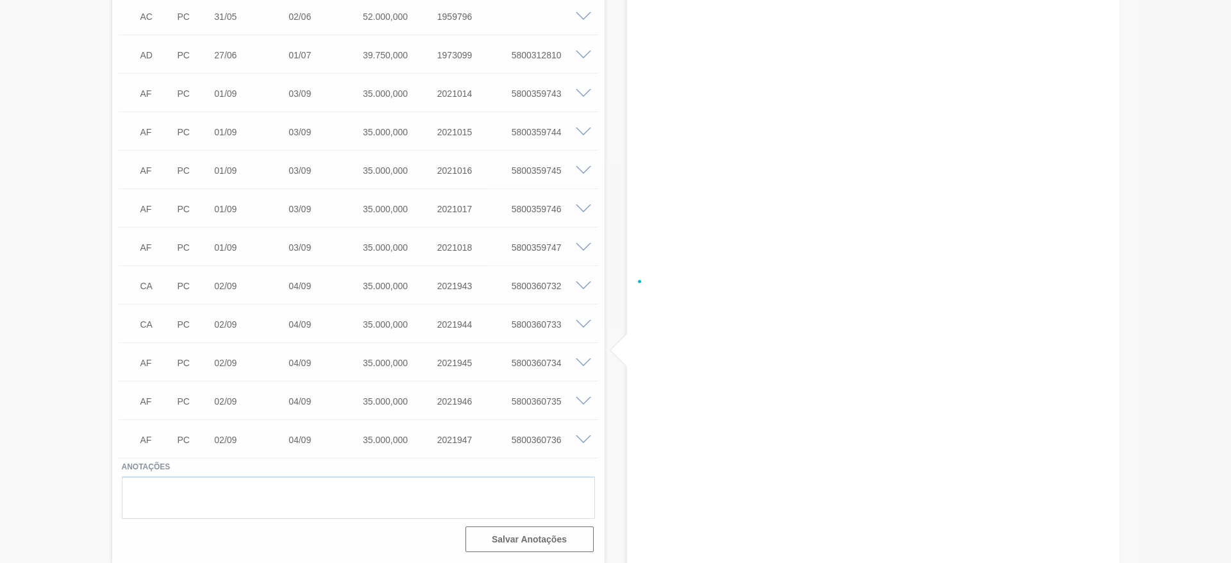
scroll to position [487, 0]
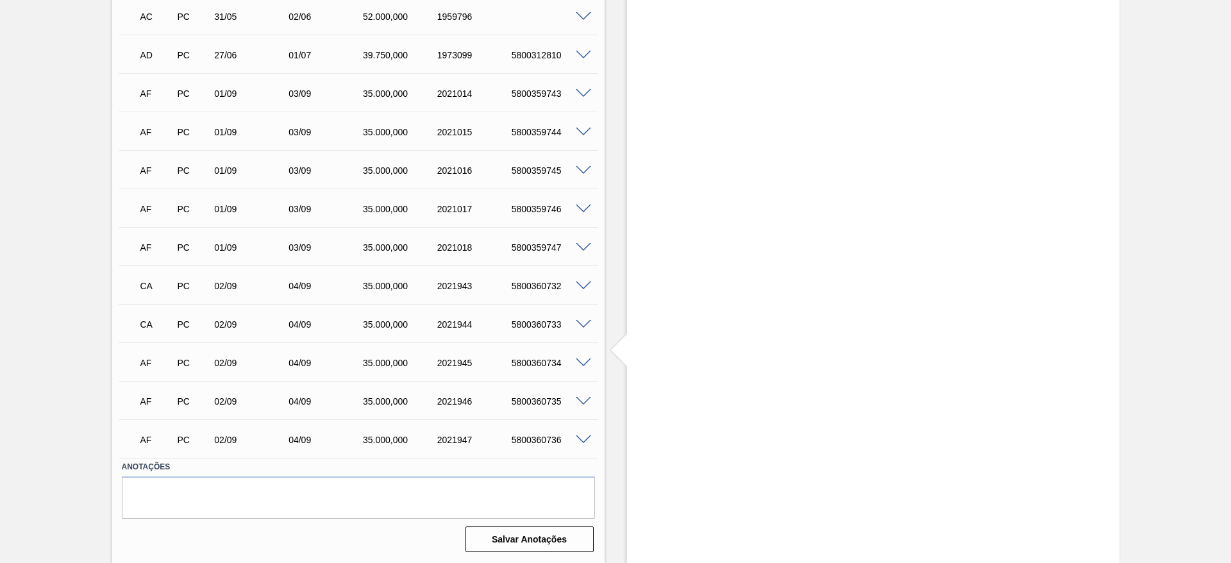
click at [584, 360] on span at bounding box center [583, 363] width 15 height 10
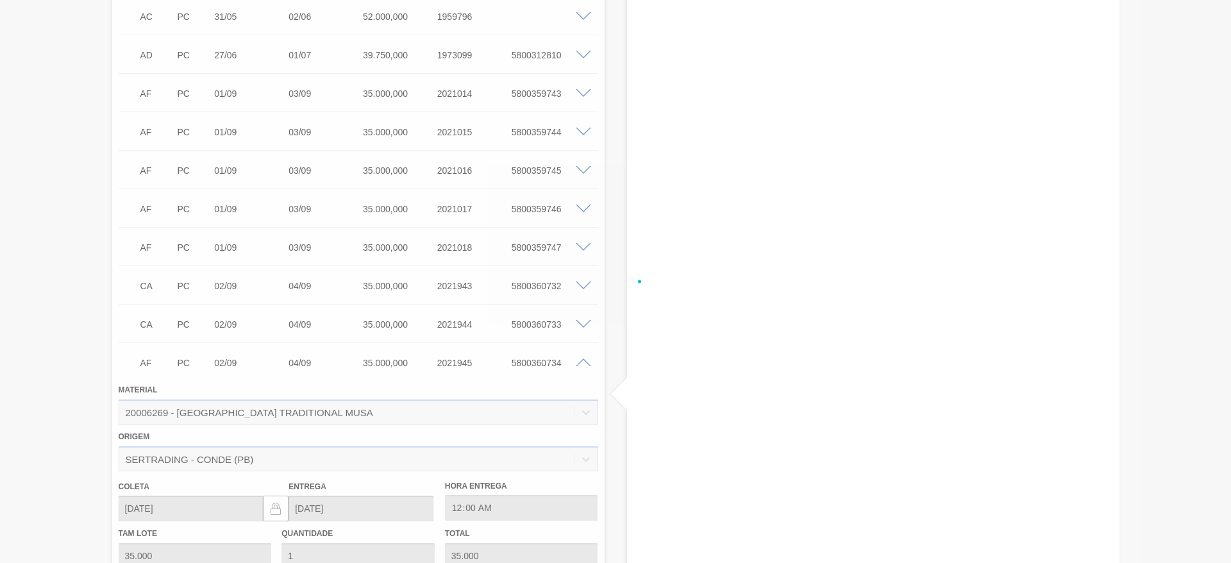
scroll to position [680, 0]
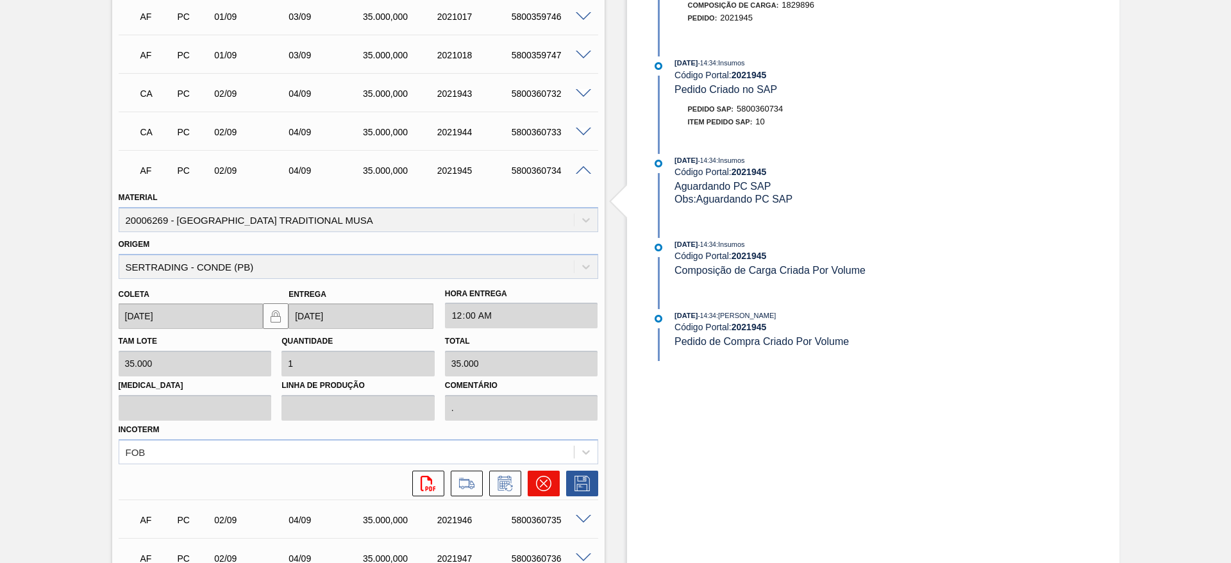
click at [538, 484] on icon at bounding box center [543, 483] width 15 height 15
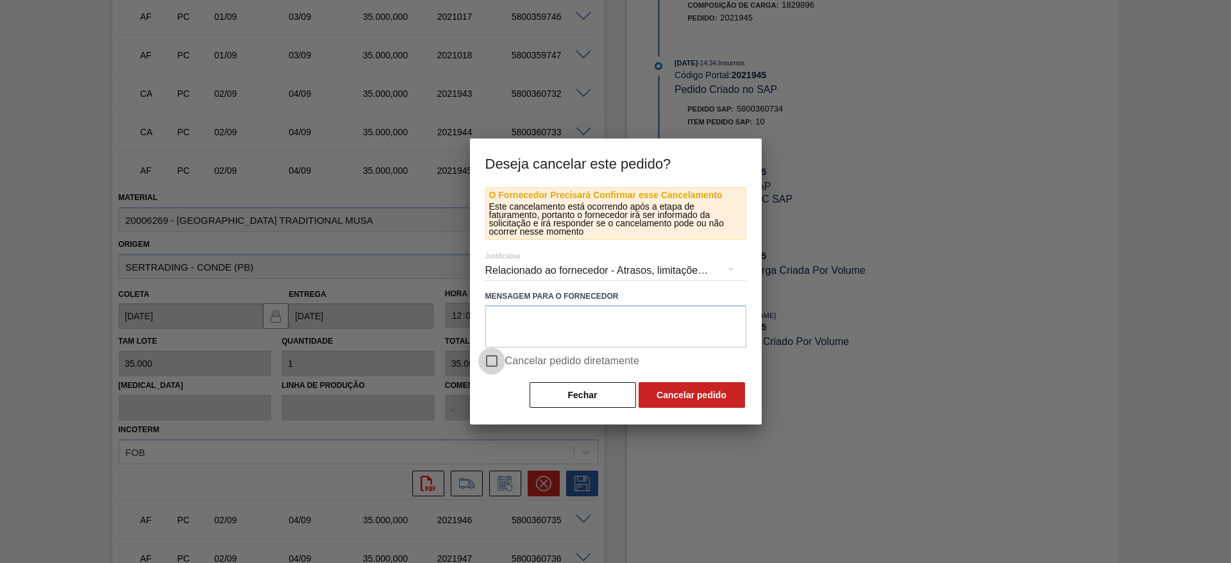
click at [495, 360] on input "Cancelar pedido diretamente" at bounding box center [491, 360] width 27 height 27
checkbox input "true"
click at [675, 392] on button "Cancelar pedido" at bounding box center [691, 395] width 106 height 26
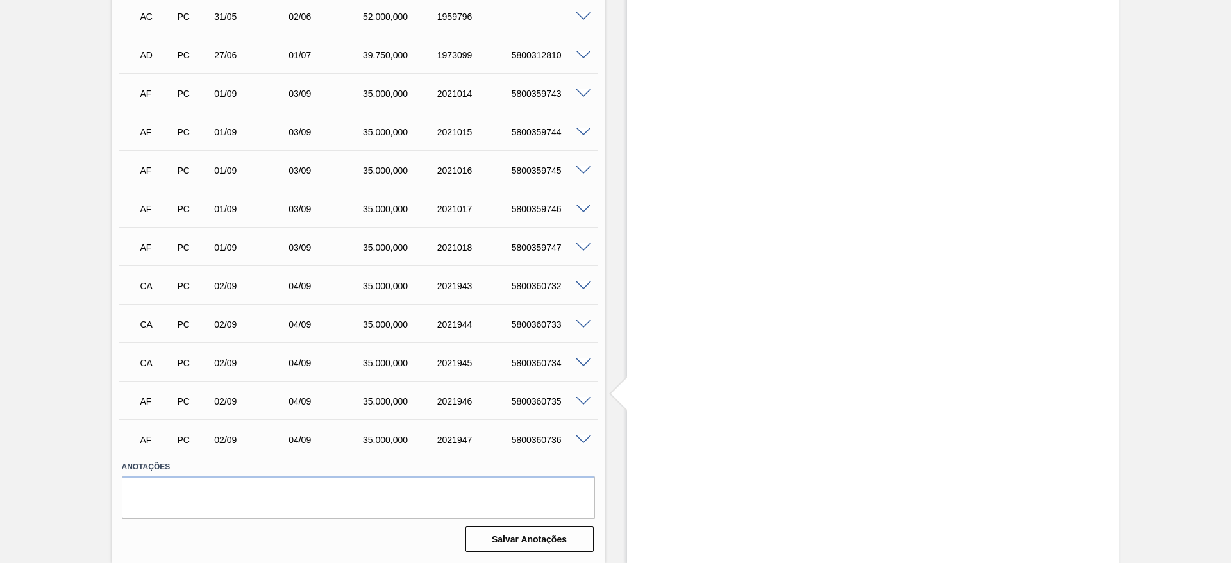
scroll to position [487, 0]
click at [583, 399] on span at bounding box center [583, 402] width 15 height 10
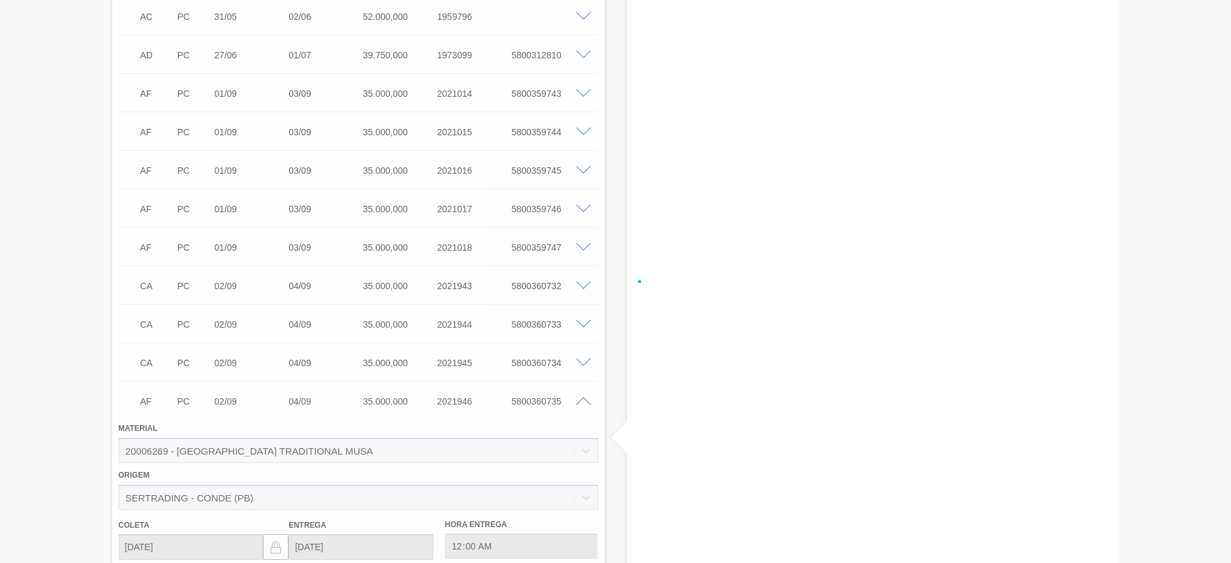
scroll to position [680, 0]
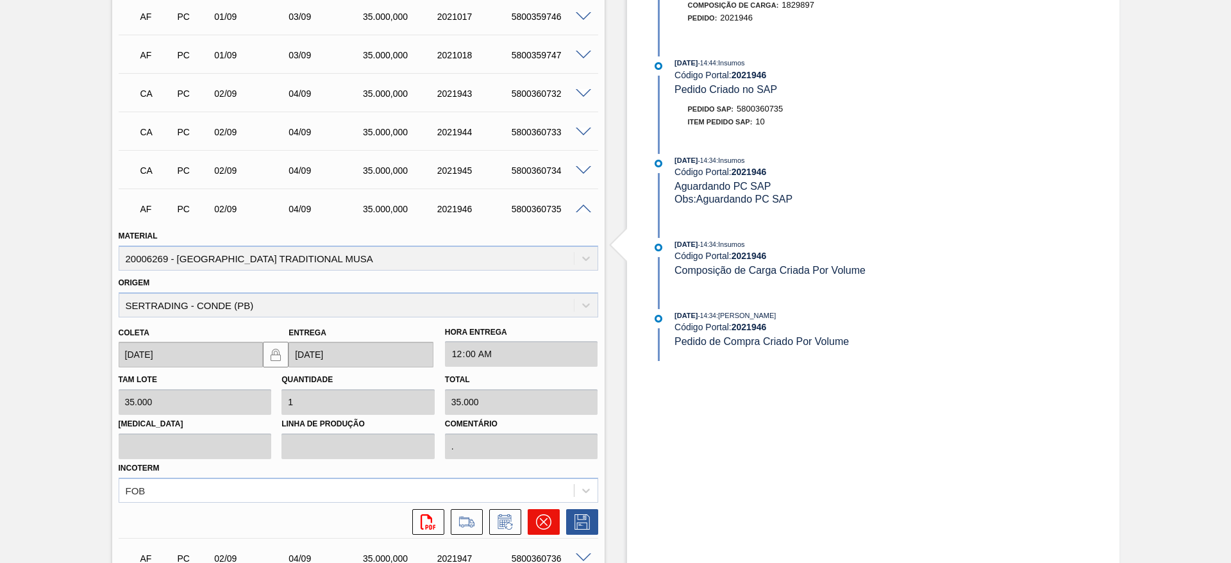
click at [536, 522] on icon at bounding box center [543, 521] width 15 height 15
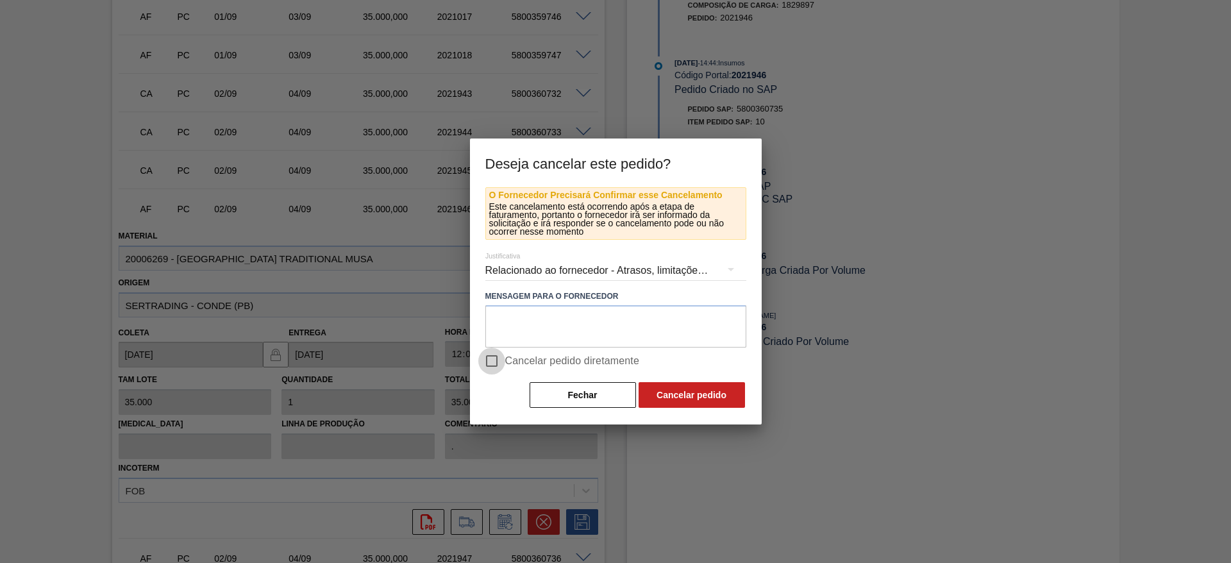
click at [489, 361] on input "Cancelar pedido diretamente" at bounding box center [491, 360] width 27 height 27
checkbox input "true"
click at [685, 393] on button "Cancelar pedido" at bounding box center [691, 395] width 106 height 26
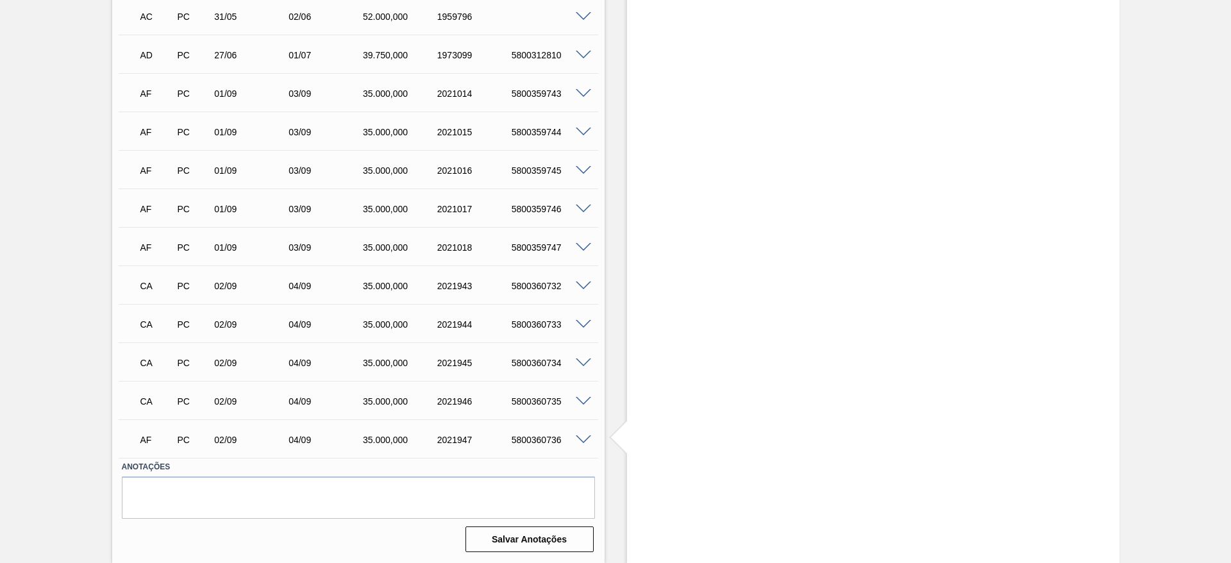
scroll to position [487, 0]
click at [581, 438] on span at bounding box center [583, 440] width 15 height 10
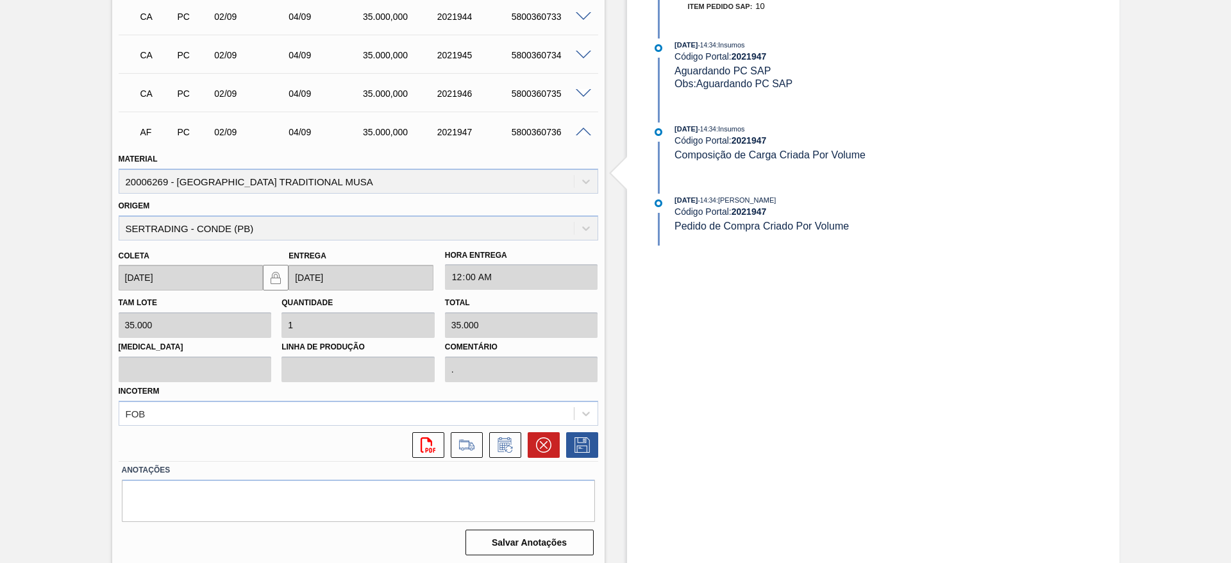
scroll to position [798, 0]
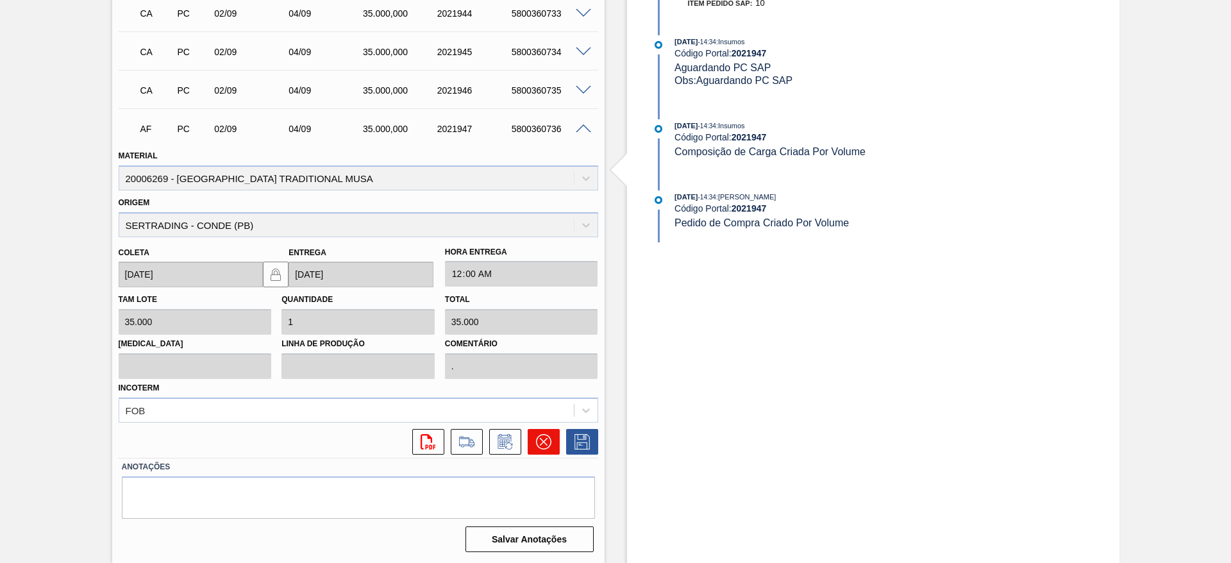
click at [540, 445] on icon at bounding box center [543, 441] width 15 height 15
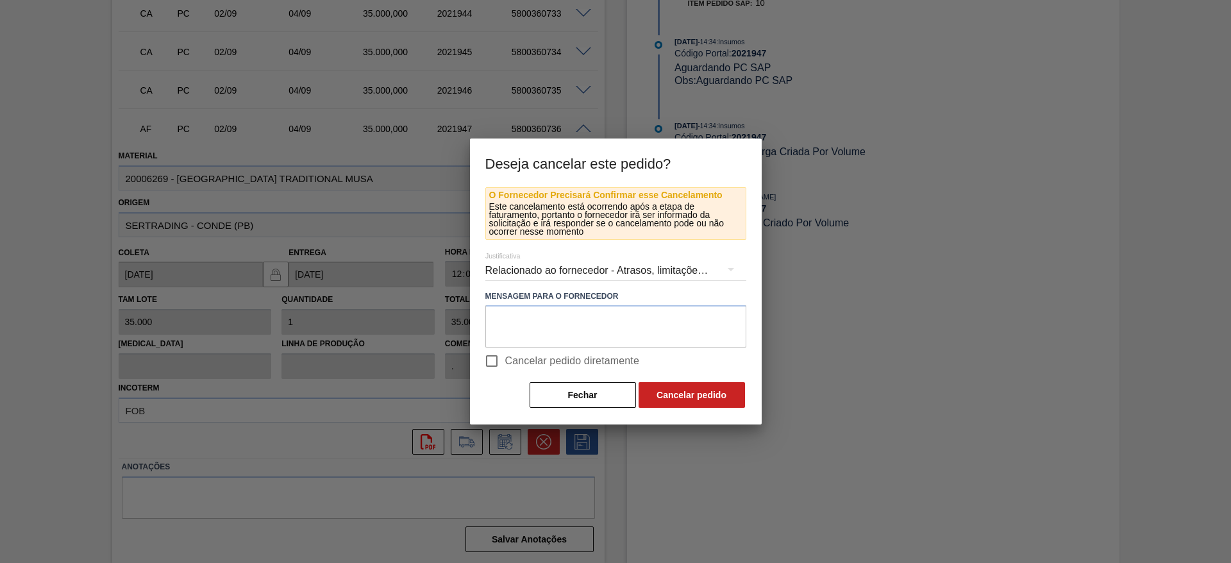
click at [494, 360] on input "Cancelar pedido diretamente" at bounding box center [491, 360] width 27 height 27
checkbox input "true"
click at [705, 394] on button "Cancelar pedido" at bounding box center [691, 395] width 106 height 26
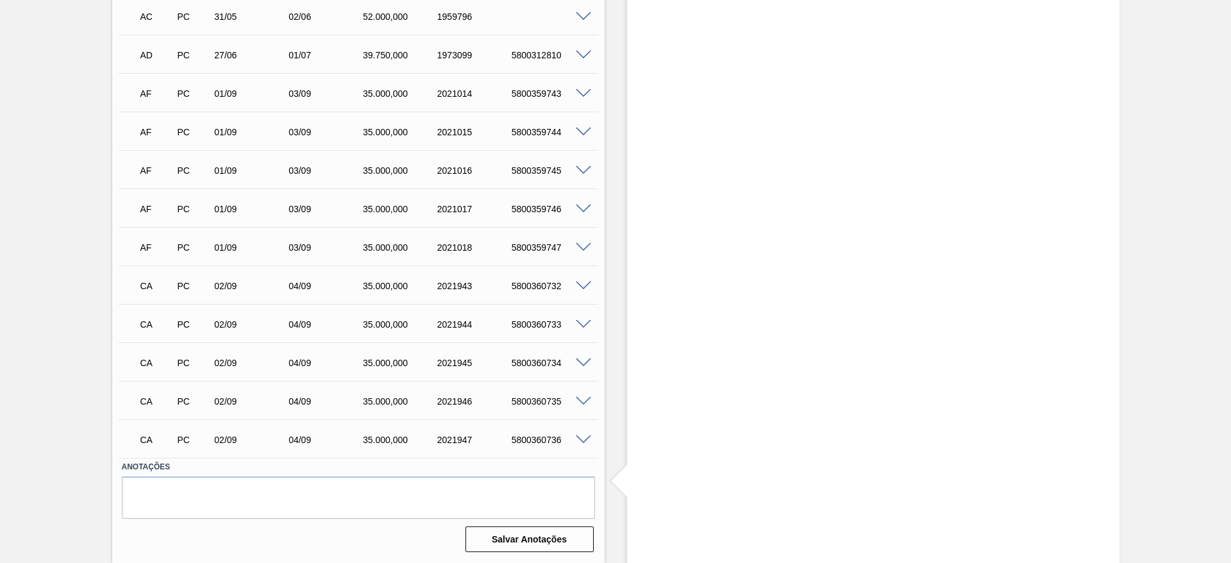
scroll to position [0, 0]
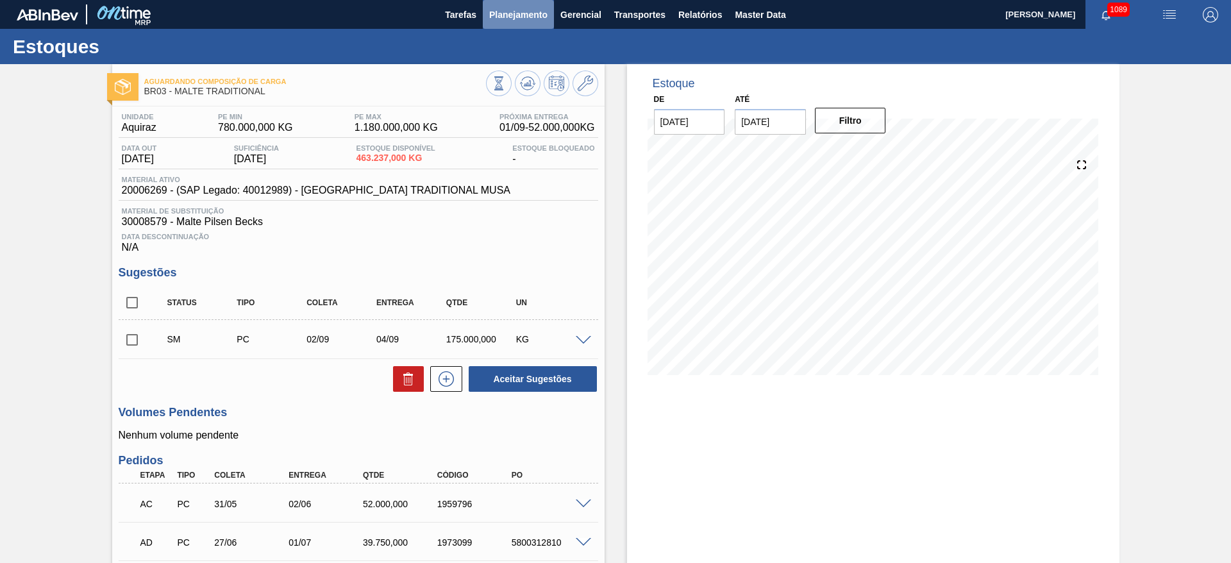
click at [521, 16] on span "Planejamento" at bounding box center [518, 14] width 58 height 15
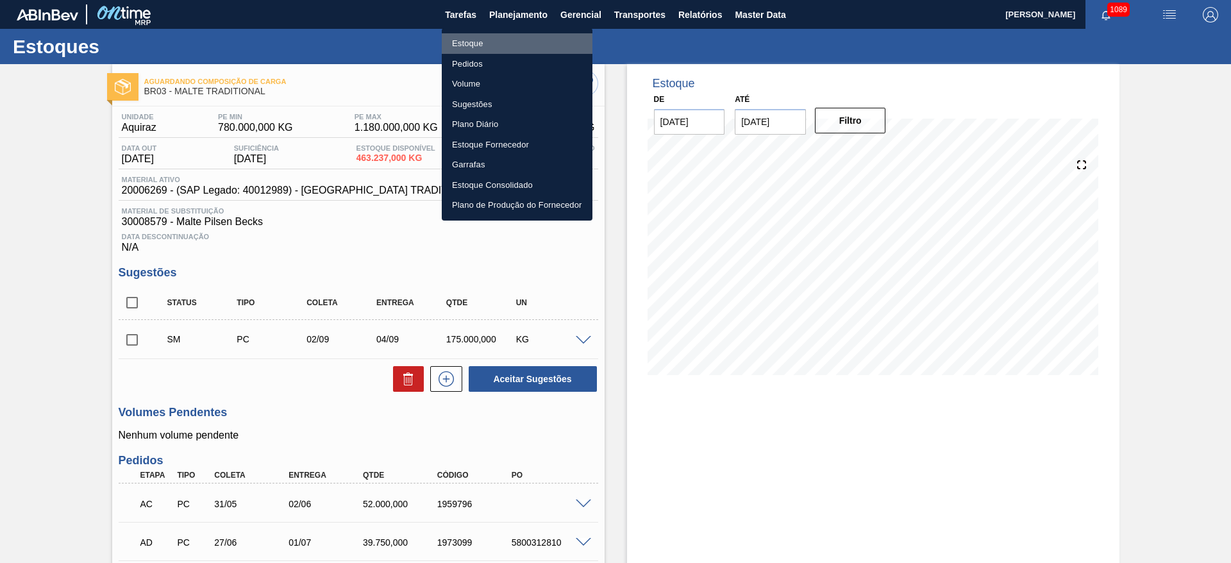
click at [470, 44] on li "Estoque" at bounding box center [517, 43] width 151 height 21
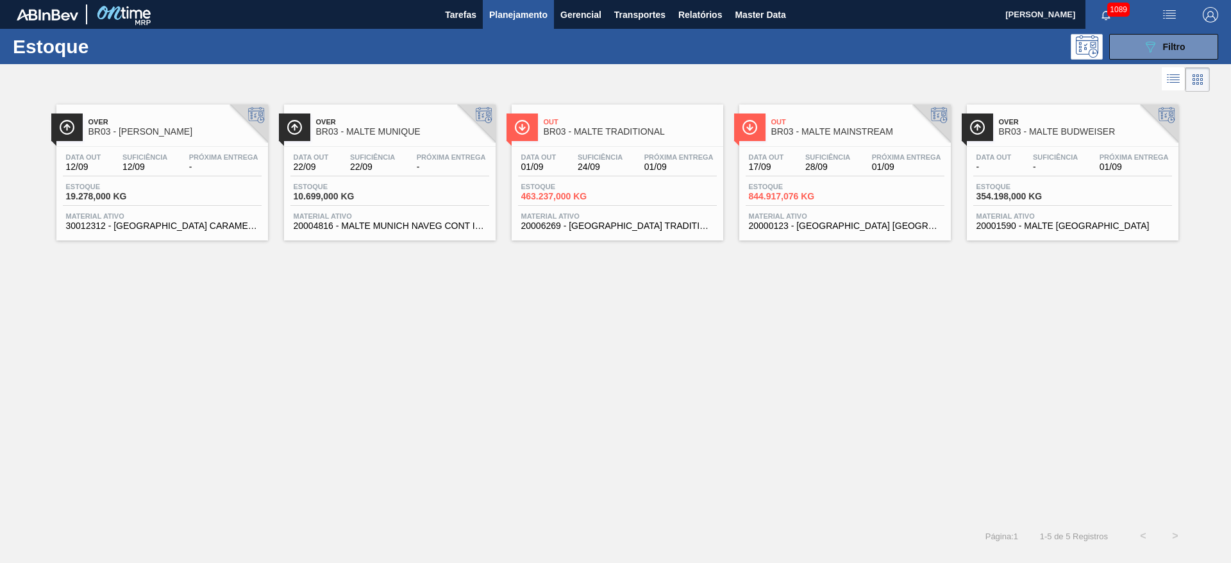
click at [880, 205] on div "Estoque 844.917,076 KG" at bounding box center [845, 194] width 199 height 23
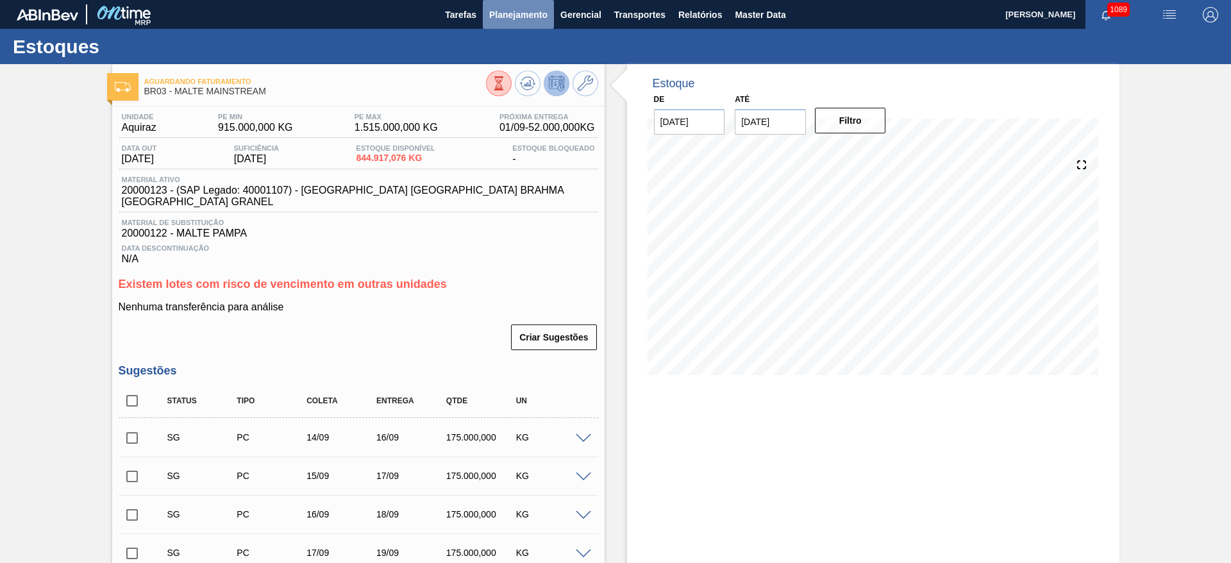
click at [511, 15] on span "Planejamento" at bounding box center [518, 14] width 58 height 15
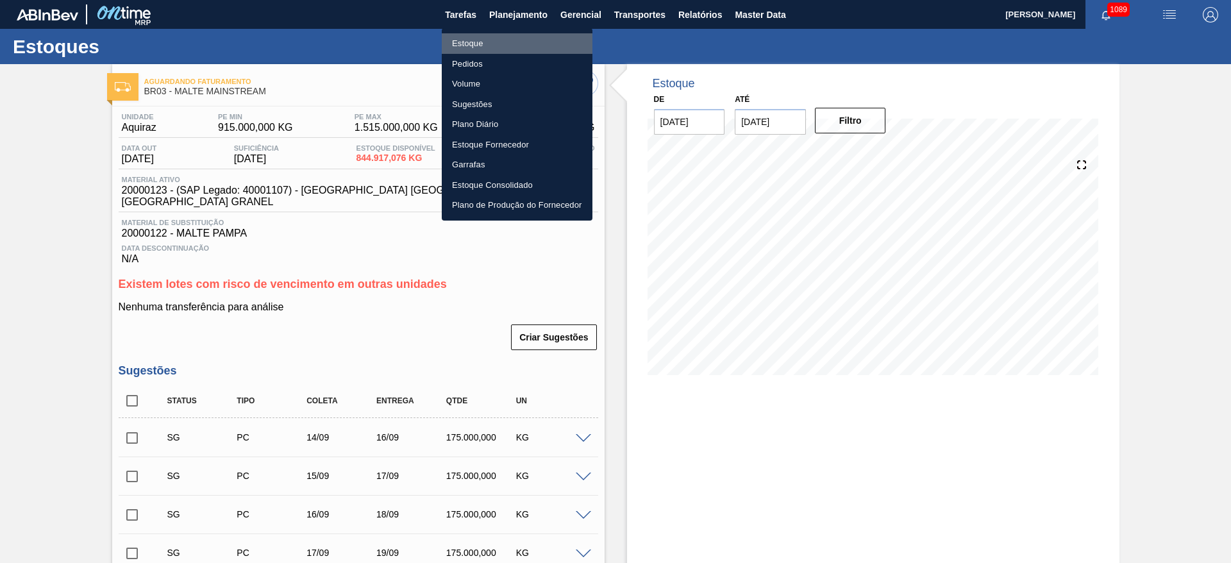
click at [470, 45] on li "Estoque" at bounding box center [517, 43] width 151 height 21
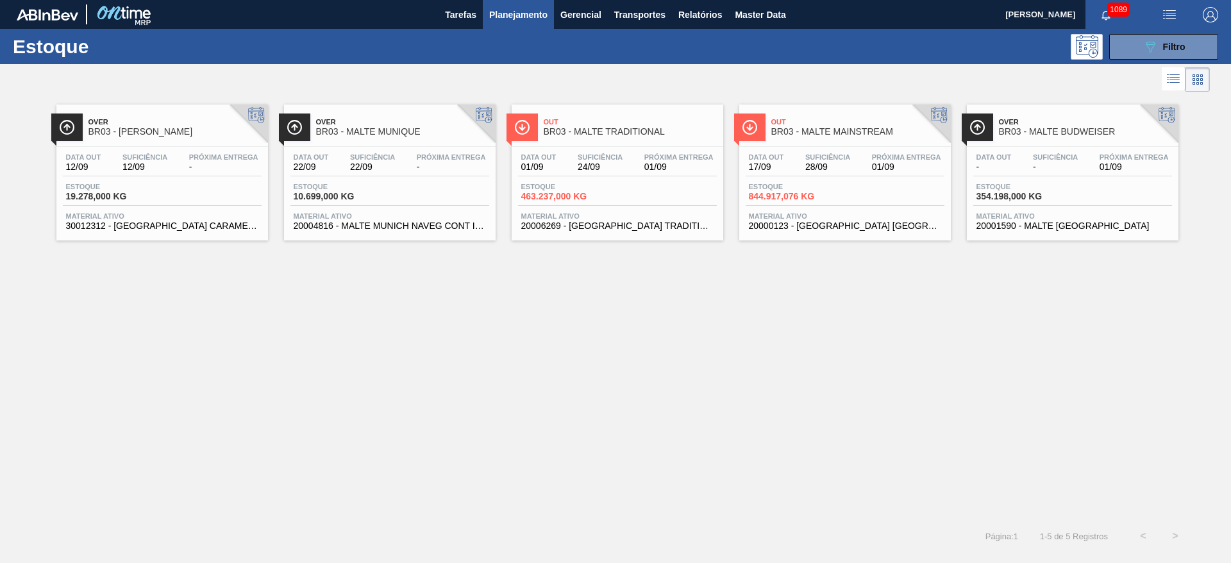
click at [1089, 149] on div "Data out - Suficiência - Próxima Entrega 01/09 Estoque 354.198,000 KG Material …" at bounding box center [1073, 190] width 212 height 87
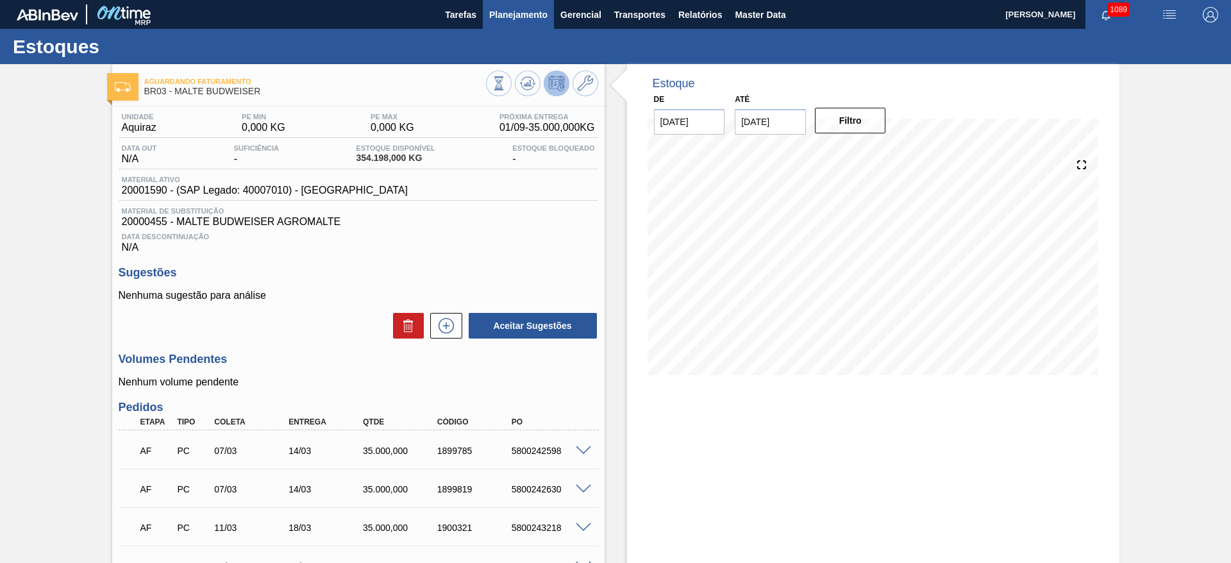
click at [513, 8] on span "Planejamento" at bounding box center [518, 14] width 58 height 15
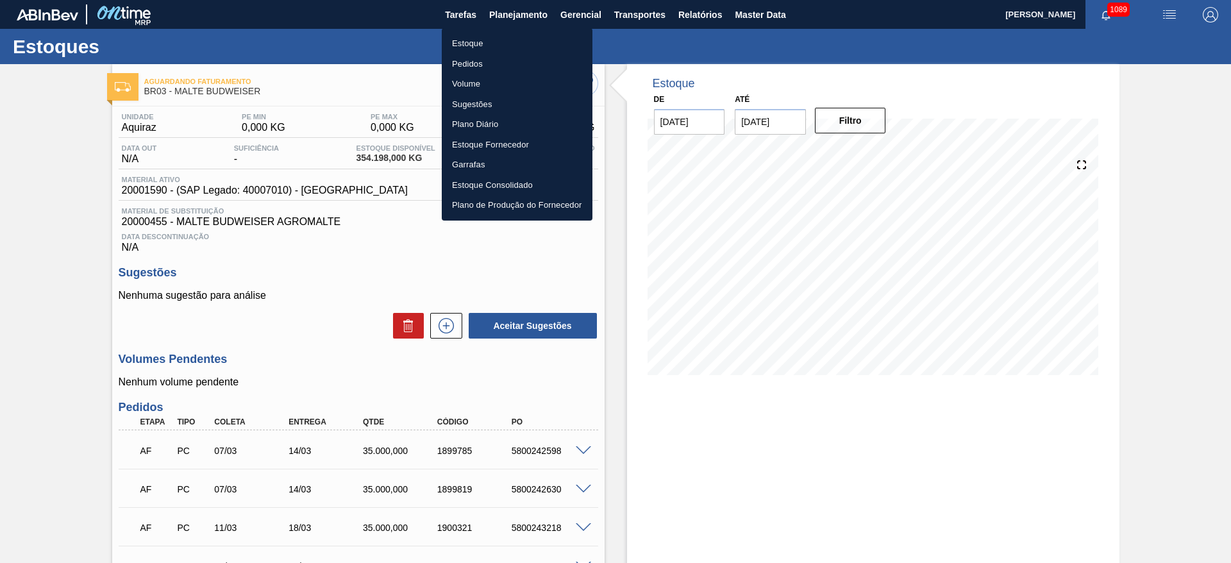
click at [473, 45] on li "Estoque" at bounding box center [517, 43] width 151 height 21
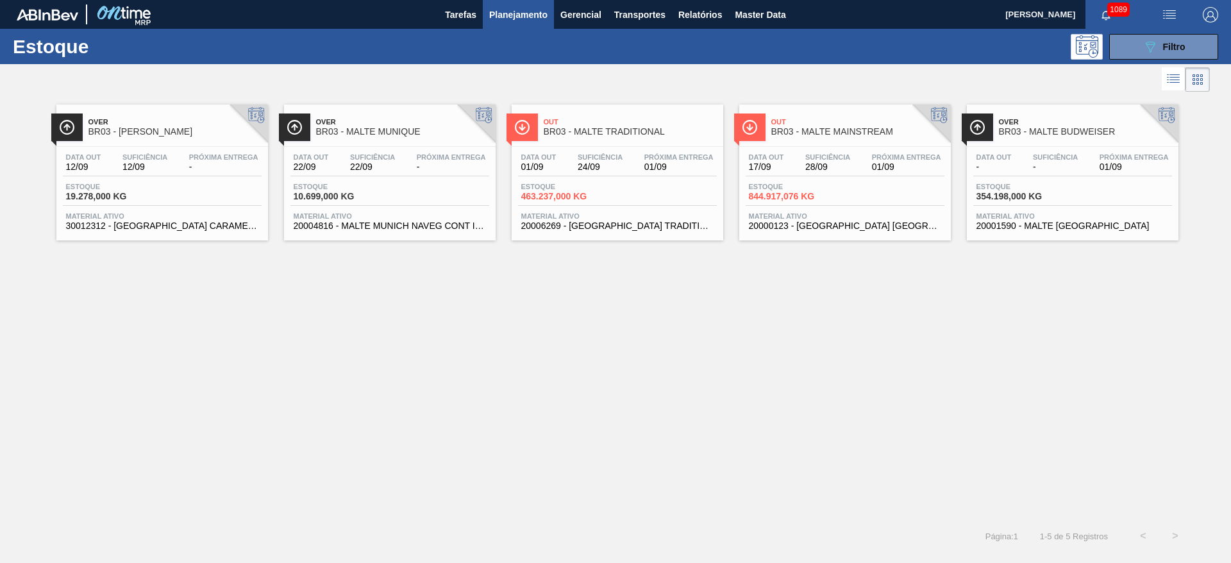
click at [318, 362] on div "Over BR03 - [PERSON_NAME] Data out 12/09 Suficiência 12/09 Próxima Entrega - [G…" at bounding box center [615, 307] width 1231 height 425
